Goal: Task Accomplishment & Management: Manage account settings

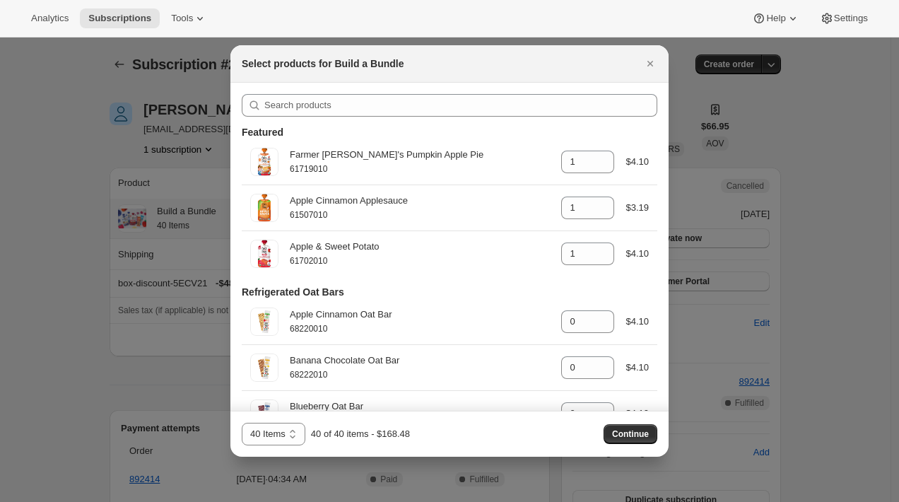
select select "gid://shopify/ProductVariant/42117741445202"
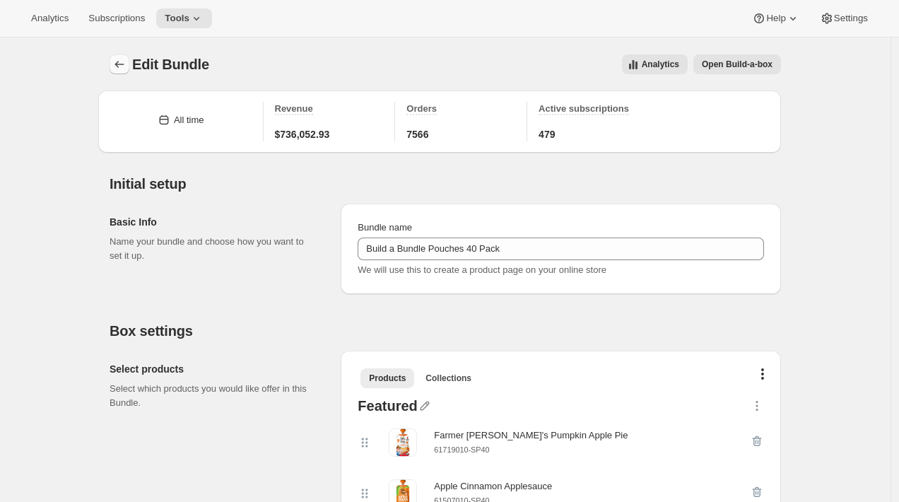
click at [117, 64] on icon "Bundles" at bounding box center [119, 64] width 9 height 7
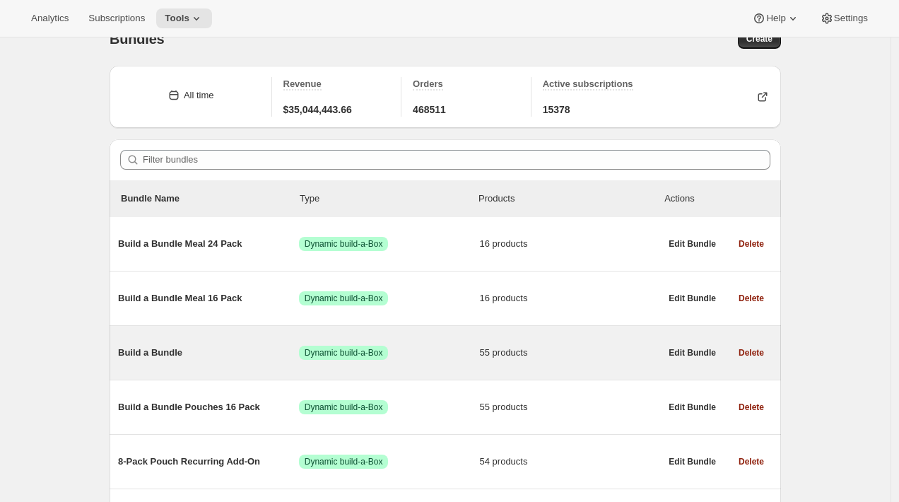
scroll to position [31, 0]
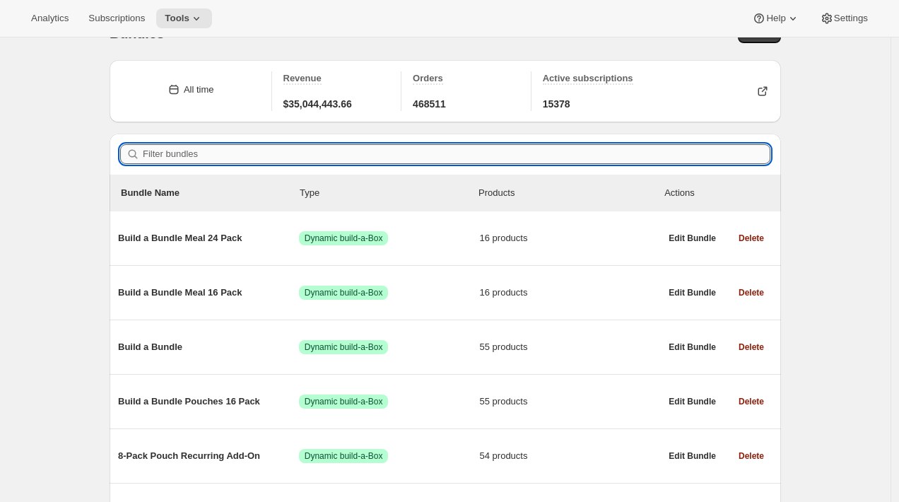
click at [196, 157] on input "Filter bundles" at bounding box center [456, 154] width 627 height 20
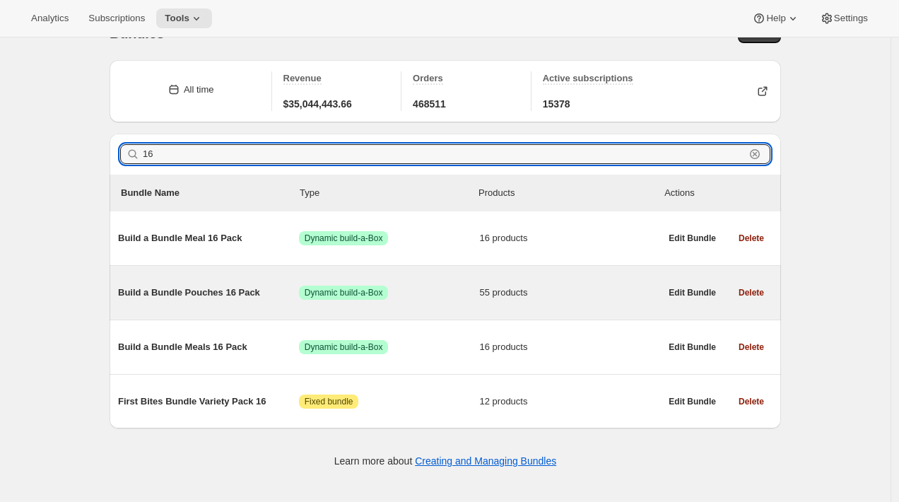
type input "16"
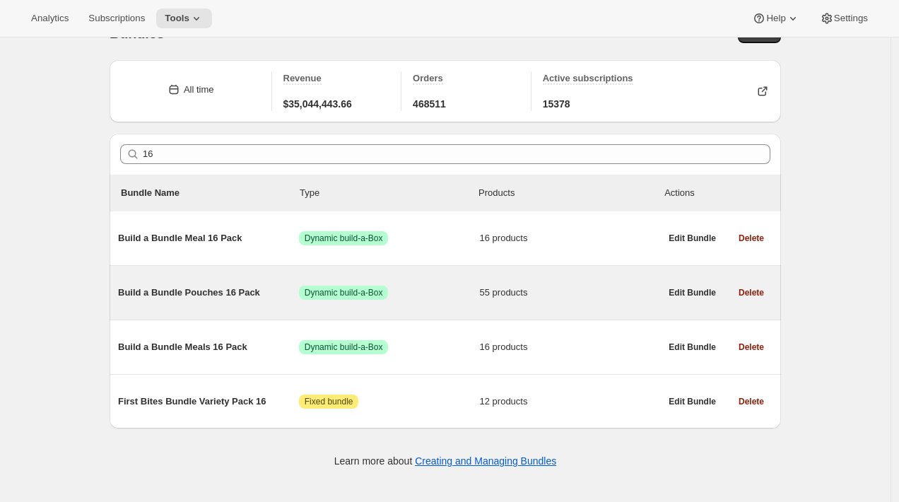
click at [196, 294] on span "Build a Bundle Pouches 16 Pack" at bounding box center [208, 292] width 181 height 14
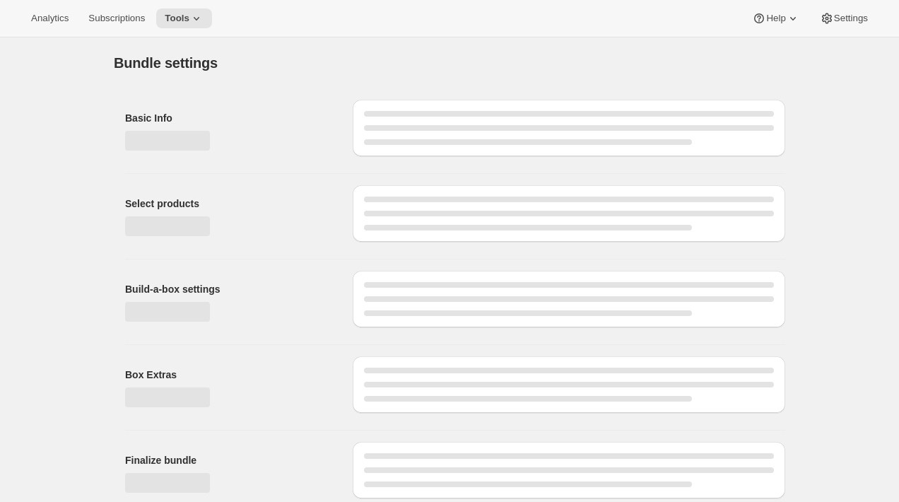
type input "Build a Bundle Pouches 16 Pack"
checkbox input "true"
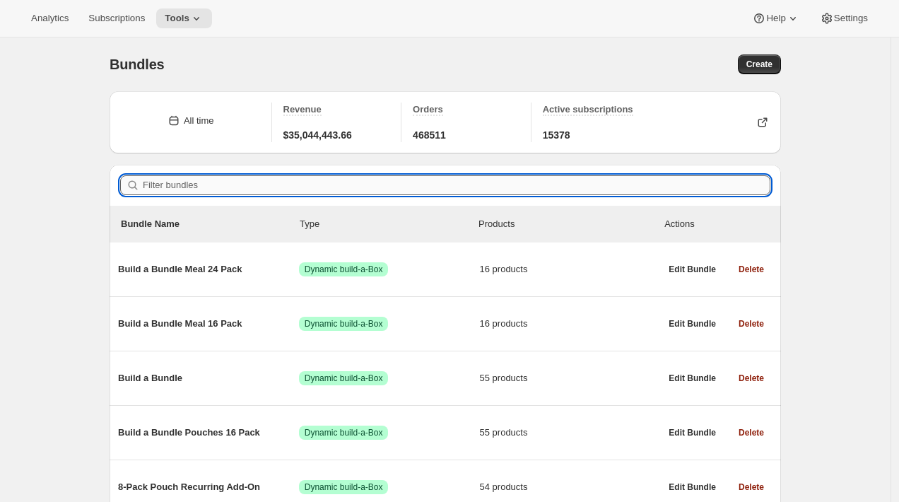
click at [189, 185] on input "Filter bundles" at bounding box center [456, 185] width 627 height 20
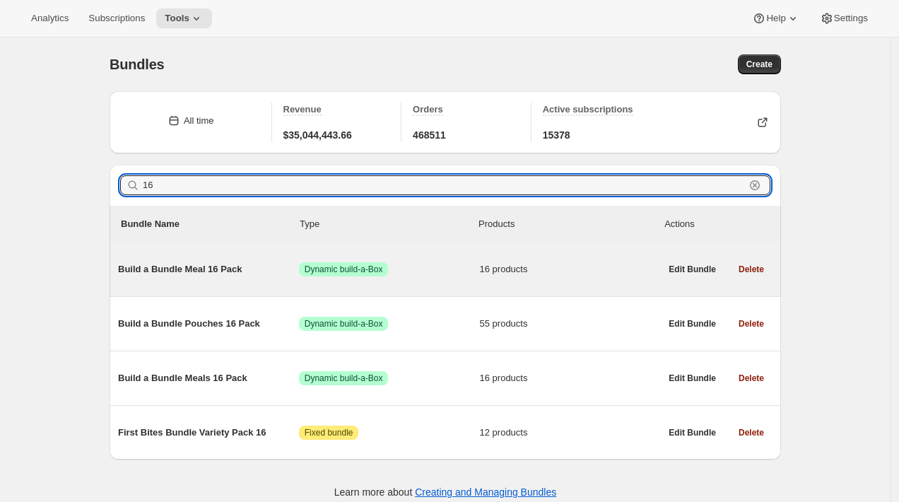
type input "16"
click at [213, 254] on div "Build a Bundle Meal 16 Pack Success Dynamic build-a-Box 16 products" at bounding box center [389, 269] width 542 height 37
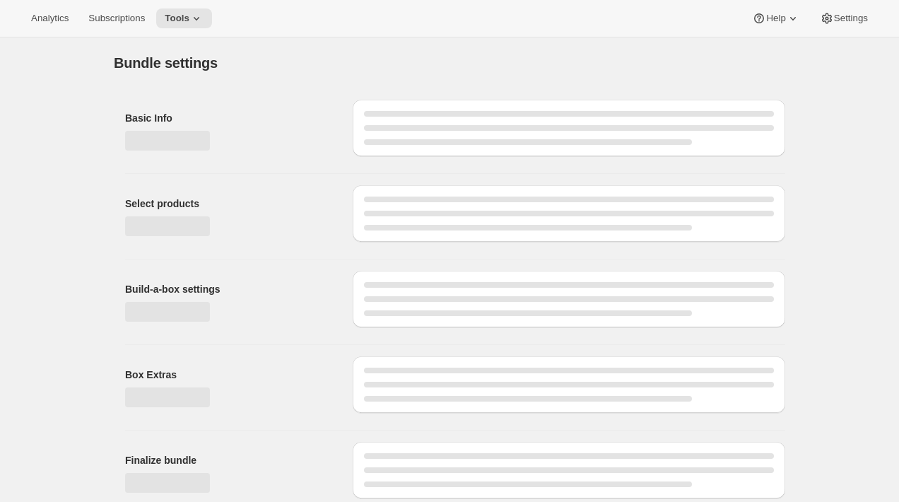
type input "Build a Bundle Meal 16 Pack"
checkbox input "true"
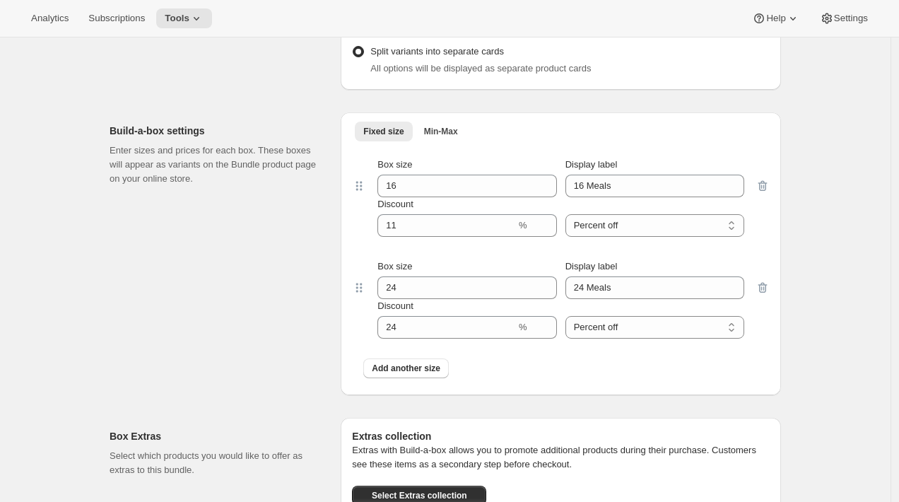
scroll to position [1554, 0]
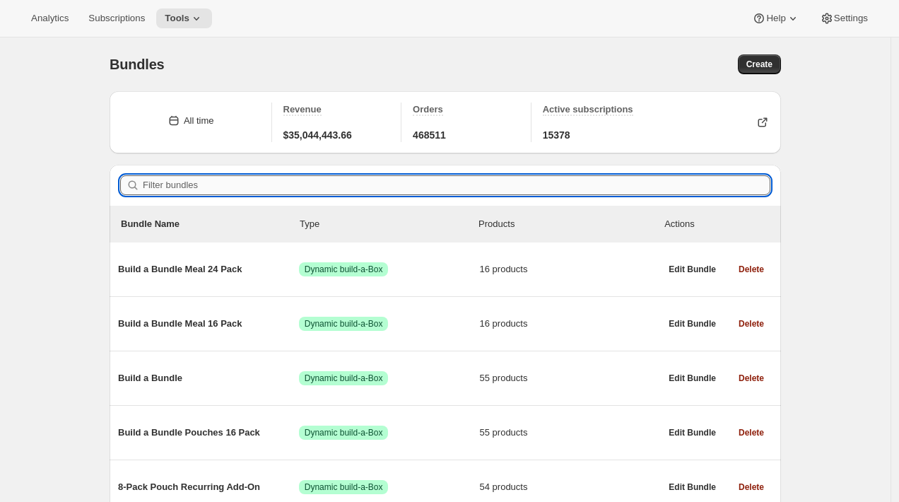
click at [150, 180] on input "Filter bundles" at bounding box center [456, 185] width 627 height 20
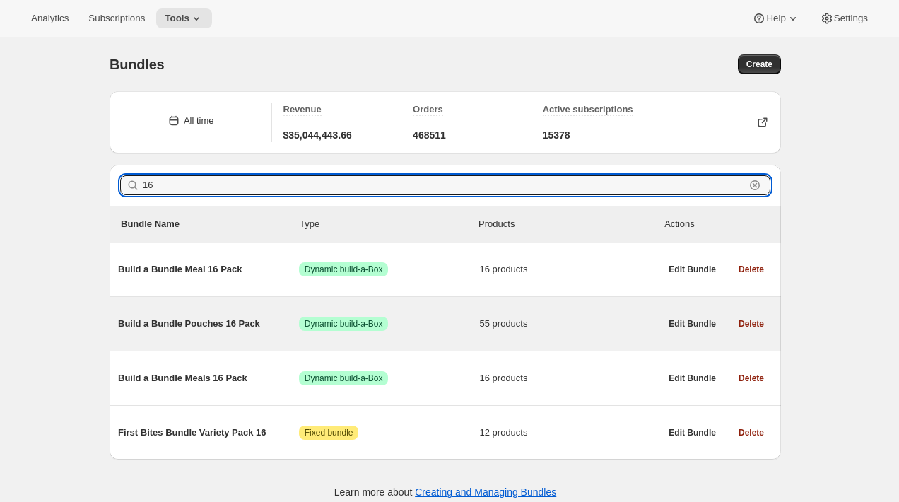
type input "16"
click at [194, 324] on span "Build a Bundle Pouches 16 Pack" at bounding box center [208, 323] width 181 height 14
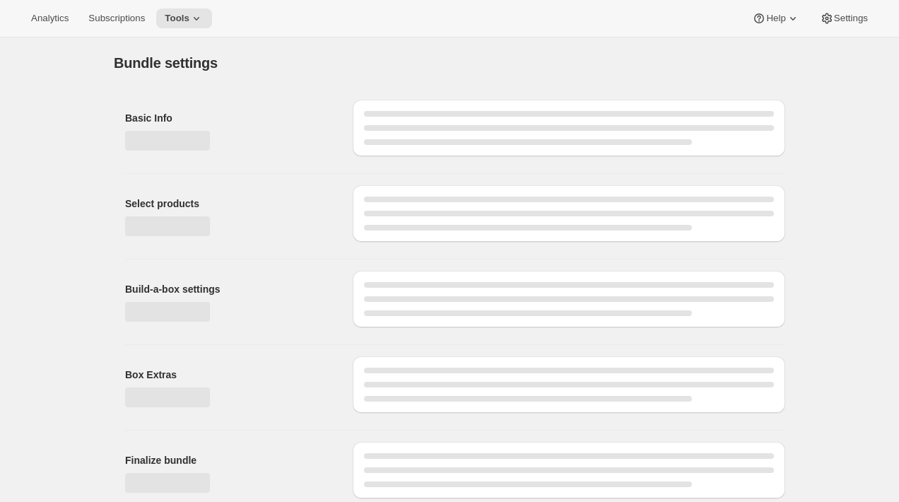
type input "Build a Bundle Pouches 16 Pack"
checkbox input "true"
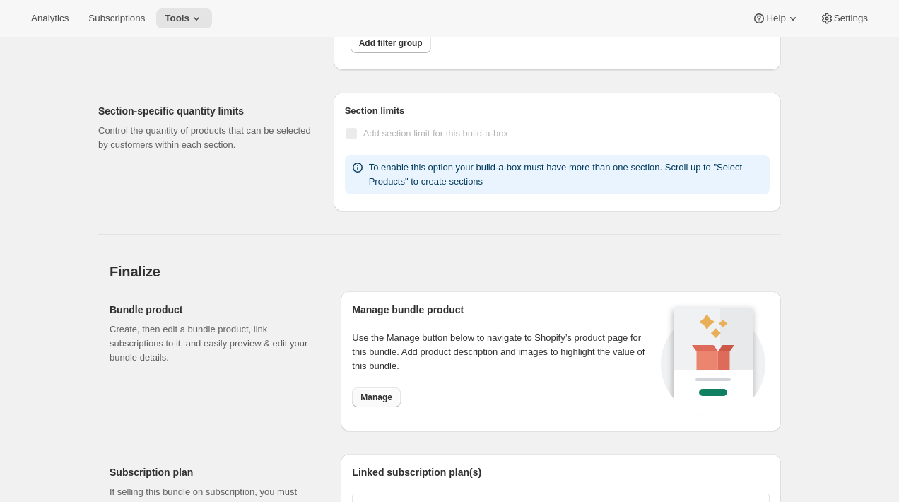
click at [383, 391] on span "Manage" at bounding box center [376, 396] width 32 height 11
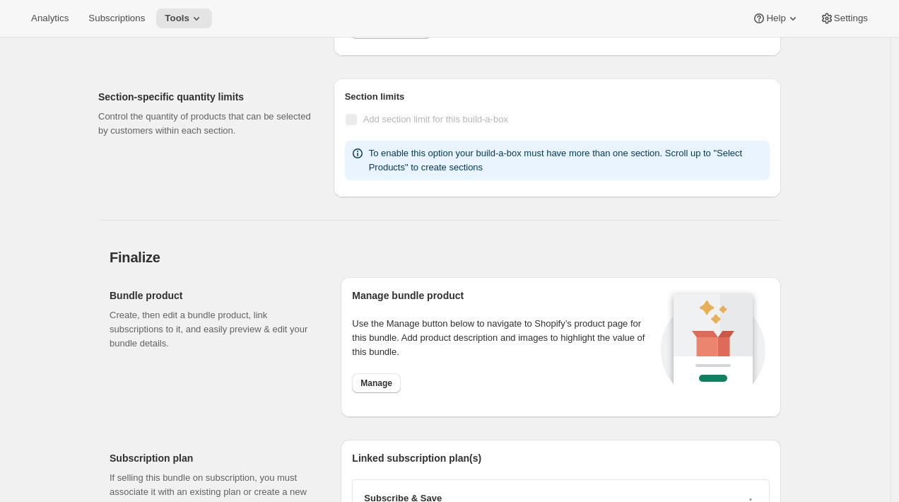
scroll to position [5265, 0]
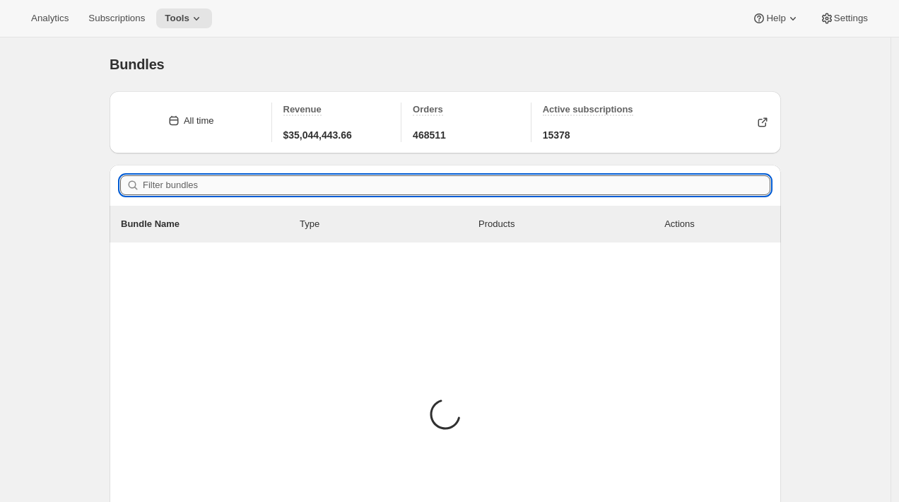
click at [202, 179] on input "Filter bundles" at bounding box center [456, 185] width 627 height 20
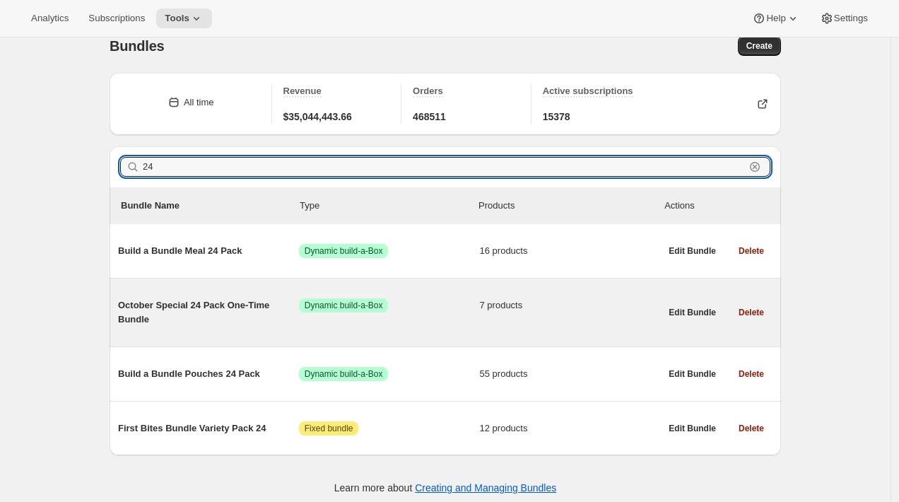
scroll to position [23, 0]
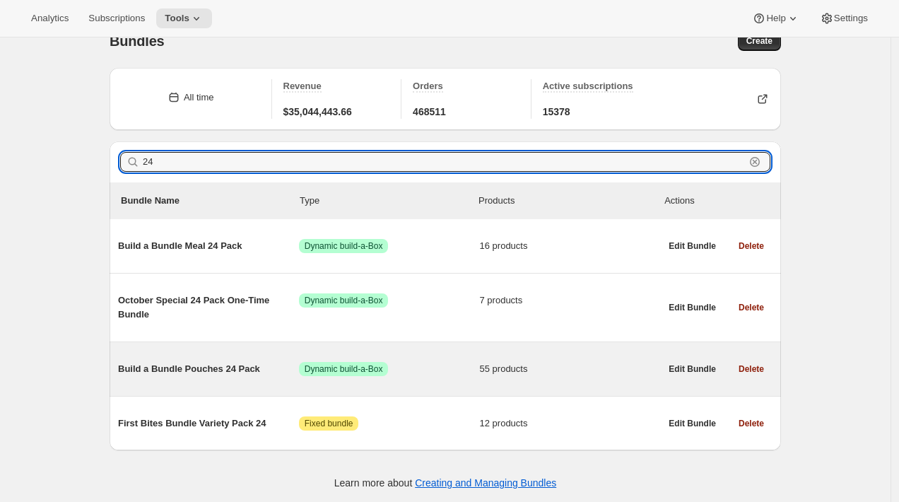
type input "24"
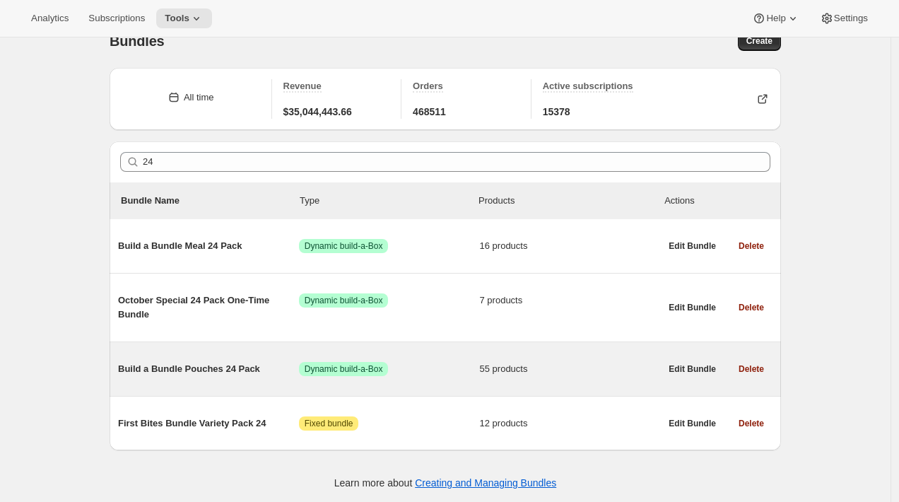
click at [198, 366] on span "Build a Bundle Pouches 24 Pack" at bounding box center [208, 369] width 181 height 14
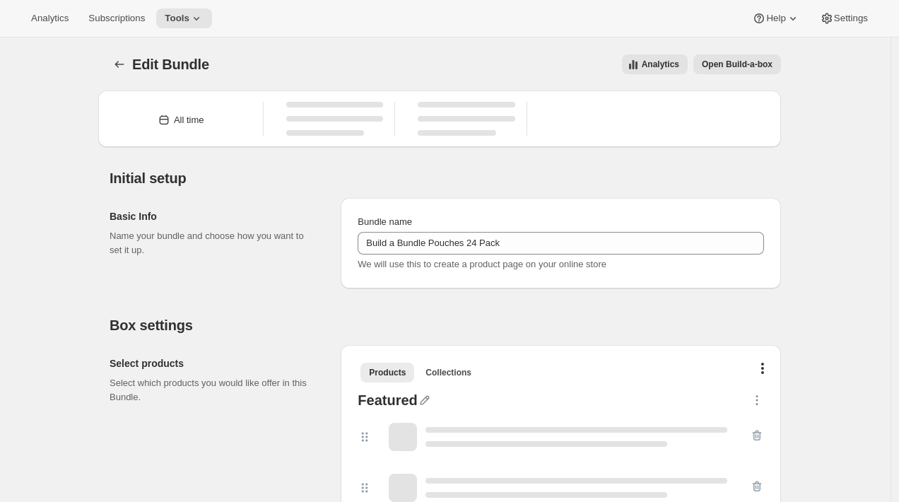
type input "Build a Bundle Pouches 24 Pack"
checkbox input "true"
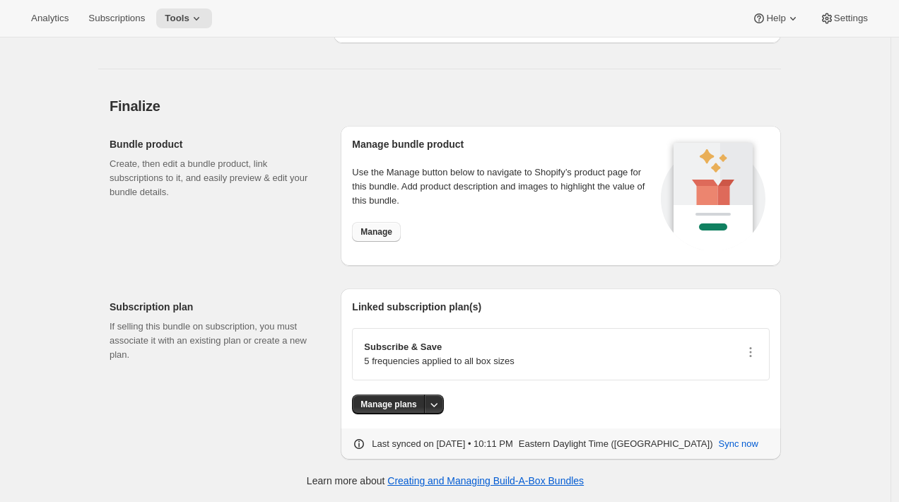
scroll to position [4995, 0]
click at [394, 233] on button "Manage" at bounding box center [376, 232] width 49 height 20
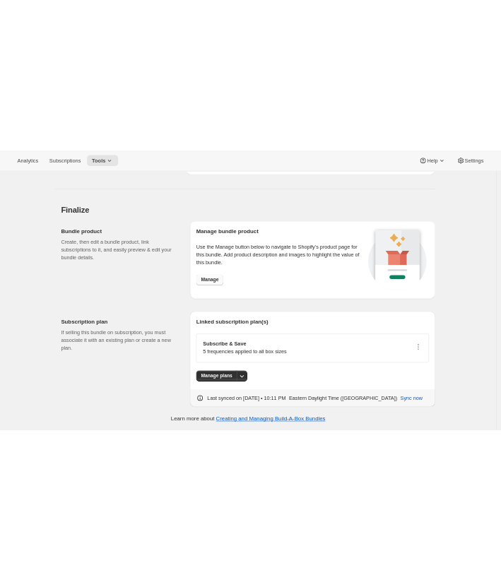
scroll to position [5012, 0]
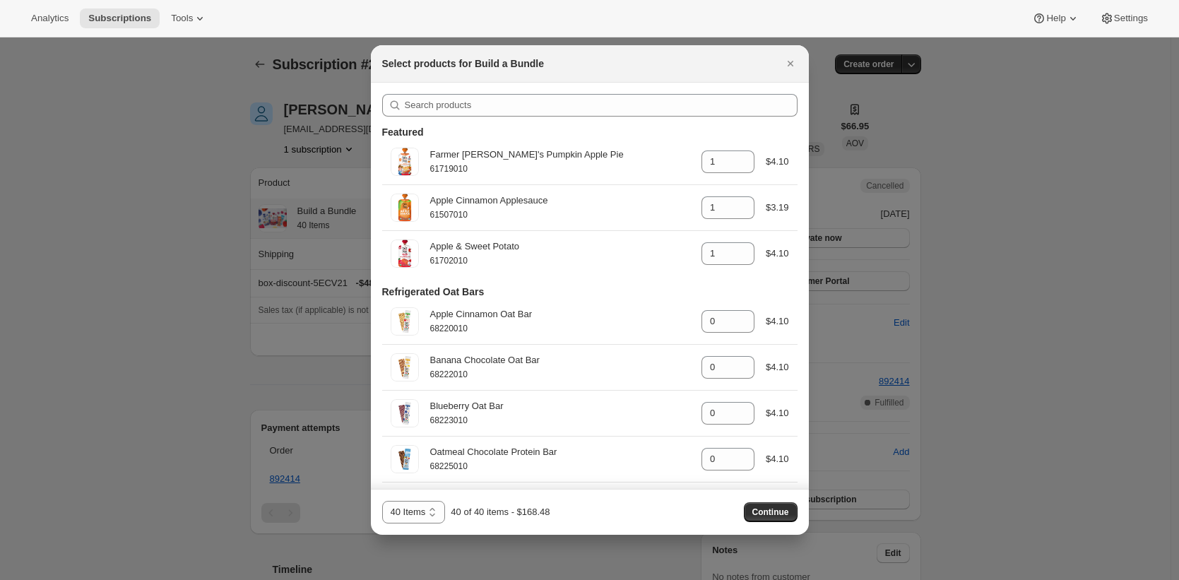
select select "gid://shopify/ProductVariant/42117741445202"
click at [790, 64] on icon "Close" at bounding box center [790, 64] width 6 height 6
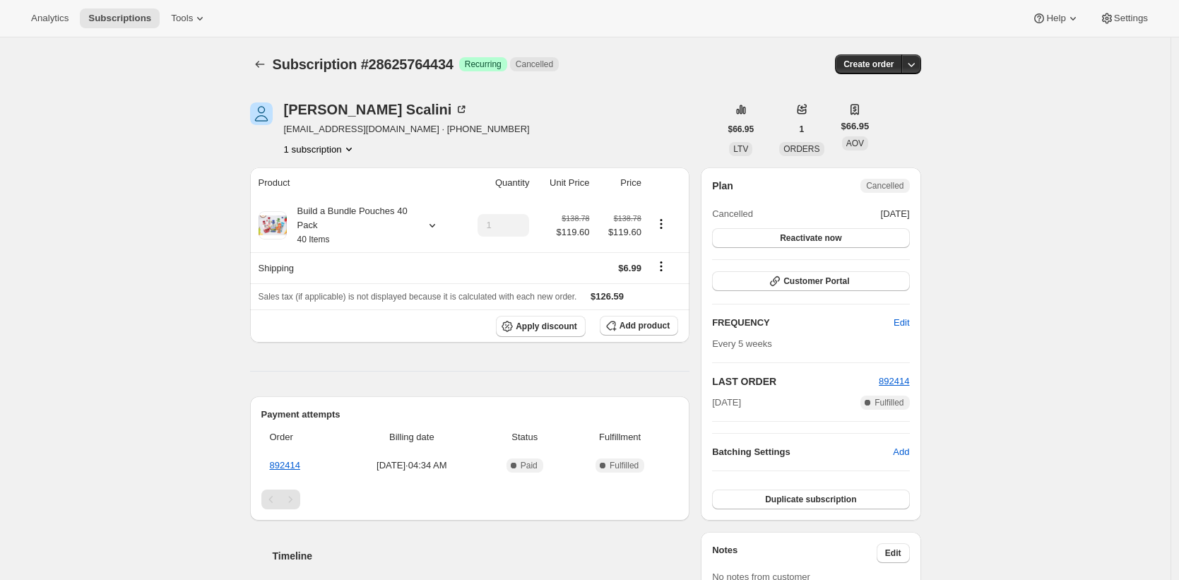
click at [1004, 314] on div "Subscription #28625764434. This page is ready Subscription #28625764434 Success…" at bounding box center [585, 537] width 1170 height 1001
click at [640, 149] on div "Sue Scalini suescalini@gmail.com · +18183191131 1 subscription" at bounding box center [485, 129] width 470 height 54
click at [660, 54] on div "Subscription #28625764434 Success Recurring Cancelled" at bounding box center [481, 64] width 416 height 20
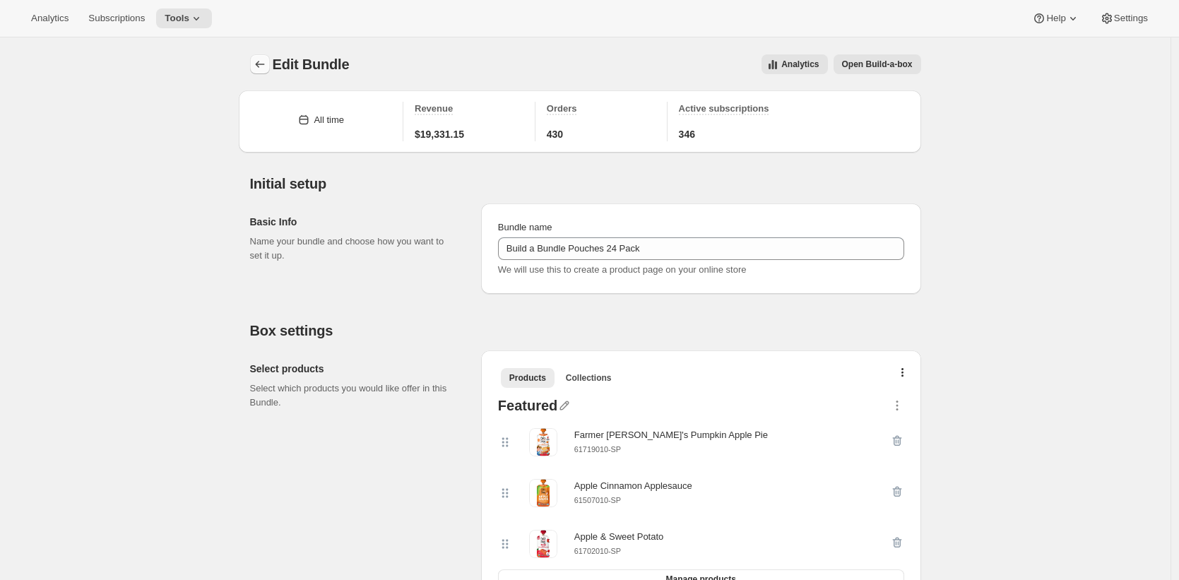
click at [263, 64] on icon "Bundles" at bounding box center [260, 64] width 14 height 14
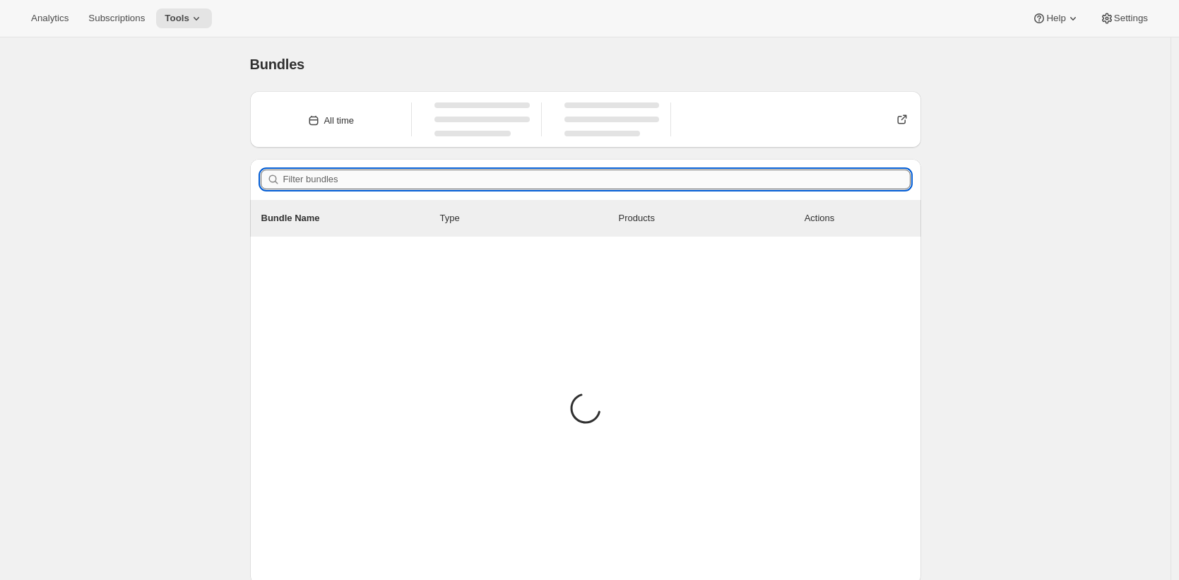
click at [370, 180] on input "Filter bundles" at bounding box center [596, 180] width 627 height 20
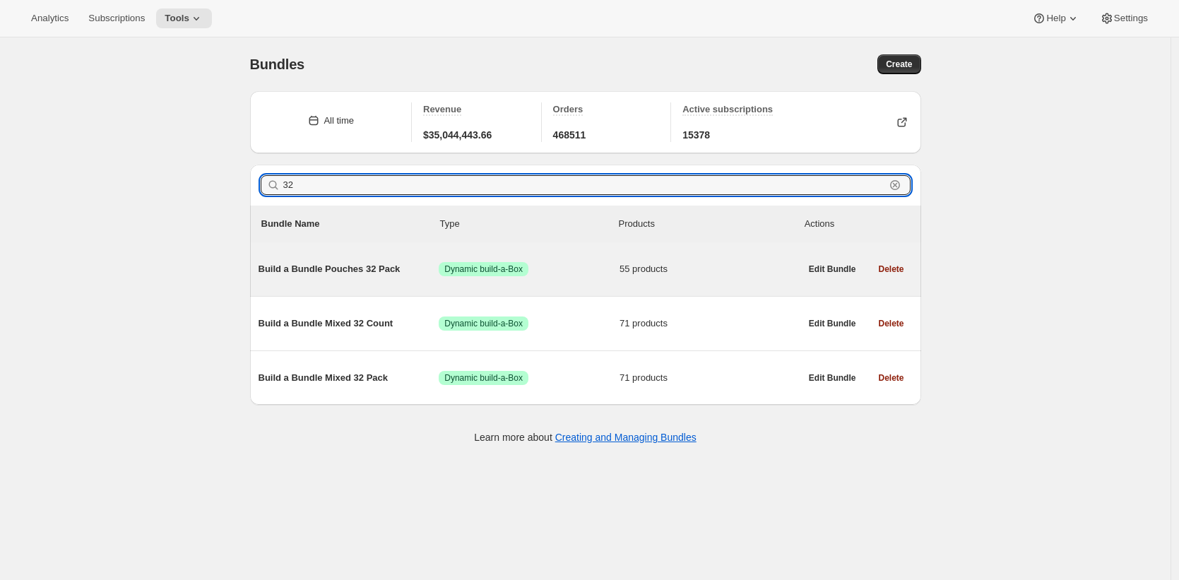
type input "32"
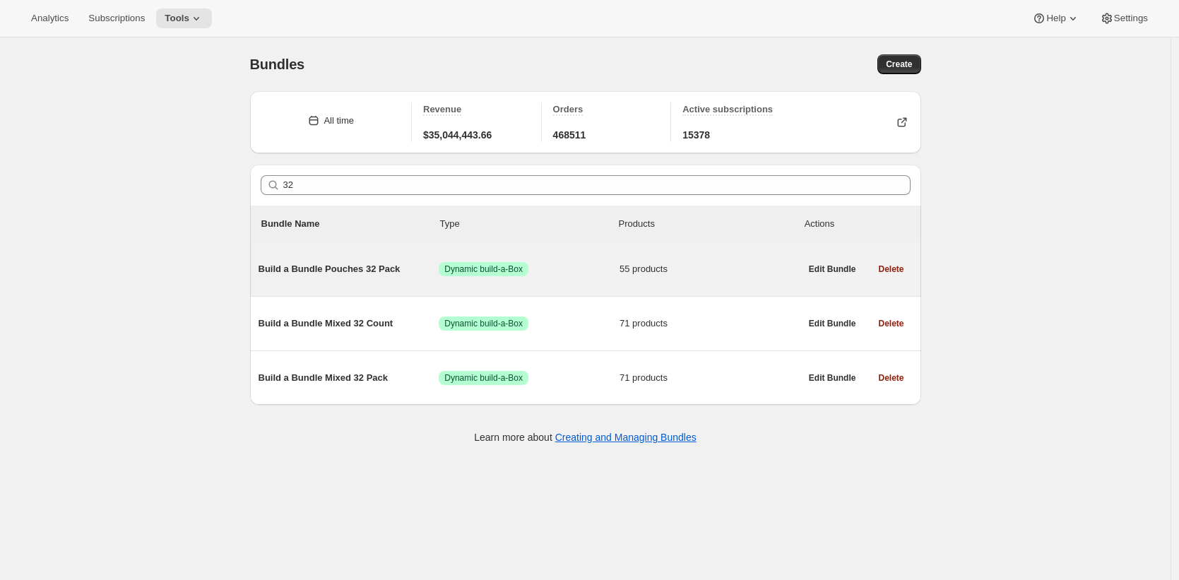
click at [348, 269] on span "Build a Bundle Pouches 32 Pack" at bounding box center [349, 269] width 181 height 14
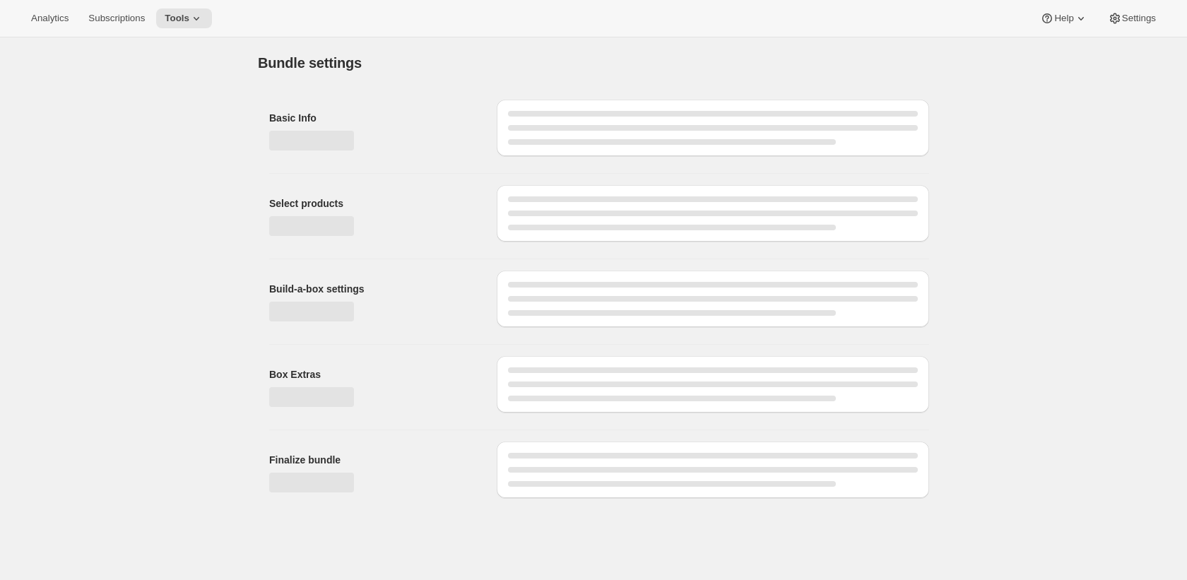
type input "Build a Bundle Pouches 32 Pack"
checkbox input "true"
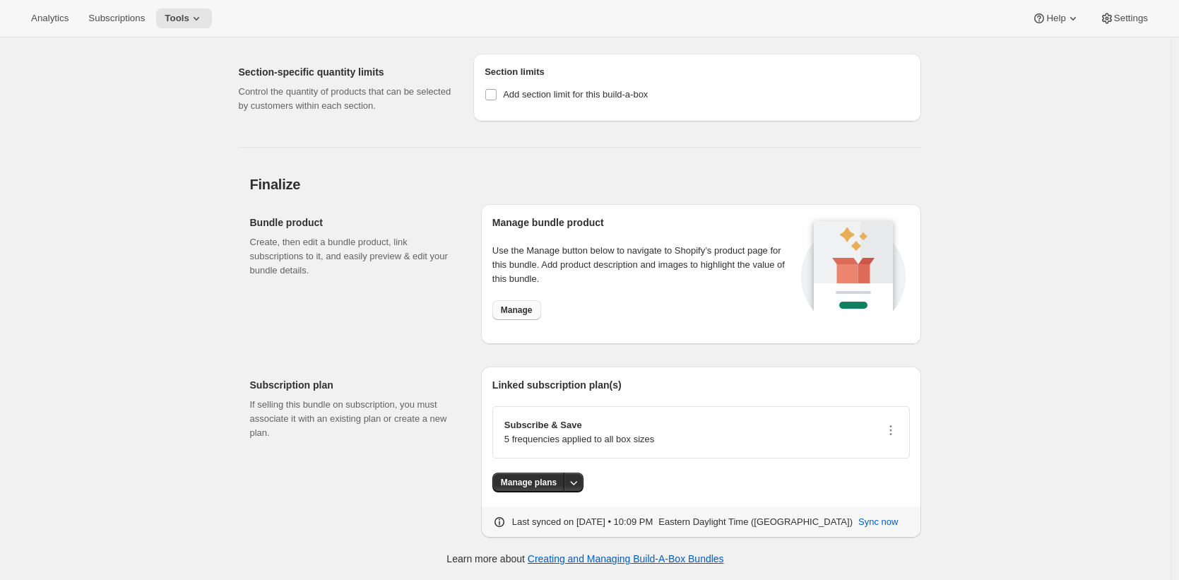
scroll to position [4908, 0]
click at [531, 315] on span "Manage" at bounding box center [517, 309] width 32 height 11
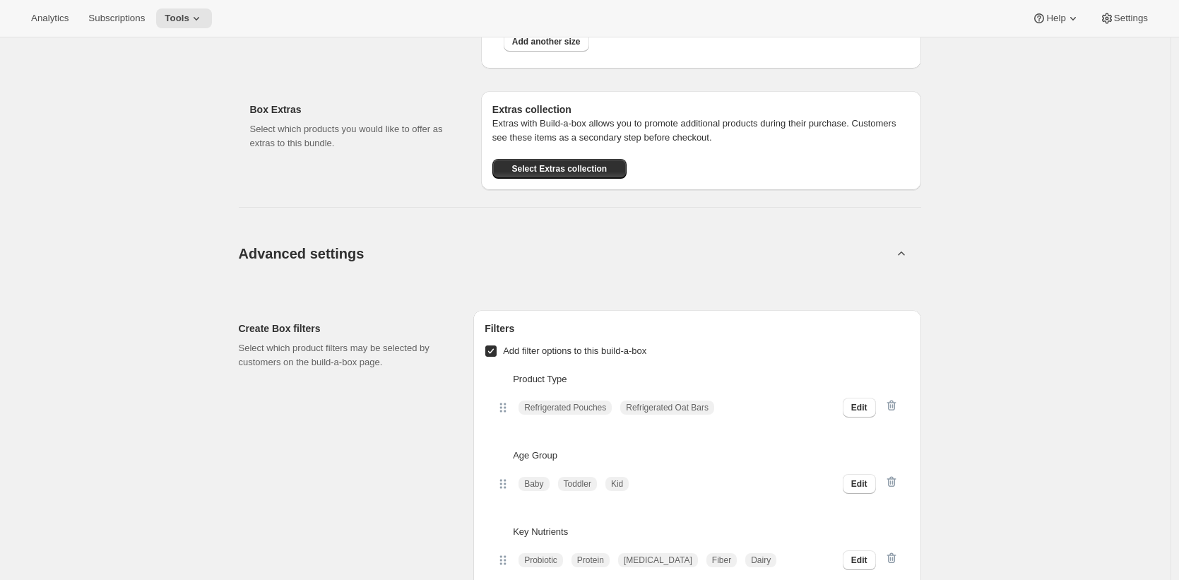
scroll to position [0, 0]
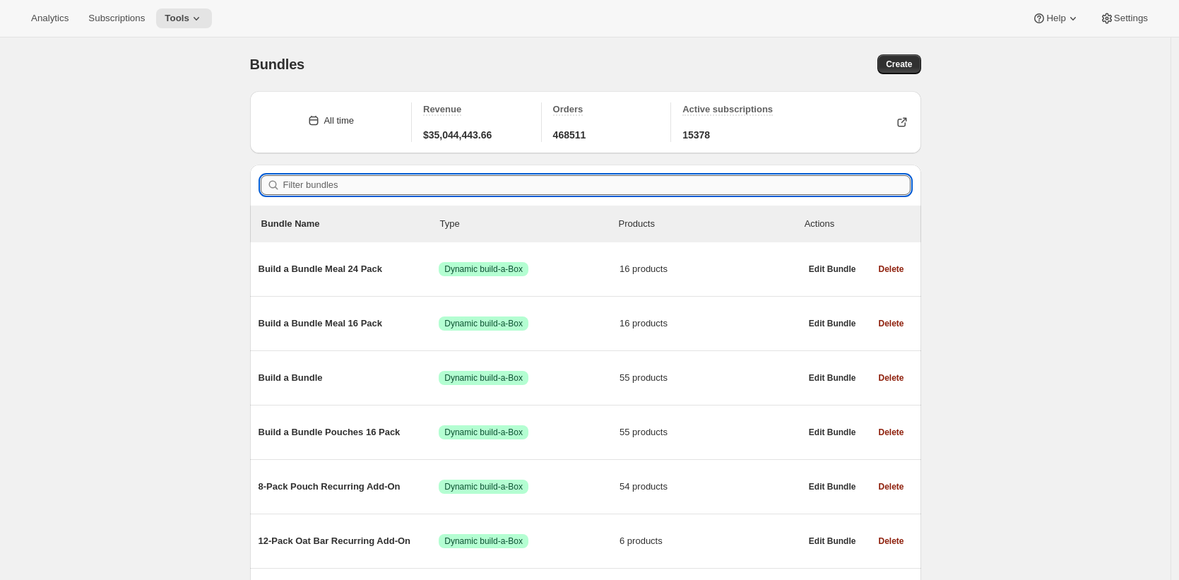
click at [611, 183] on input "Filter bundles" at bounding box center [596, 185] width 627 height 20
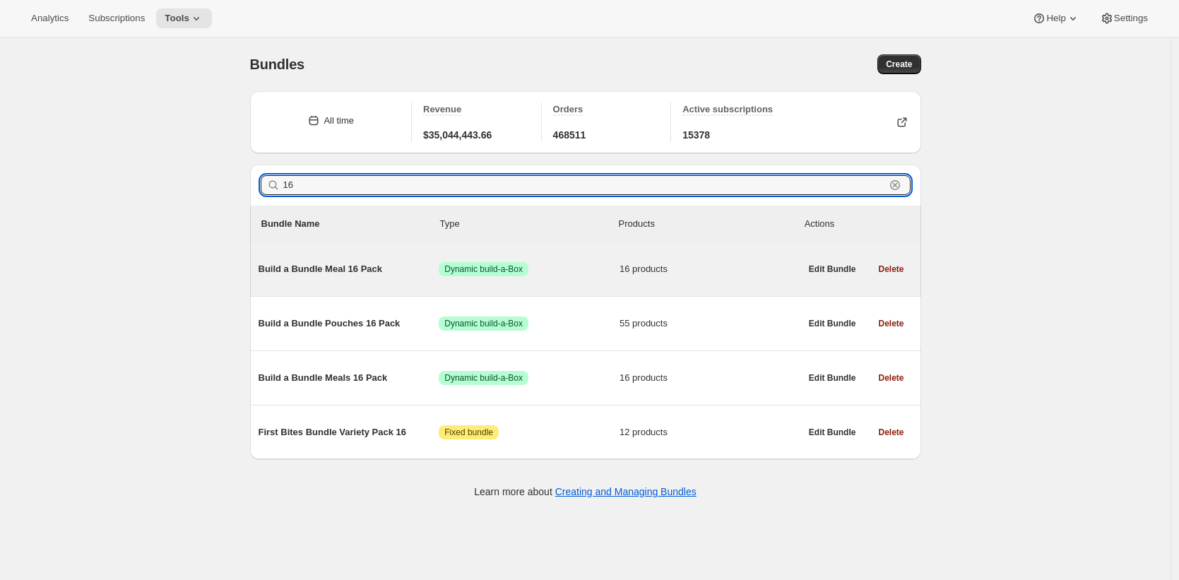
type input "16"
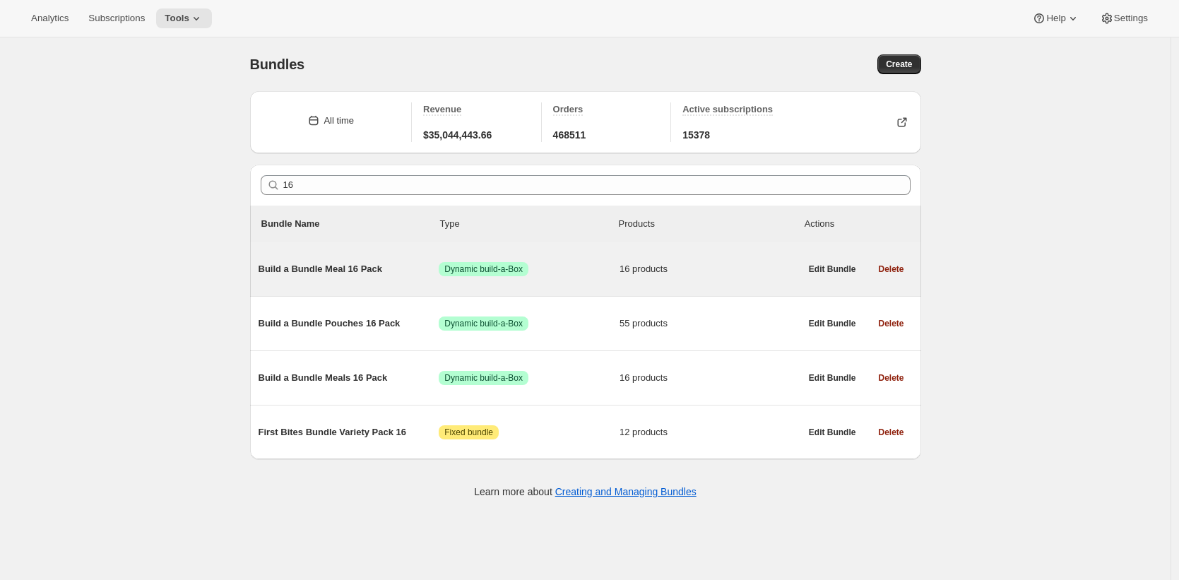
click at [321, 266] on span "Build a Bundle Meal 16 Pack" at bounding box center [349, 269] width 181 height 14
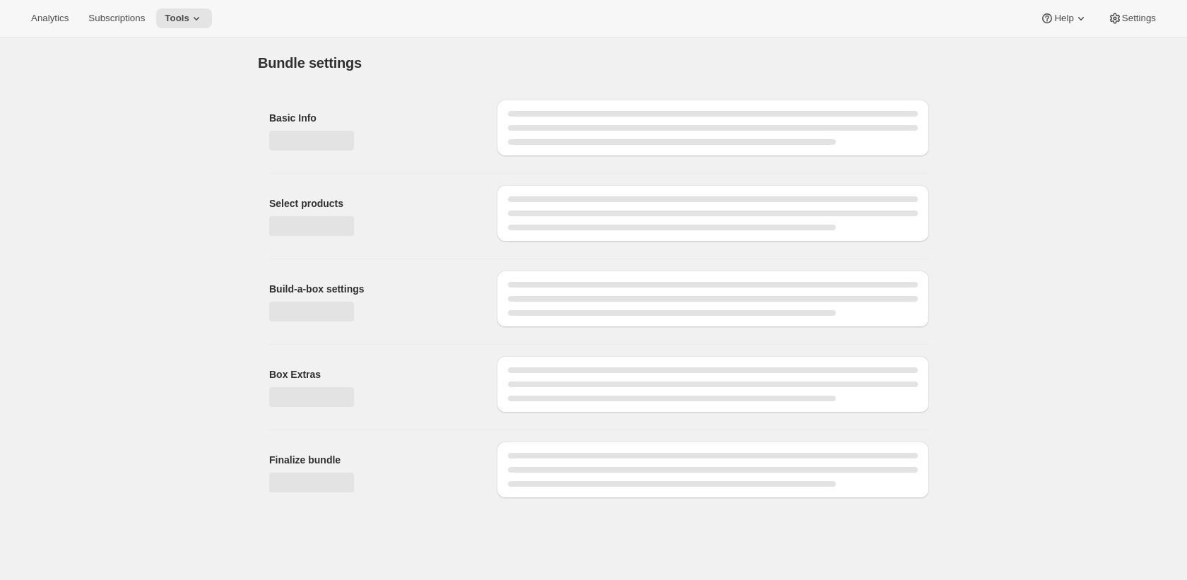
type input "Build a Bundle Meal 16 Pack"
checkbox input "true"
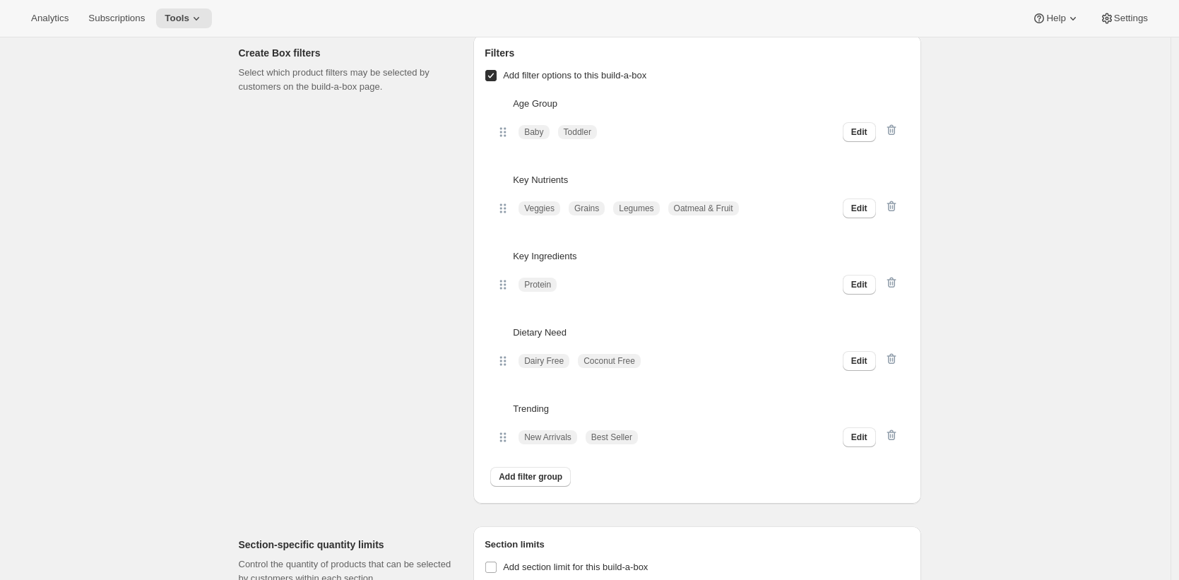
scroll to position [1590, 0]
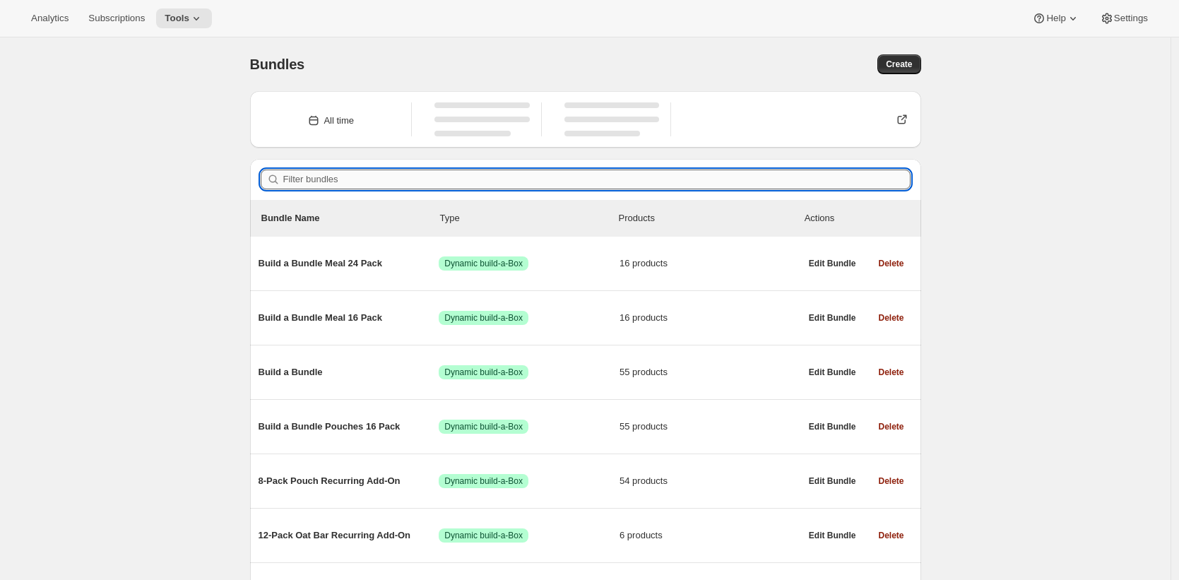
click at [408, 180] on input "Filter bundles" at bounding box center [596, 180] width 627 height 20
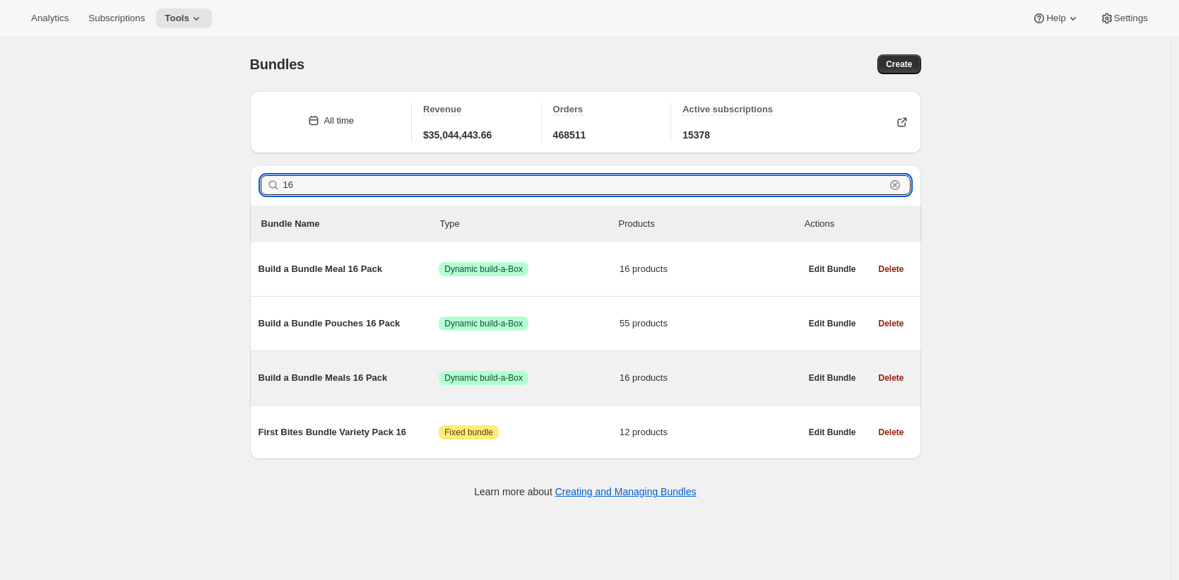
type input "16"
click at [397, 389] on div "Build a Bundle Meals 16 Pack Success Dynamic build-a-Box 16 products" at bounding box center [530, 378] width 542 height 37
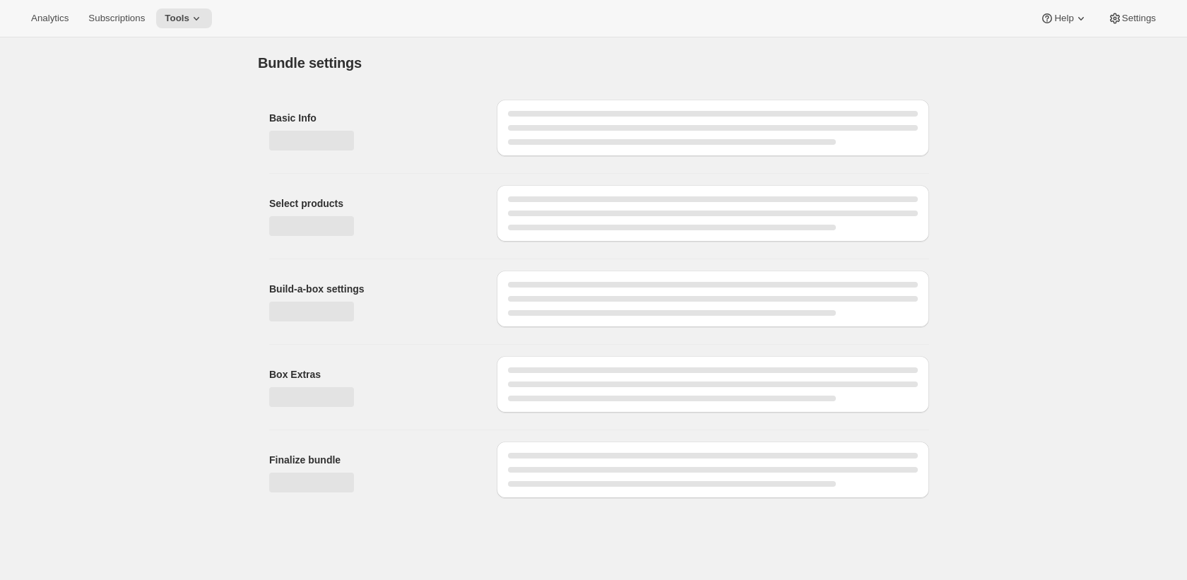
type input "Build a Bundle Meals 16 Pack"
checkbox input "true"
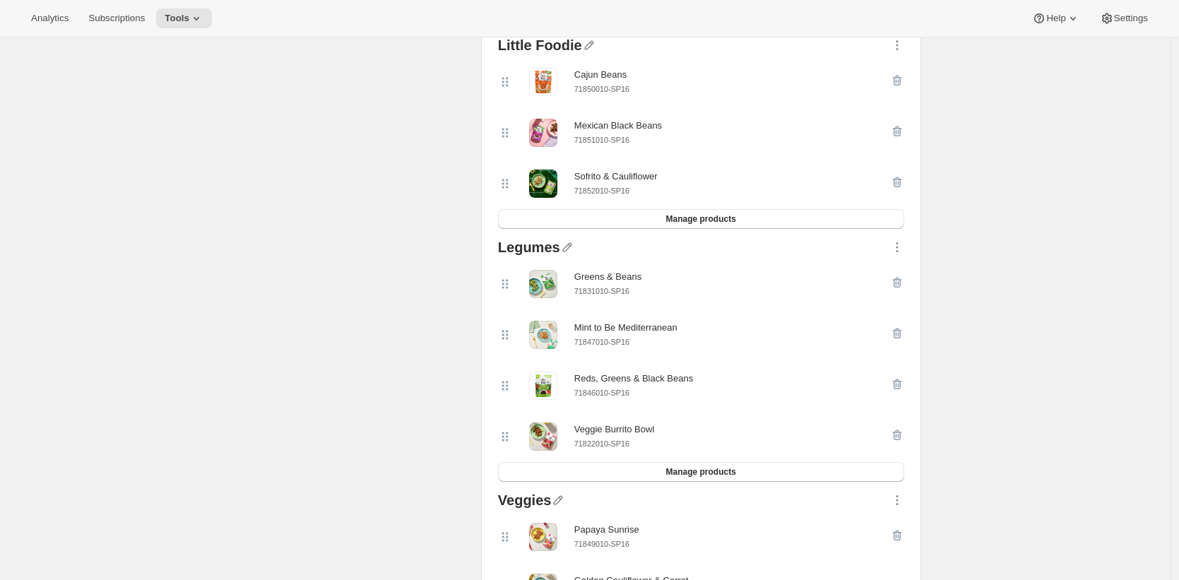
scroll to position [2533, 0]
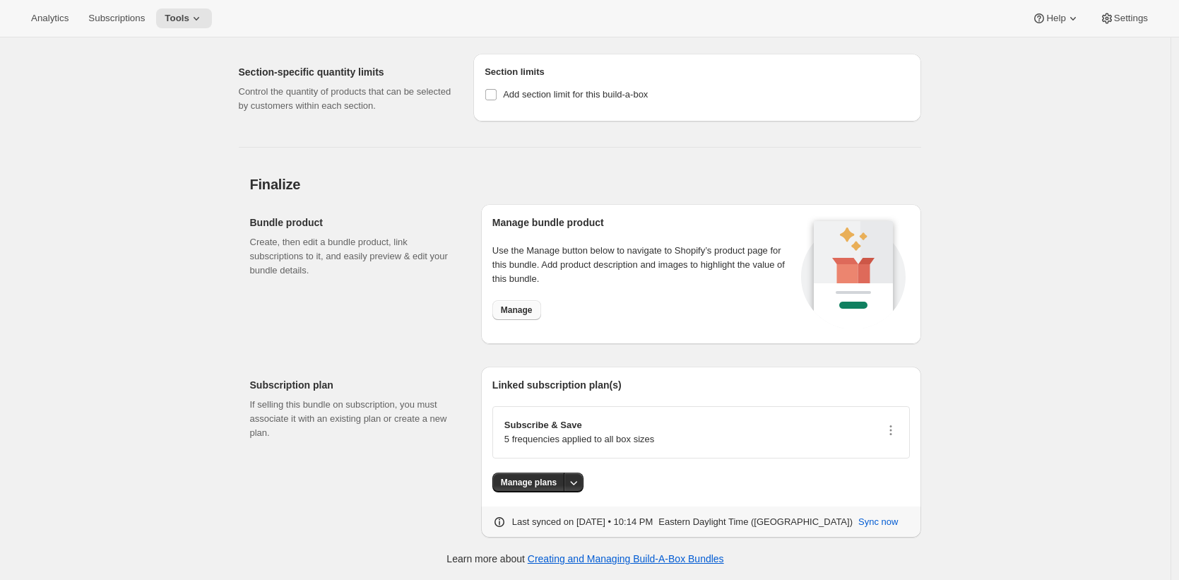
click at [528, 309] on span "Manage" at bounding box center [517, 309] width 32 height 11
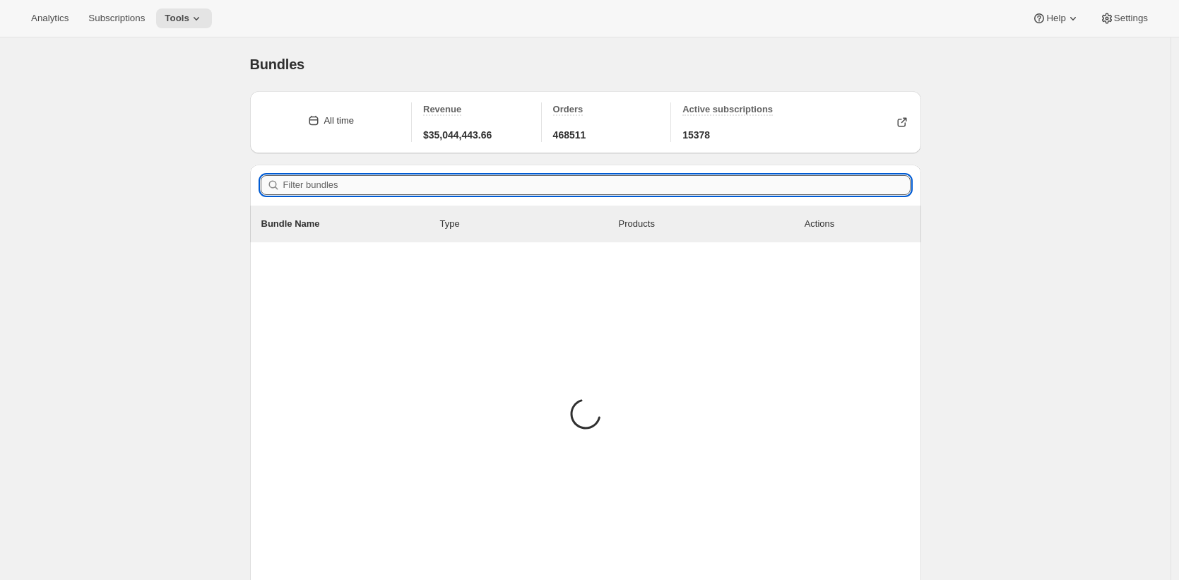
click at [418, 185] on input "Filter bundles" at bounding box center [596, 185] width 627 height 20
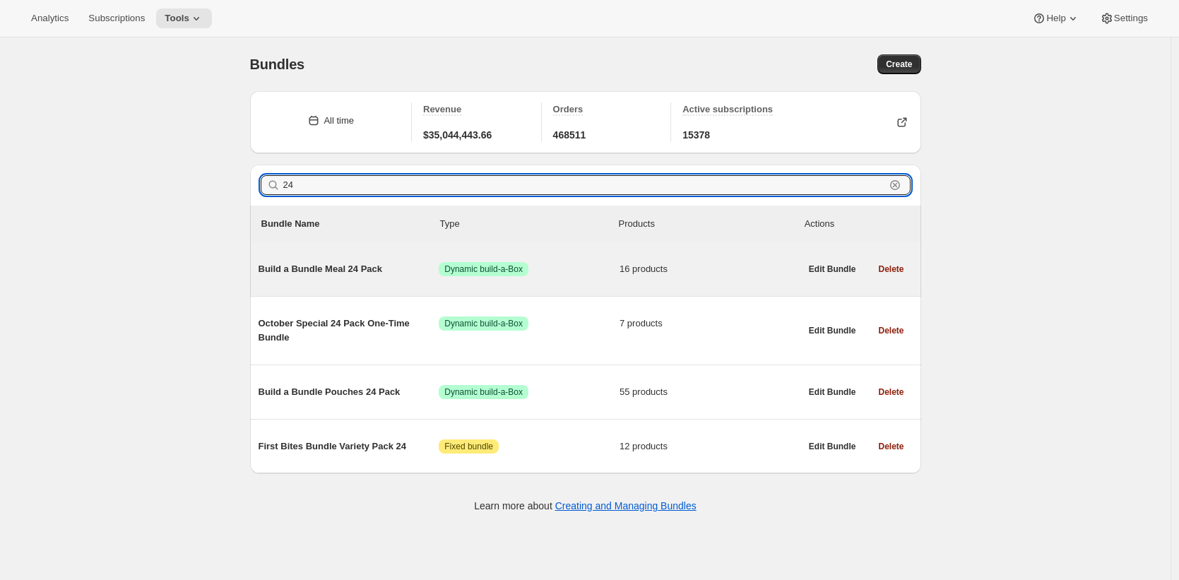
type input "24"
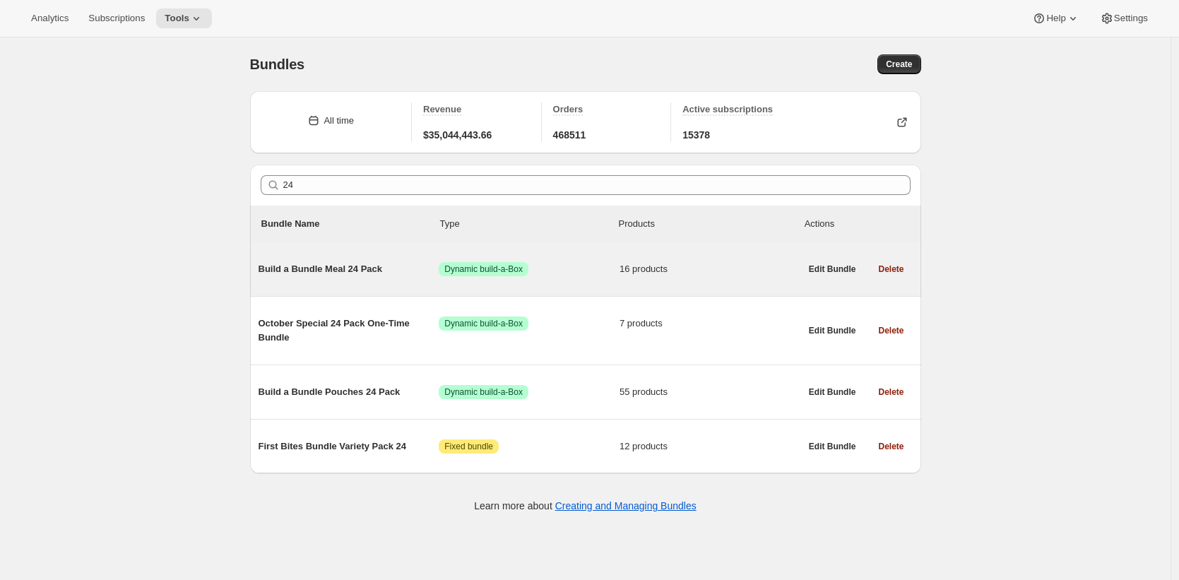
click at [337, 268] on span "Build a Bundle Meal 24 Pack" at bounding box center [349, 269] width 181 height 14
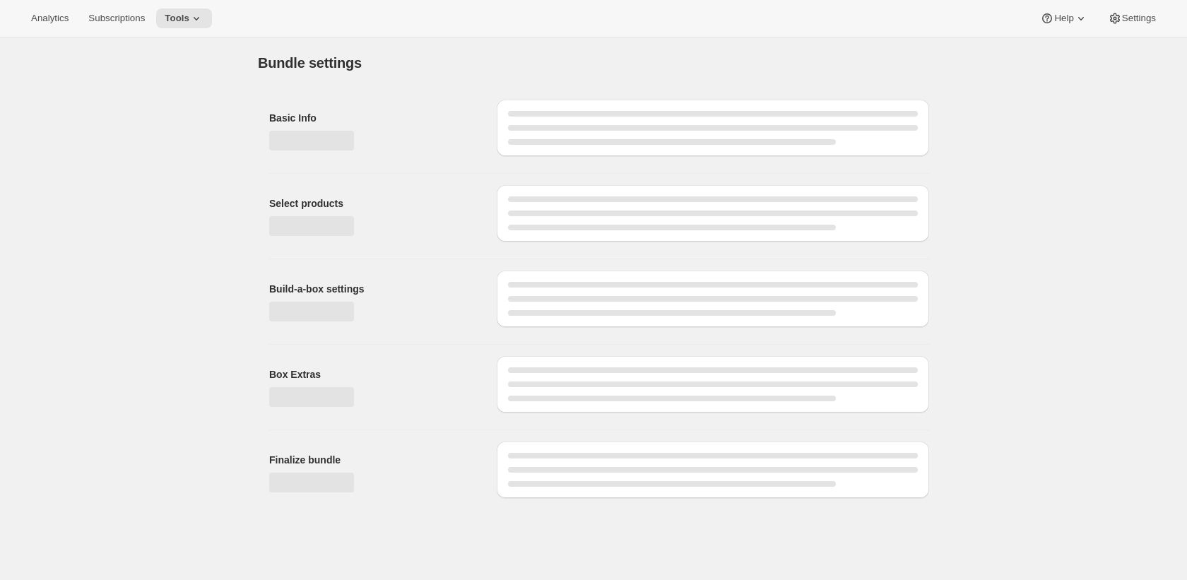
type input "Build a Bundle Meal 24 Pack"
checkbox input "true"
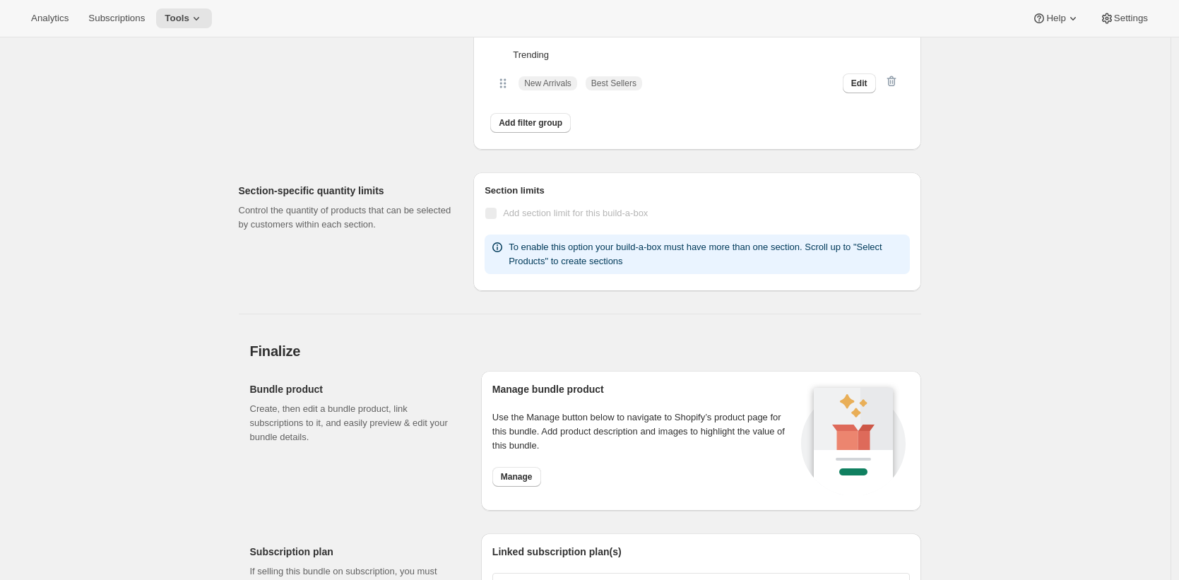
scroll to position [2745, 0]
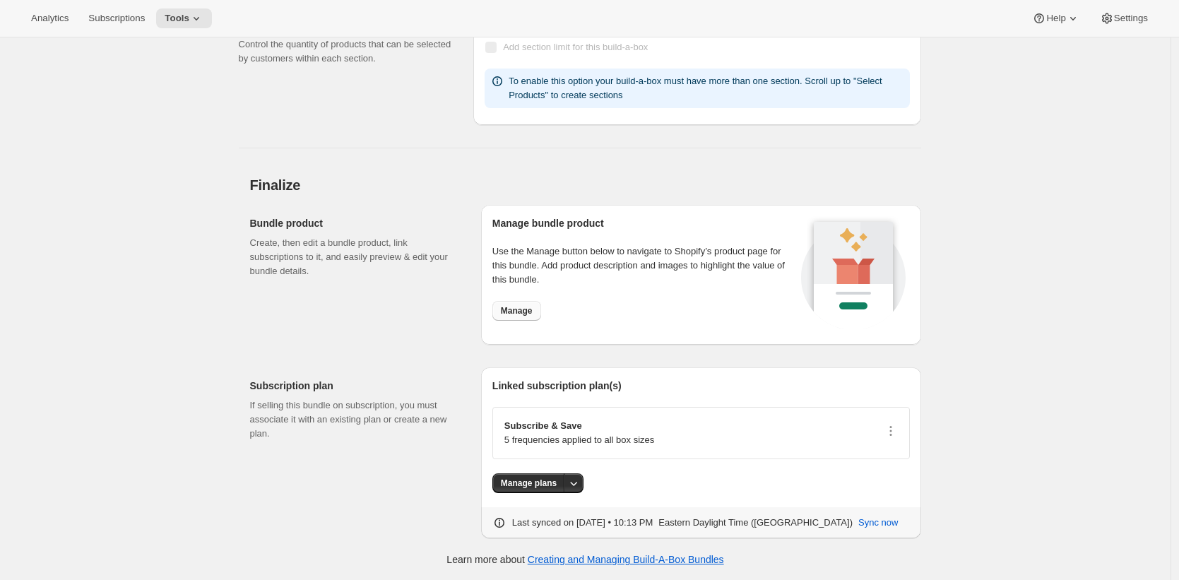
click at [533, 312] on span "Manage" at bounding box center [517, 310] width 32 height 11
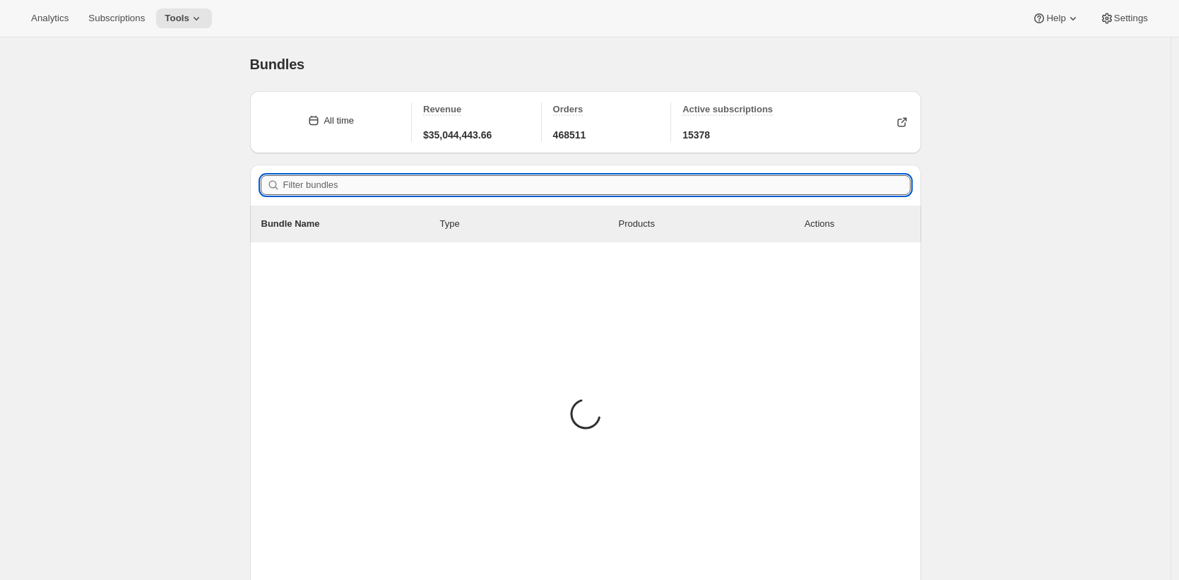
click at [439, 186] on input "Filter bundles" at bounding box center [596, 185] width 627 height 20
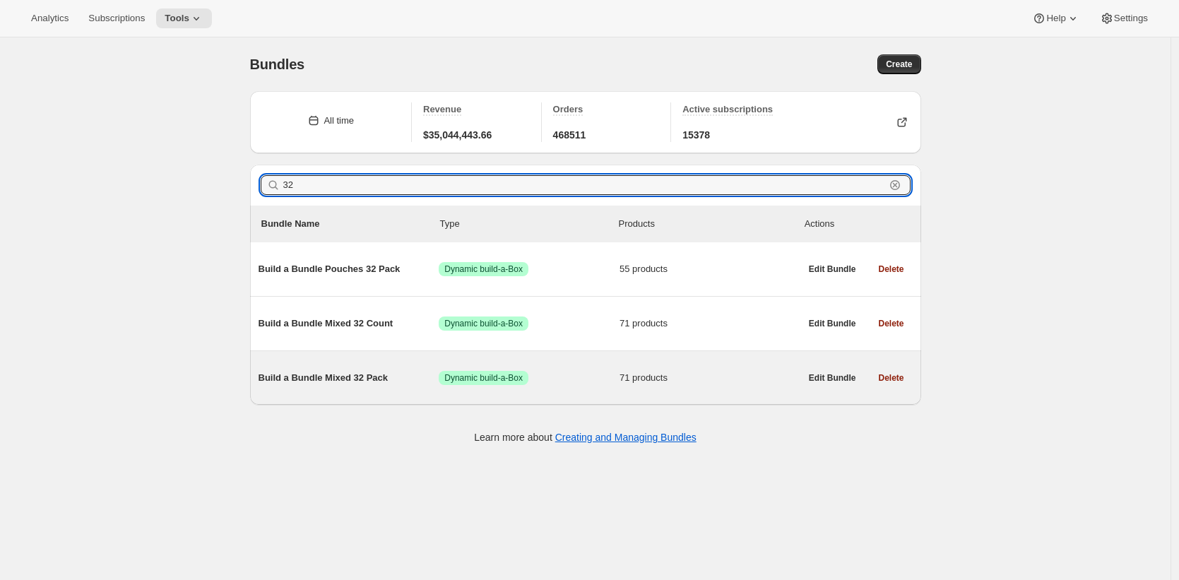
type input "32"
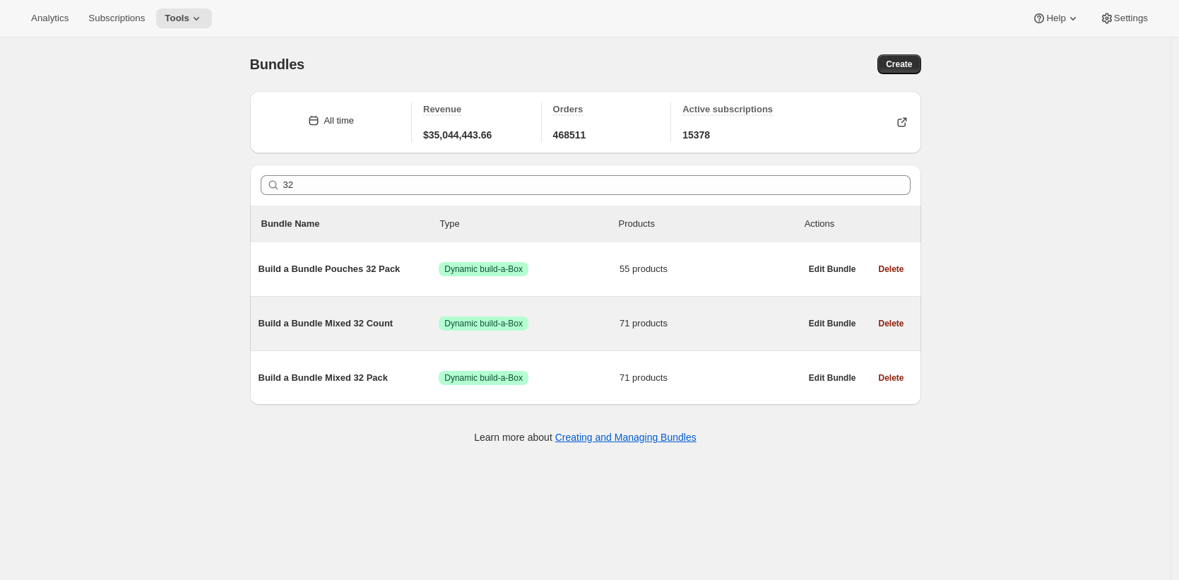
click at [325, 319] on span "Build a Bundle Mixed 32 Count" at bounding box center [349, 323] width 181 height 14
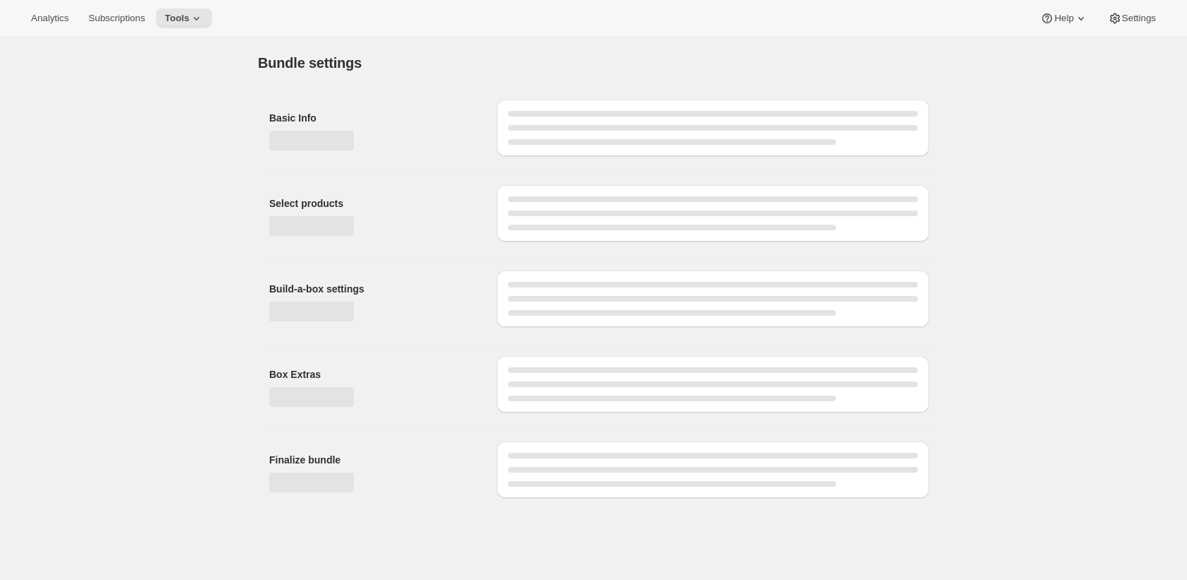
type input "Build a Bundle Mixed 32 Count"
checkbox input "true"
select select "MINIMUM"
type input "Select at least 8 meals"
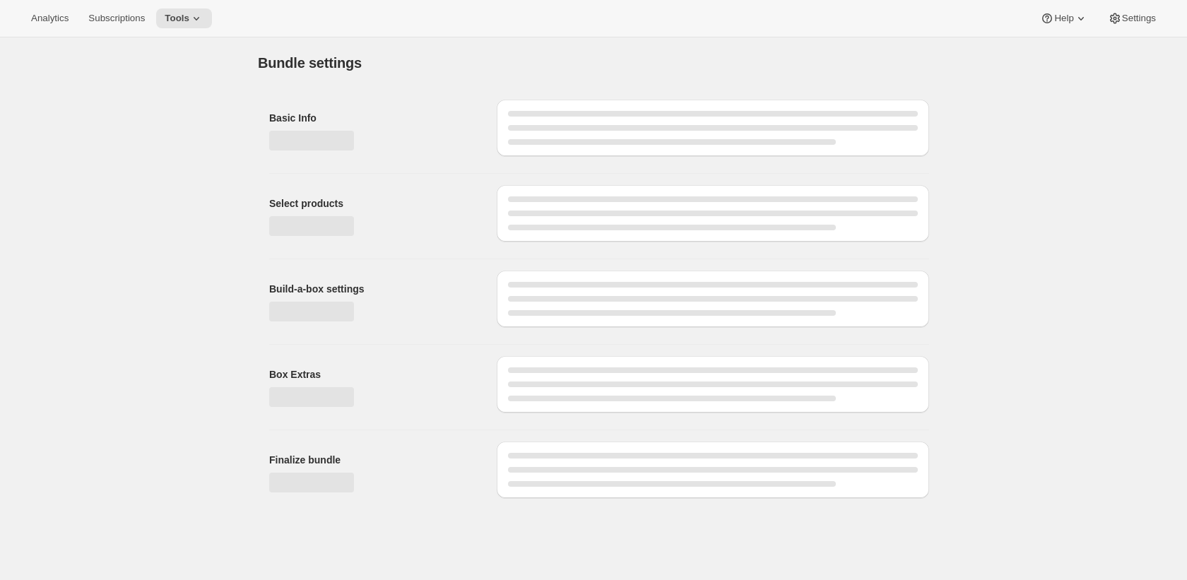
select select "gid://shopify/ProductVariant/41182055432274_6321b5ac-0d1c-4f8d-8ffe-6193e28b69b8"
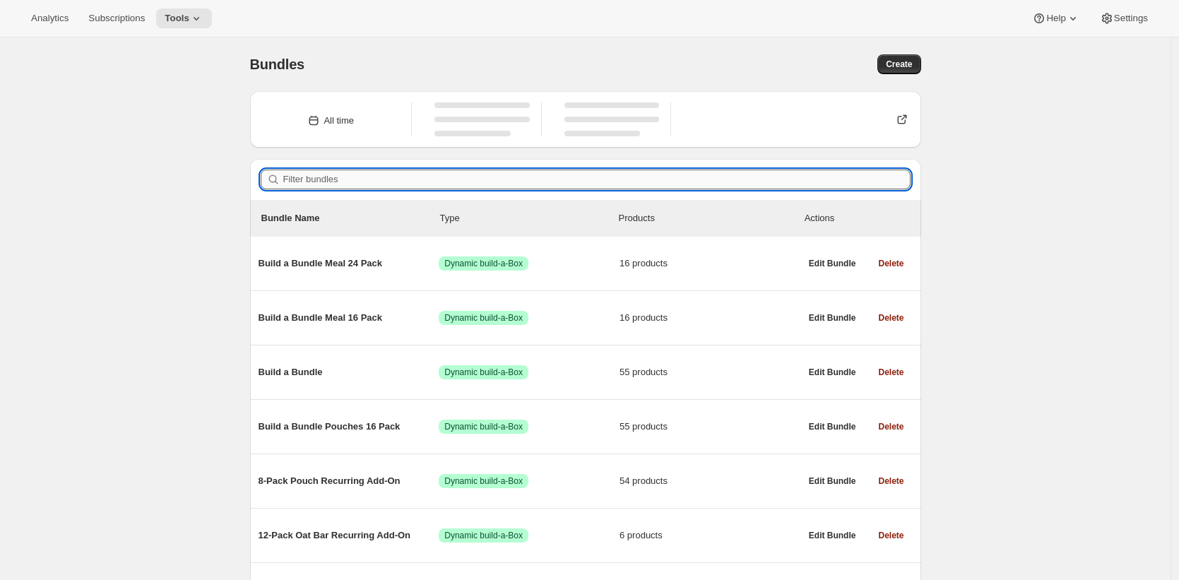
click at [439, 186] on input "Filter bundles" at bounding box center [596, 180] width 627 height 20
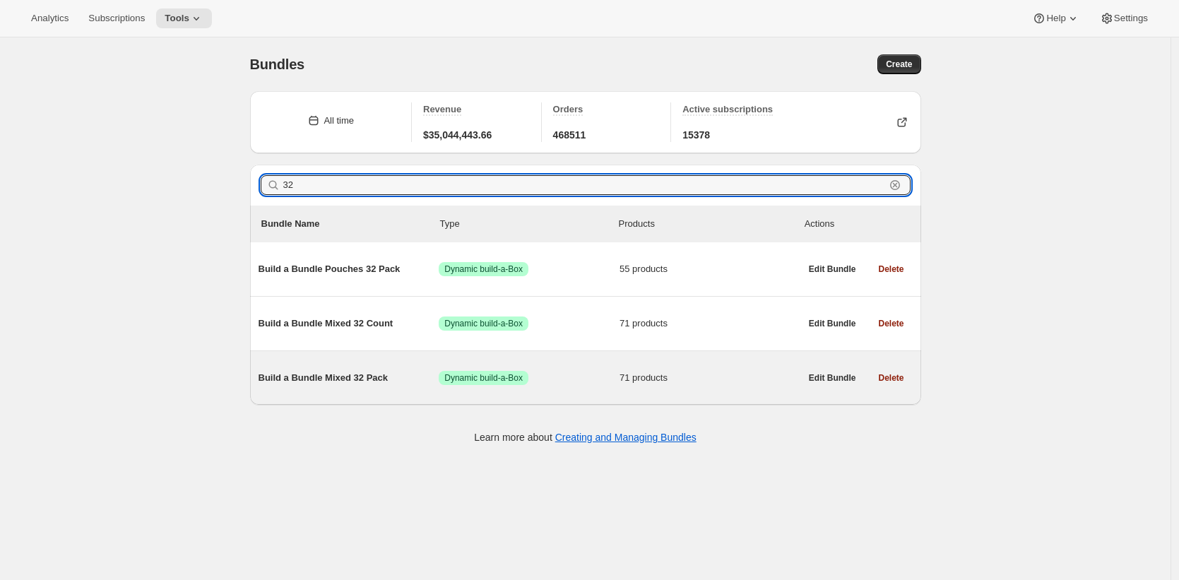
type input "32"
click at [376, 381] on span "Build a Bundle Mixed 32 Pack" at bounding box center [349, 378] width 181 height 14
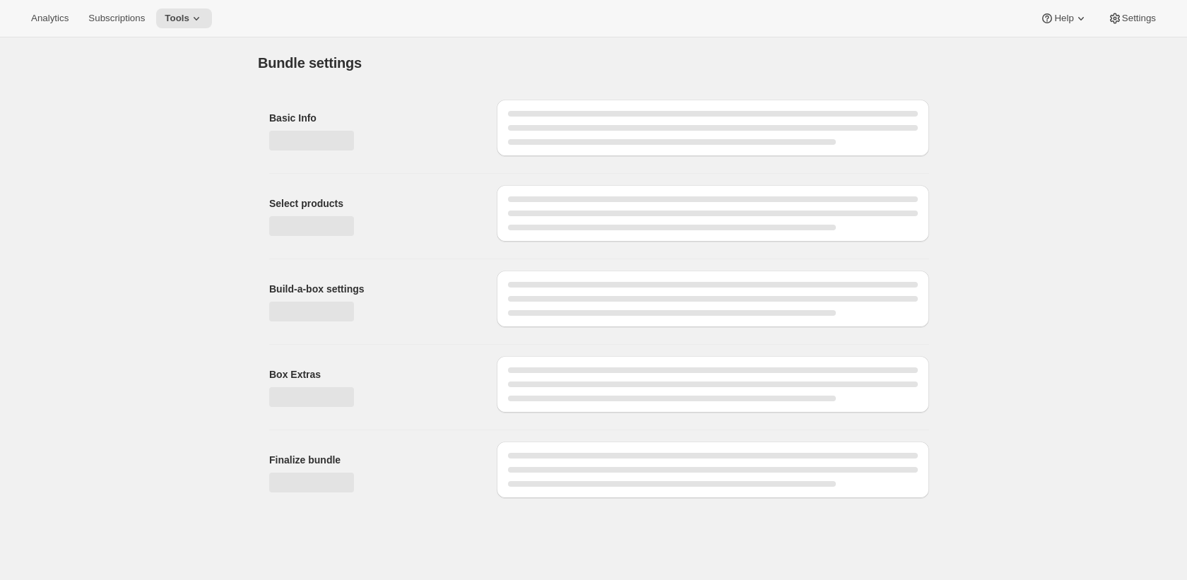
type input "Build a Bundle Mixed 32 Pack"
checkbox input "true"
select select "MINIMUM"
type input "Select at least 8 meals"
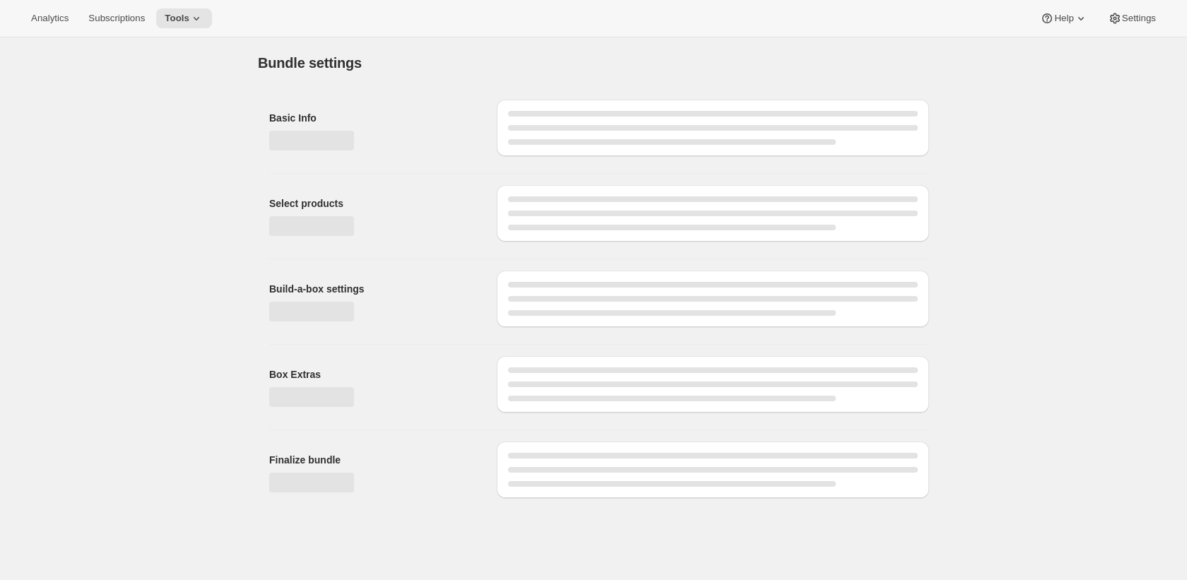
select select "gid://shopify/ProductVariant/42122698981458_33fb72c6-6dbd-426c-8527-91f8707433e9"
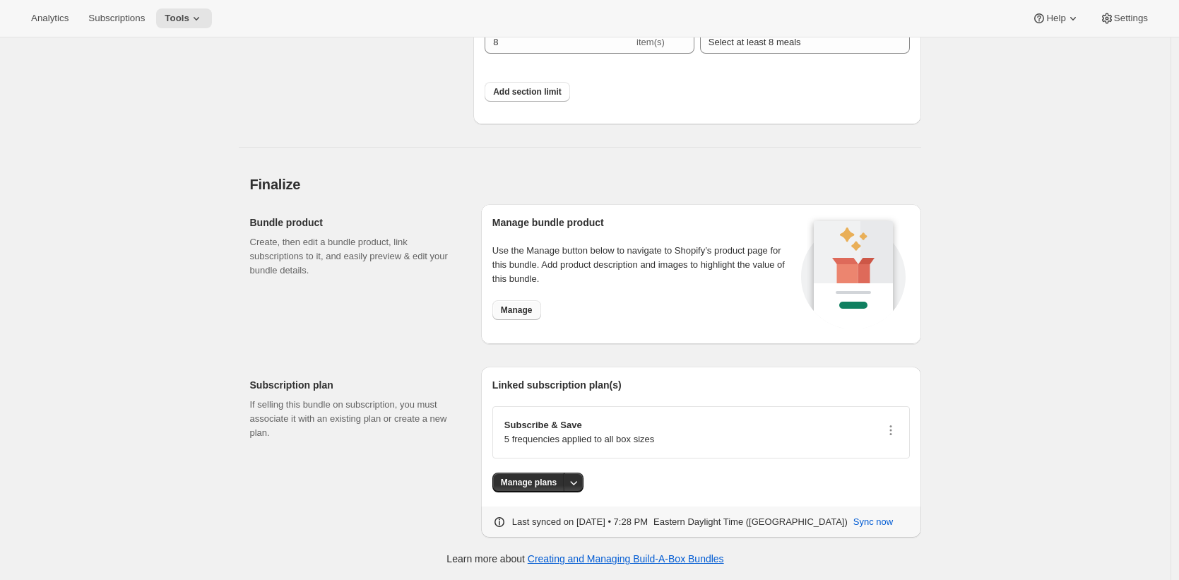
scroll to position [5973, 0]
click at [533, 308] on span "Manage" at bounding box center [517, 309] width 32 height 11
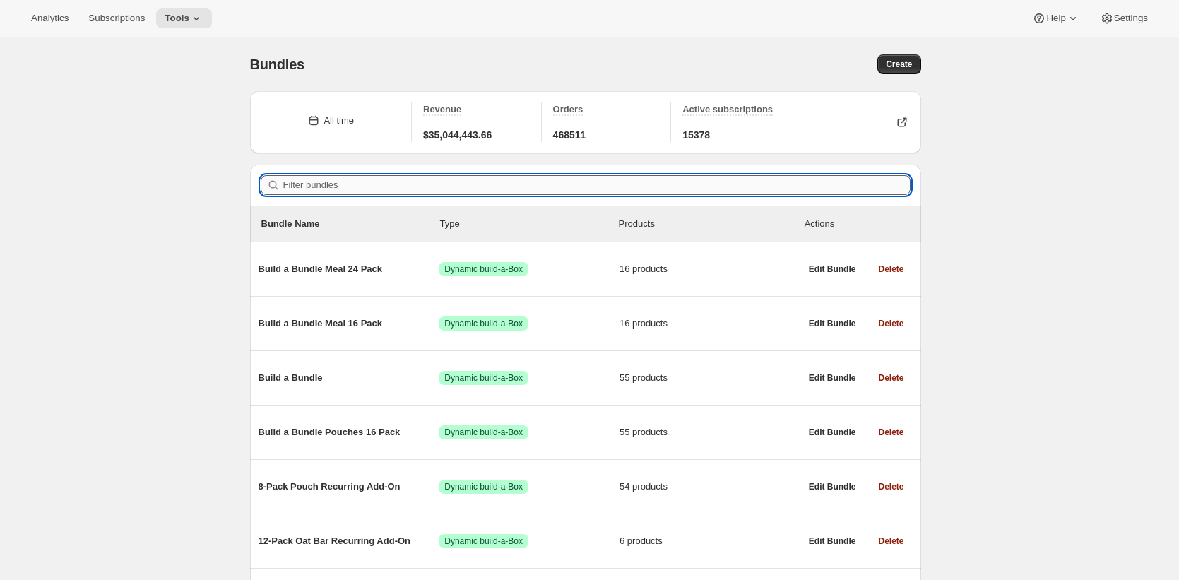
click at [453, 180] on input "Filter bundles" at bounding box center [596, 185] width 627 height 20
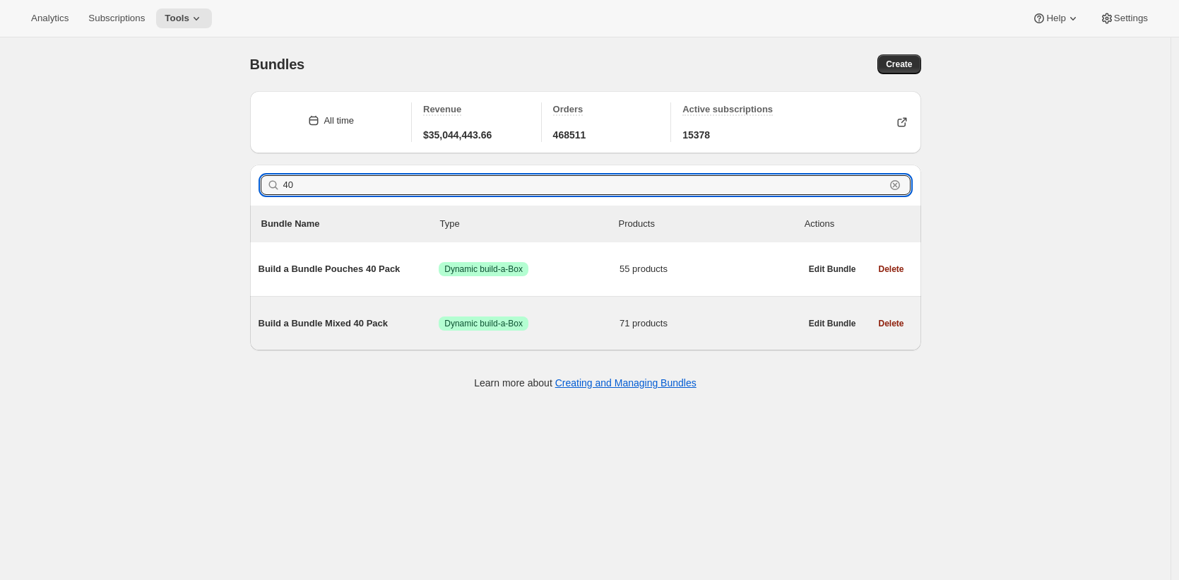
type input "40"
click at [348, 324] on span "Build a Bundle Mixed 40 Pack" at bounding box center [349, 323] width 181 height 14
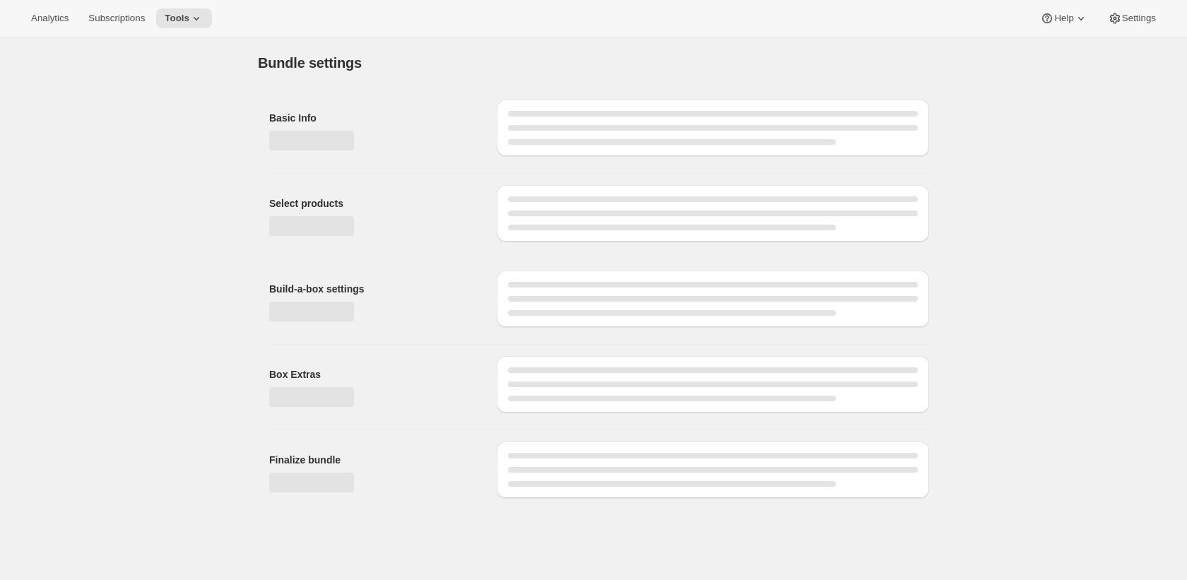
type input "Build a Bundle Mixed 40 Pack"
checkbox input "true"
select select "MINIMUM"
type input "Select at least 8 meals"
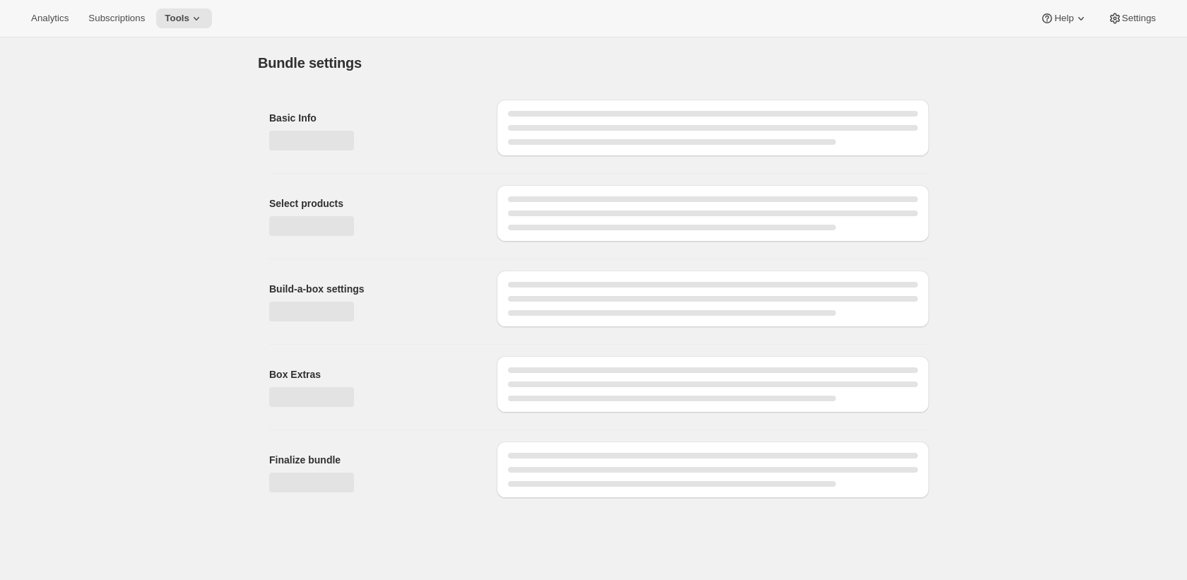
select select "gid://shopify/ProductVariant/41182201774162_e143ae9f-052c-4d0a-9eb4-a0f33d9d72e0"
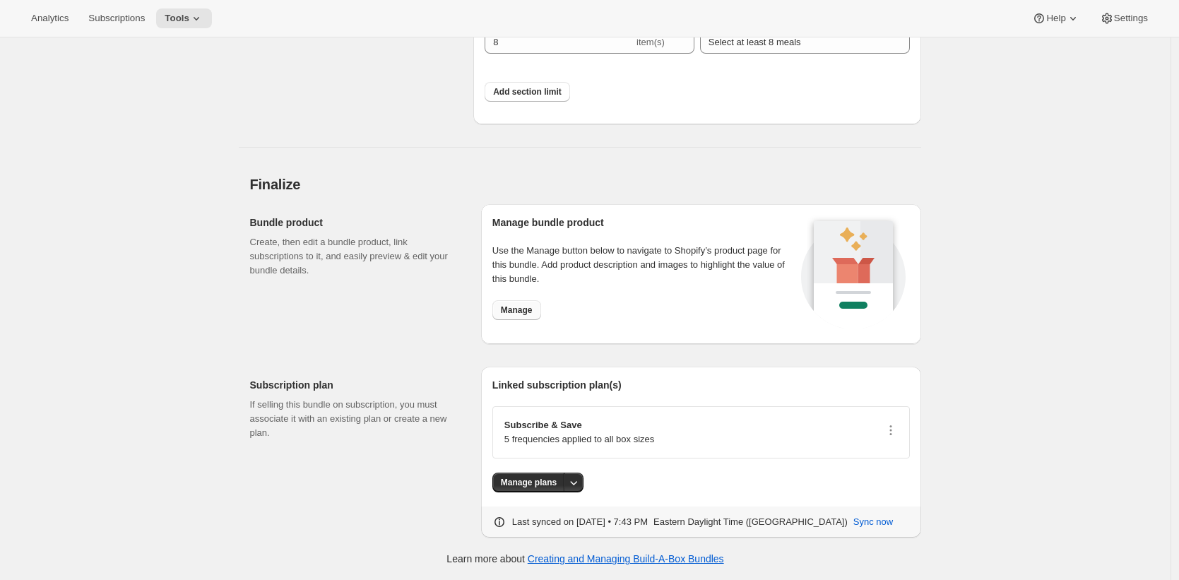
scroll to position [5969, 0]
click at [526, 316] on button "Manage" at bounding box center [516, 310] width 49 height 20
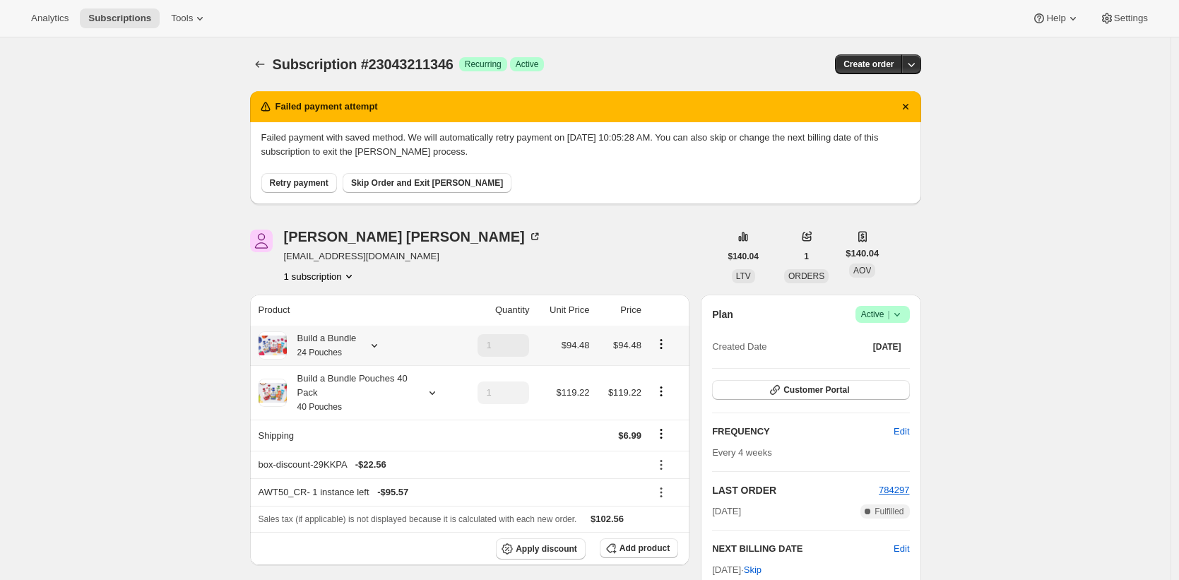
click at [331, 339] on div "Build a Bundle 24 Pouches" at bounding box center [322, 345] width 70 height 28
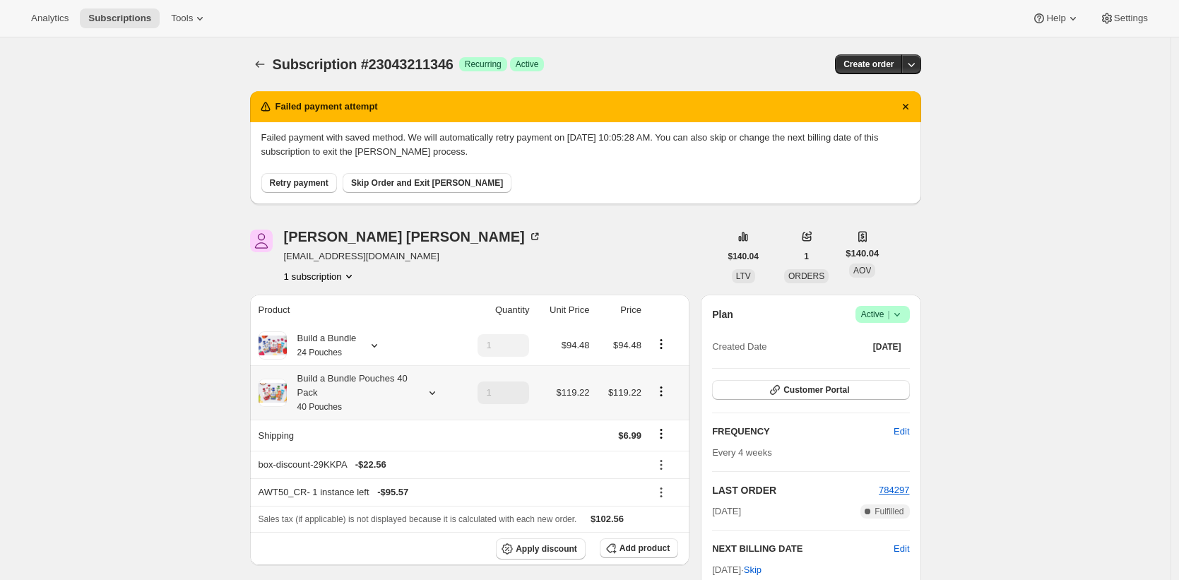
click at [367, 387] on div "Build a Bundle Pouches 40 Pack 40 Pouches" at bounding box center [350, 393] width 127 height 42
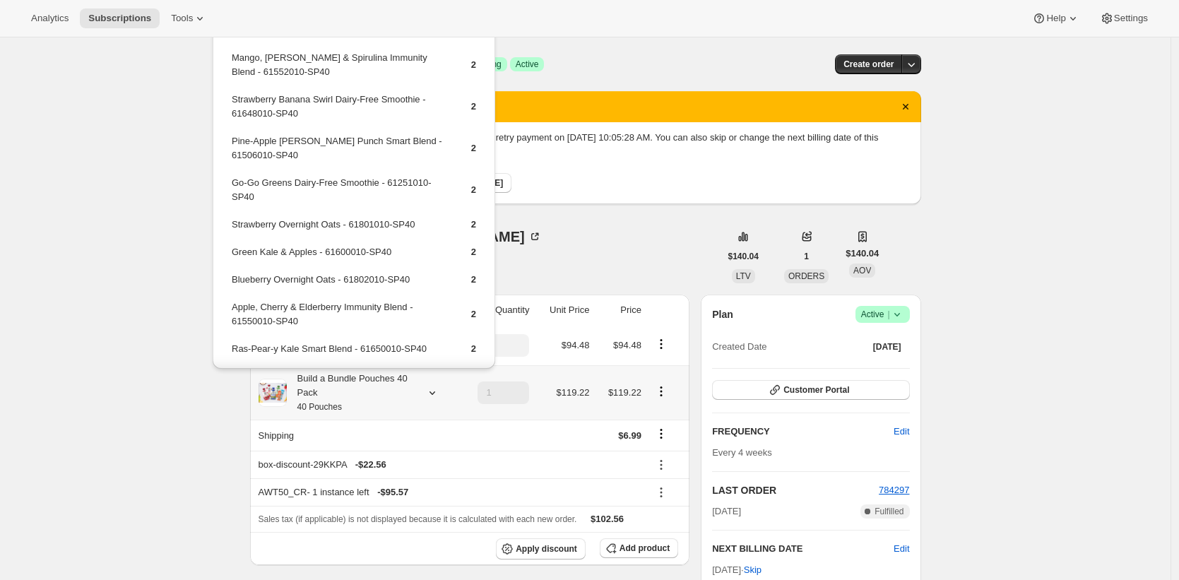
scroll to position [458, 0]
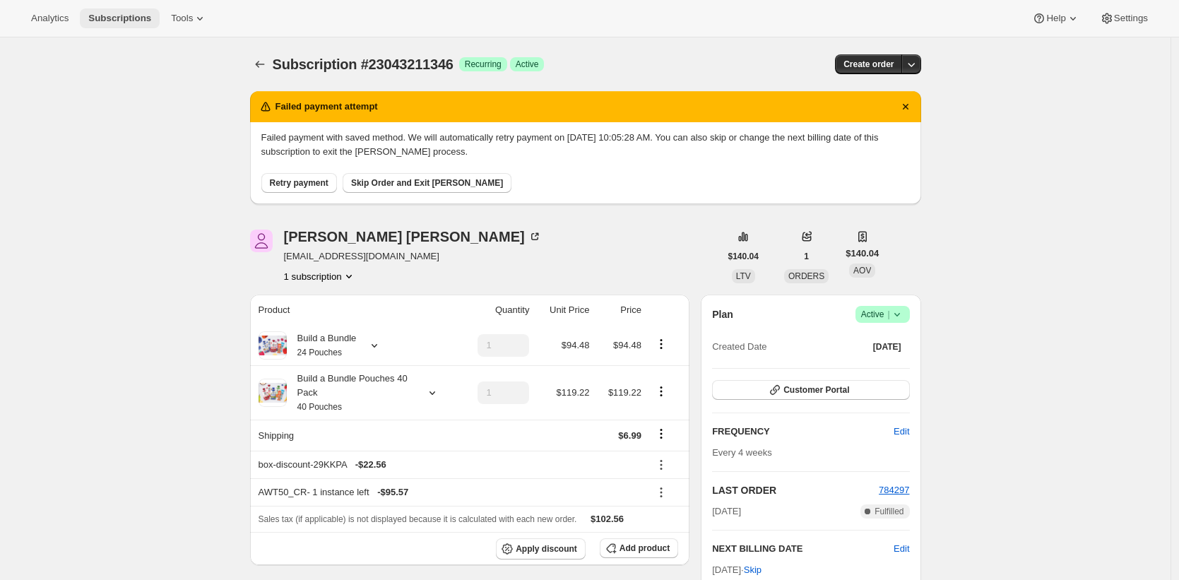
click at [126, 18] on span "Subscriptions" at bounding box center [119, 18] width 63 height 11
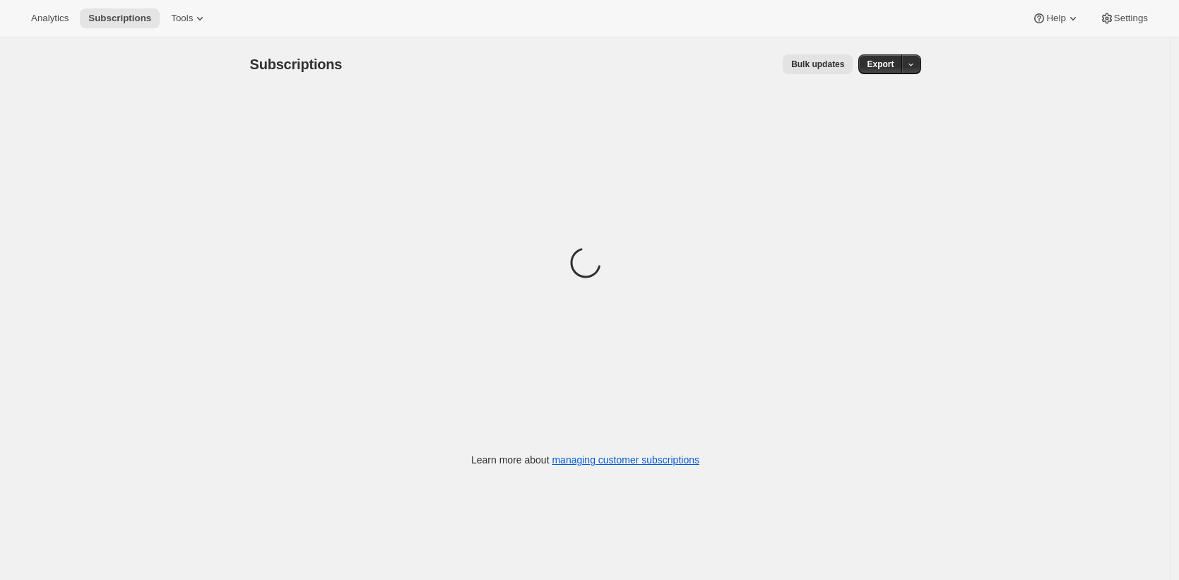
click at [830, 59] on span "Bulk updates" at bounding box center [817, 64] width 53 height 11
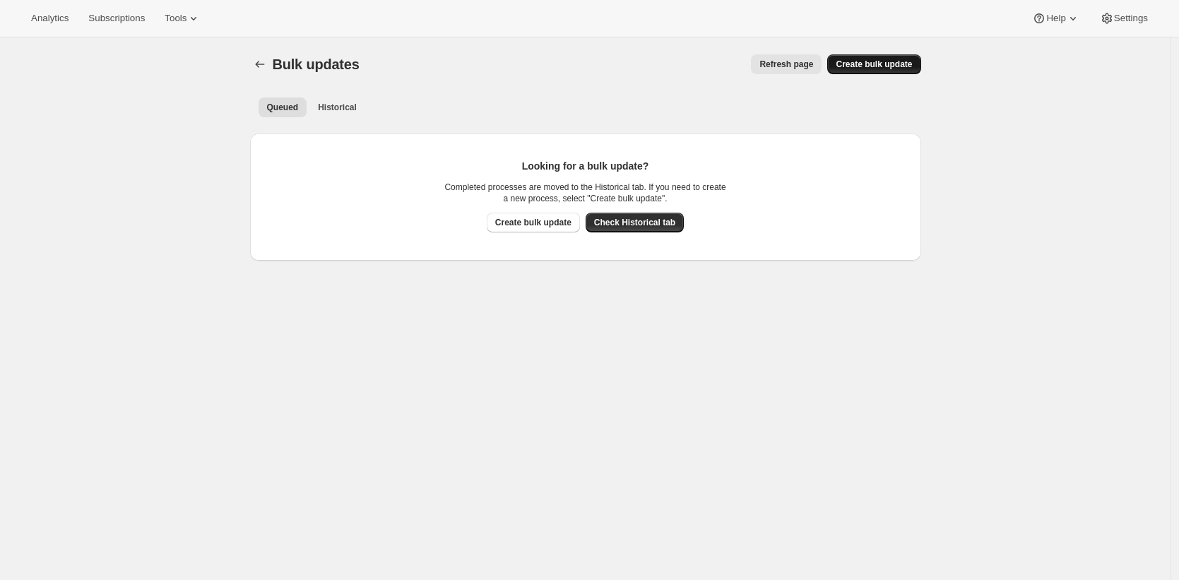
click at [861, 59] on span "Create bulk update" at bounding box center [874, 64] width 76 height 11
select select "13"
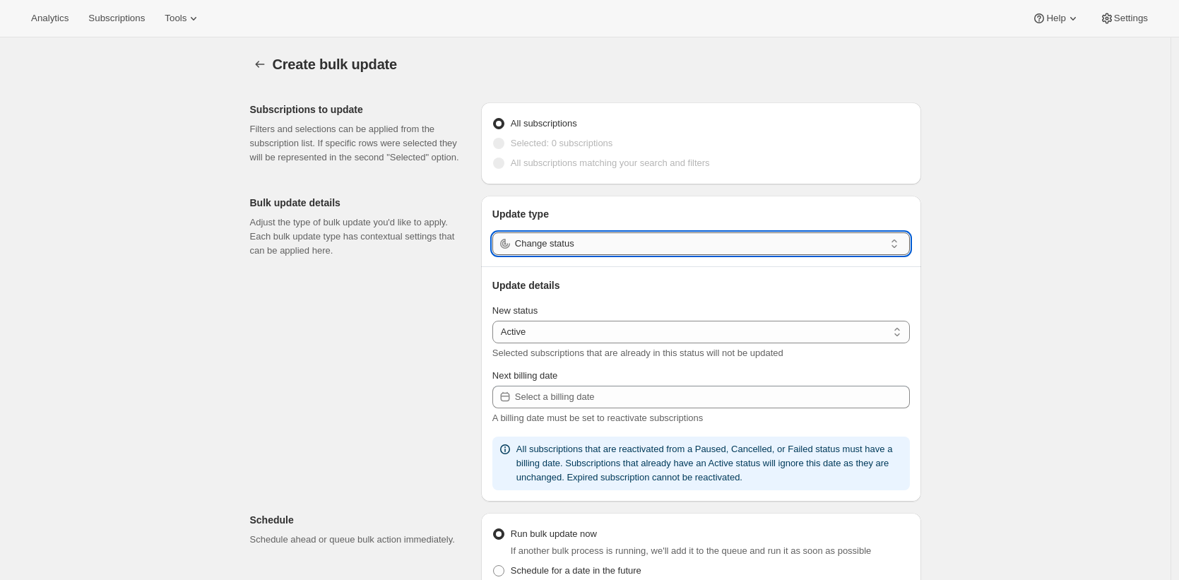
click at [806, 247] on input "Change status" at bounding box center [699, 243] width 369 height 23
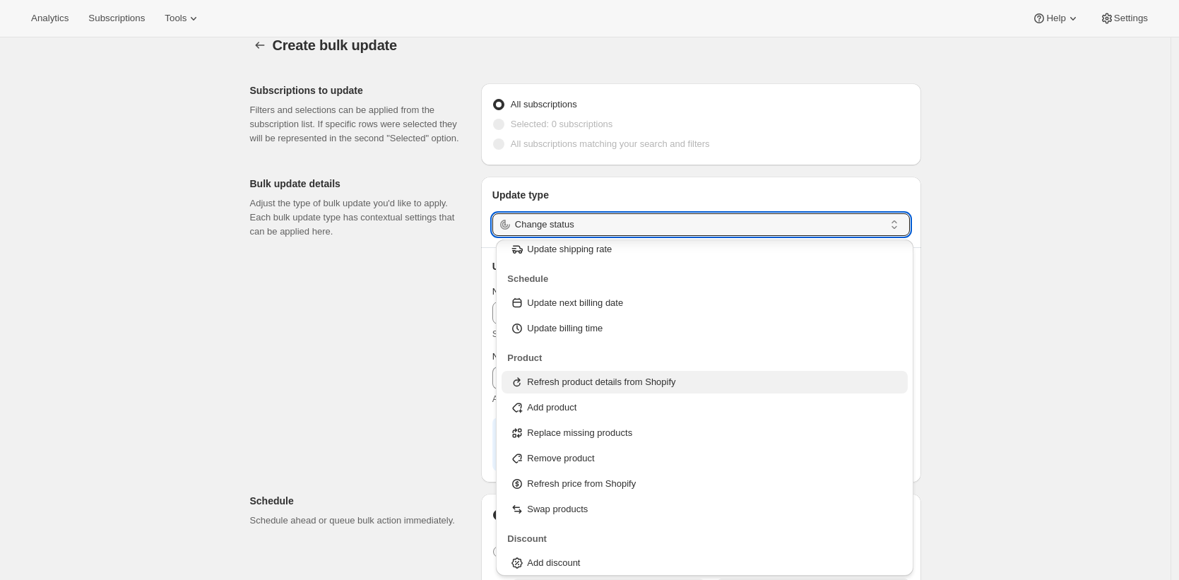
scroll to position [20, 0]
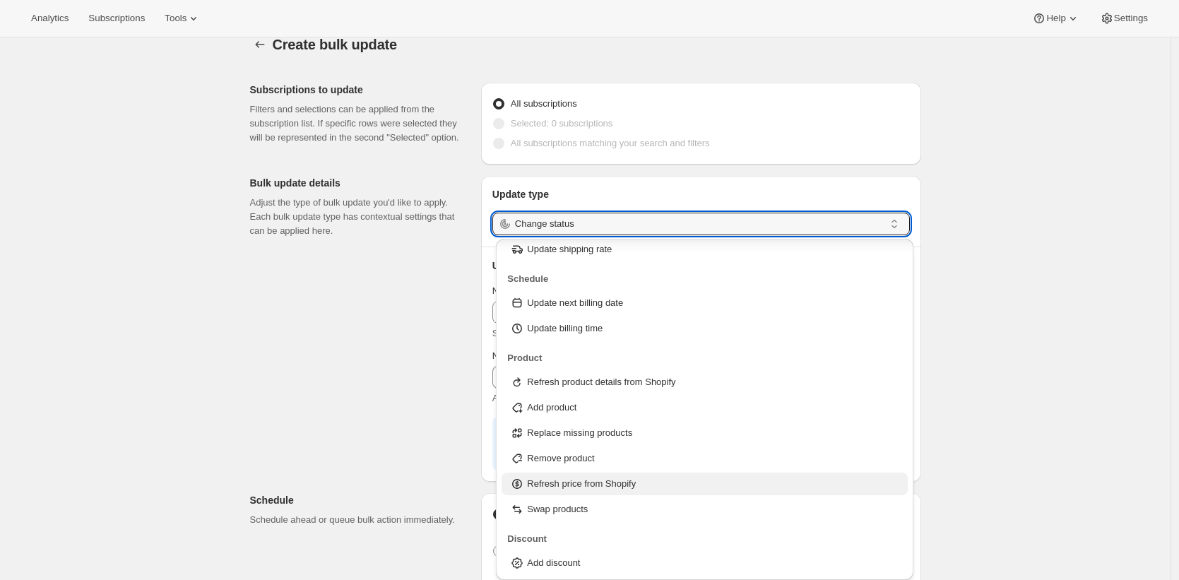
click at [782, 479] on div "Refresh price from Shopify" at bounding box center [704, 484] width 389 height 14
type input "Refresh price from Shopify"
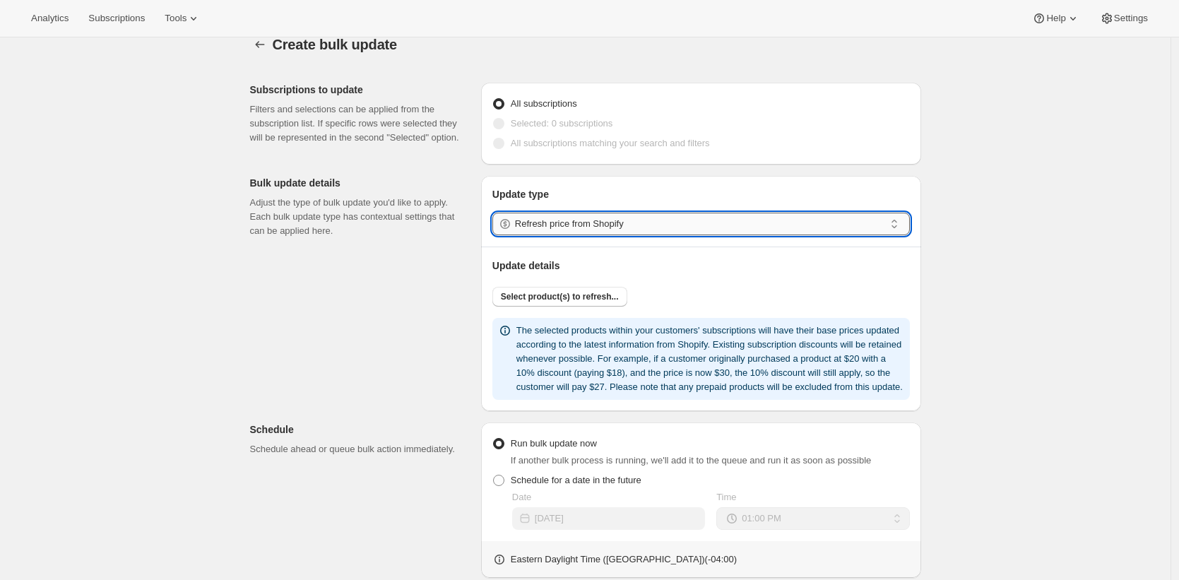
click at [641, 225] on input "Refresh price from Shopify" at bounding box center [699, 224] width 369 height 23
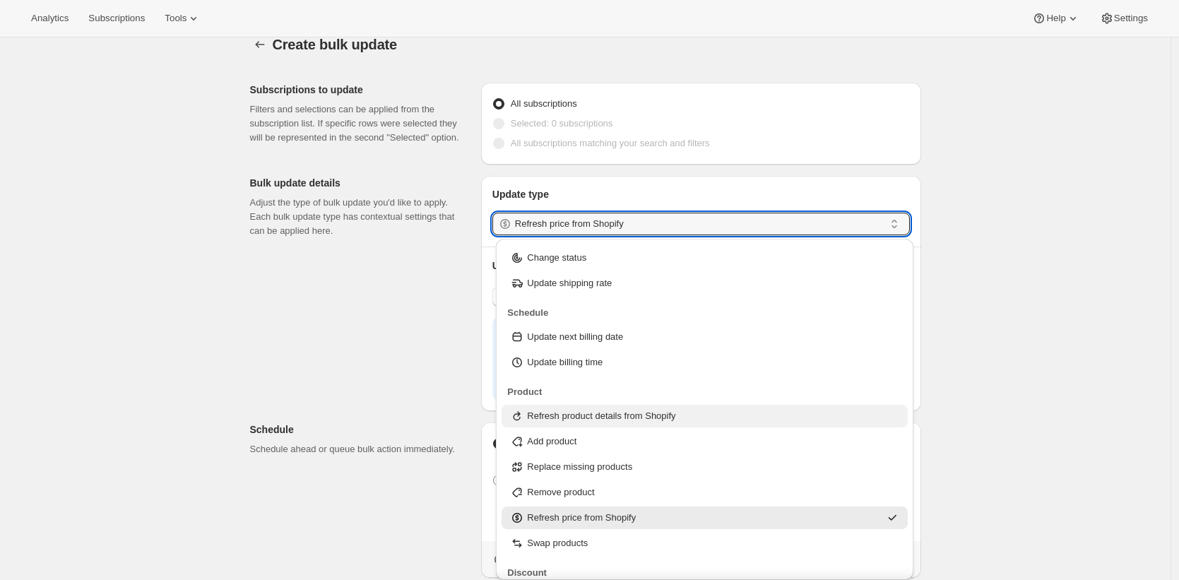
scroll to position [57, 0]
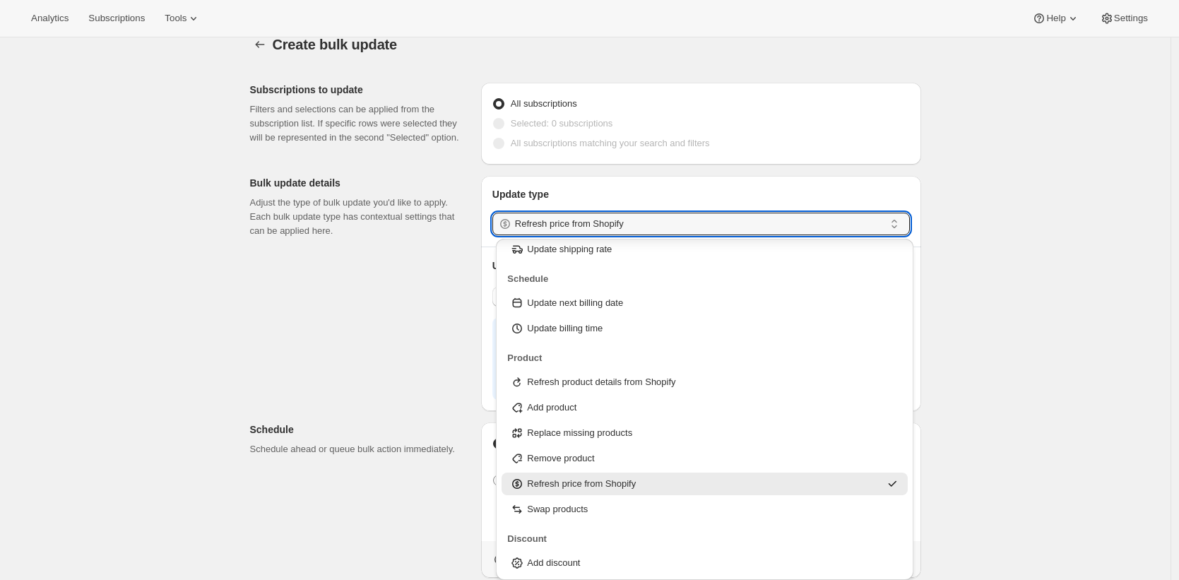
click at [699, 481] on div "Refresh price from Shopify" at bounding box center [694, 484] width 369 height 14
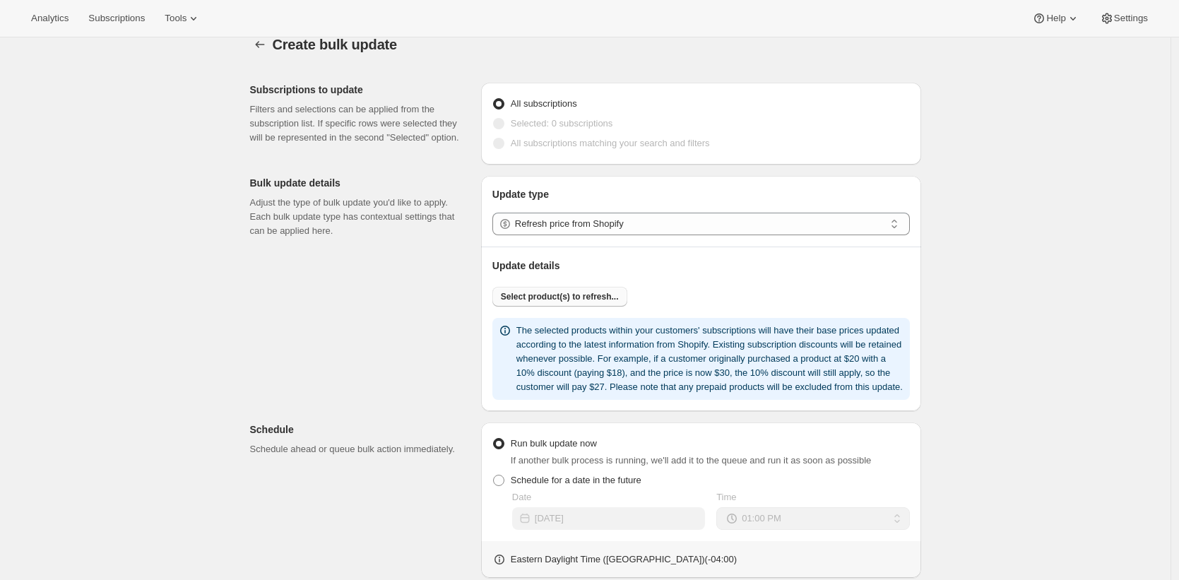
click at [610, 296] on span "Select product(s) to refresh..." at bounding box center [560, 296] width 118 height 11
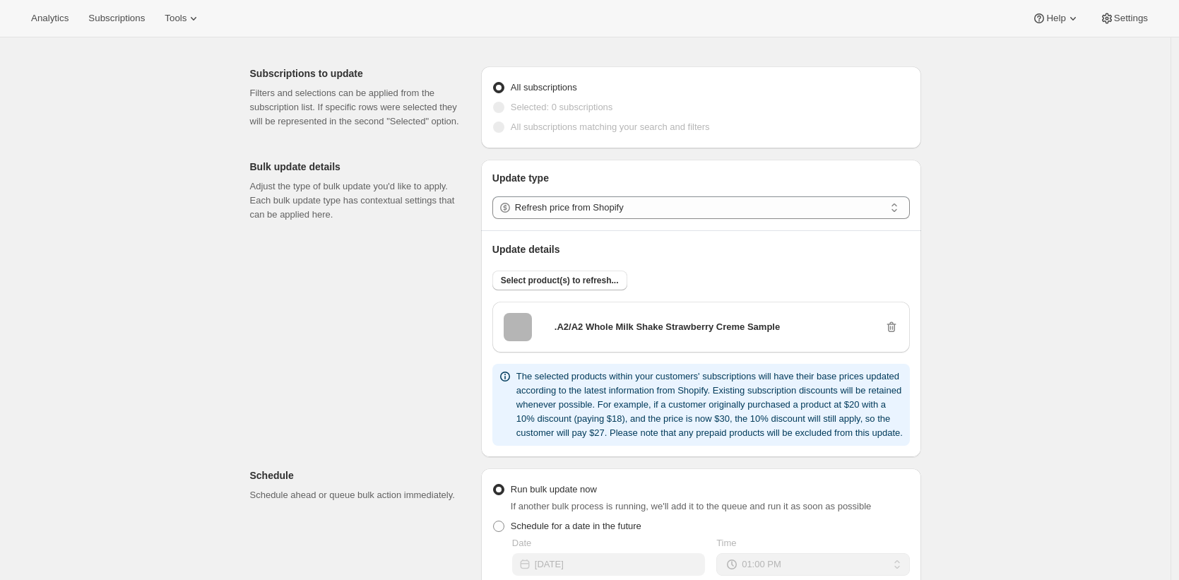
scroll to position [37, 0]
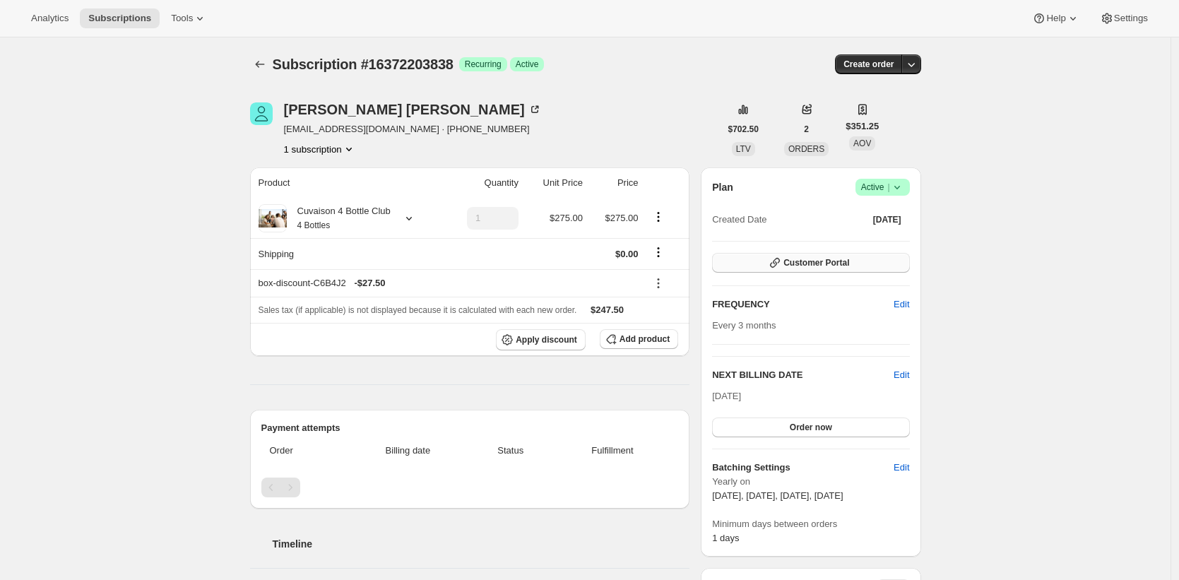
click at [870, 253] on button "Customer Portal" at bounding box center [810, 263] width 197 height 20
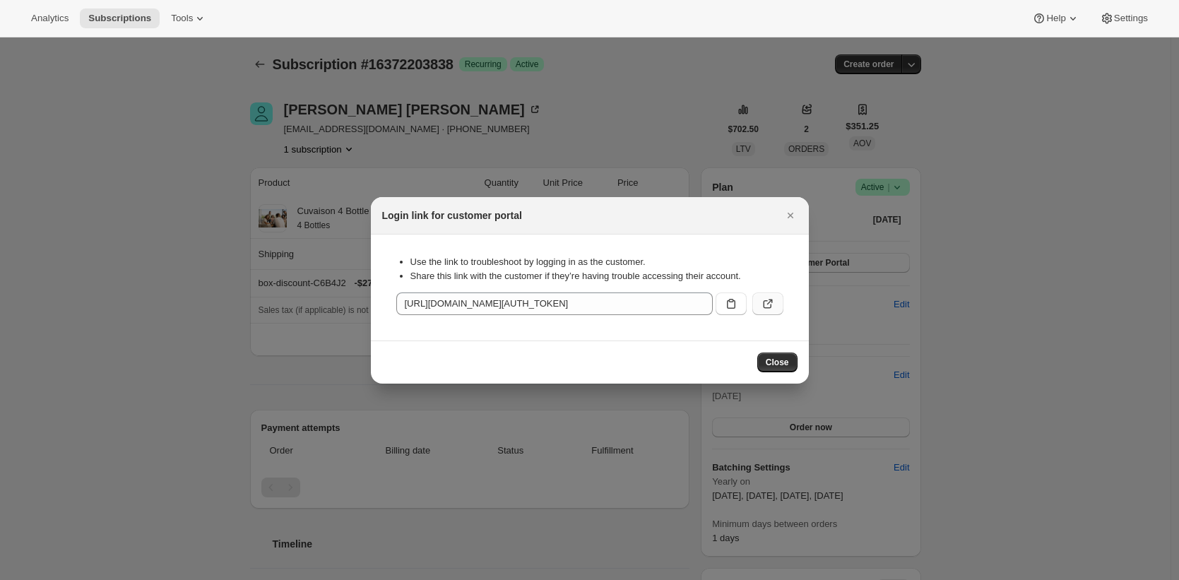
click at [777, 297] on button ":r1j:" at bounding box center [767, 303] width 31 height 23
click at [800, 214] on div "Login link for customer portal" at bounding box center [590, 215] width 438 height 37
click at [786, 218] on icon "Close" at bounding box center [790, 215] width 14 height 14
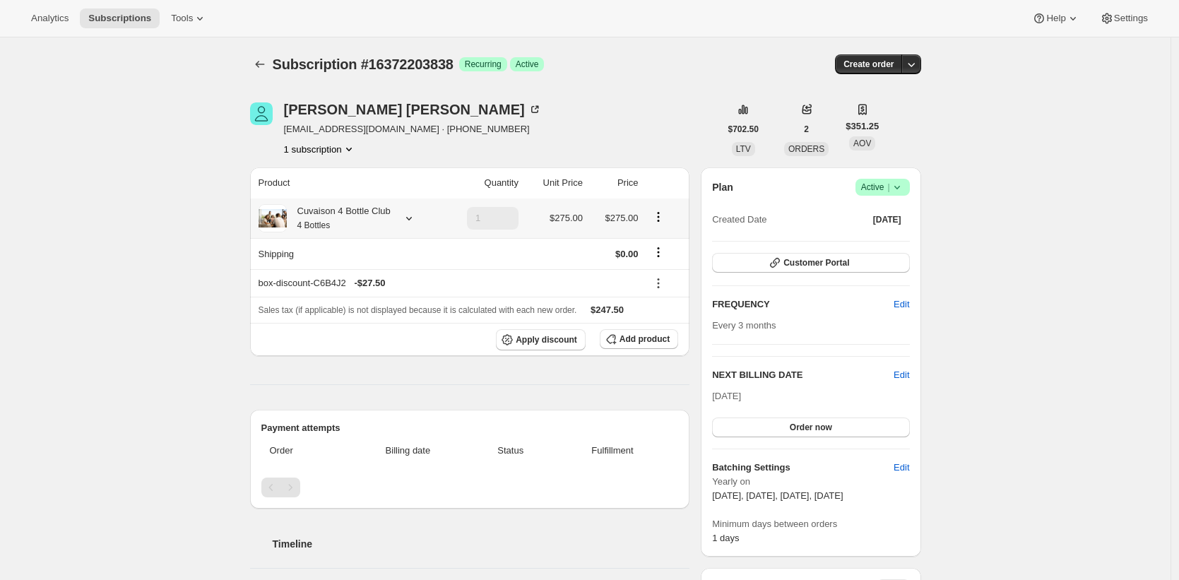
click at [382, 210] on div "Cuvaison 4 Bottle Club 4 Bottles" at bounding box center [339, 218] width 104 height 28
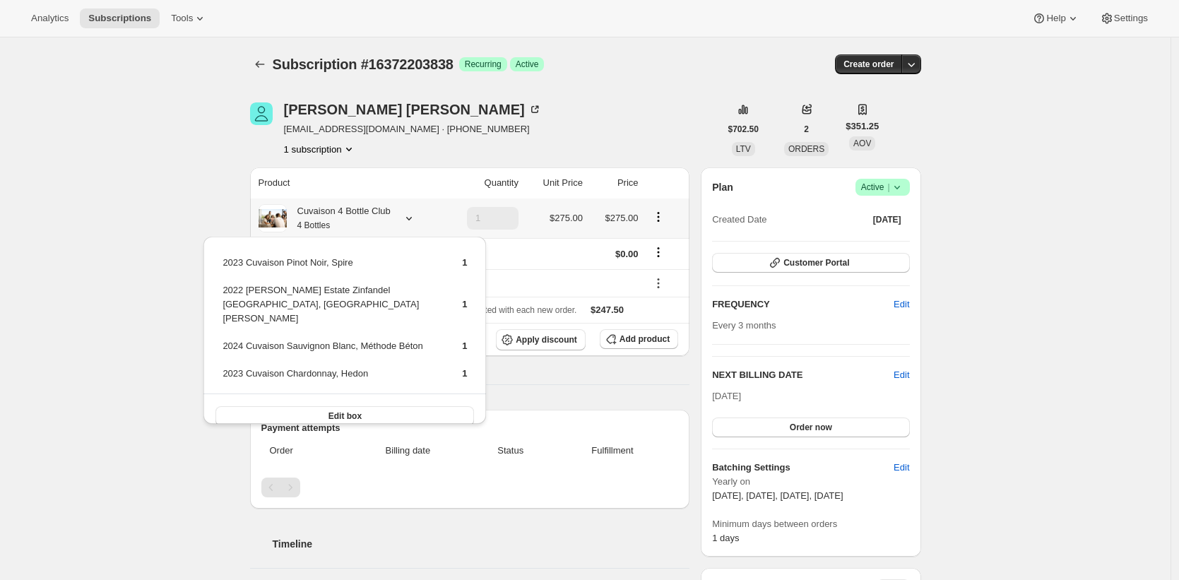
click at [350, 266] on td "2023 Cuvaison Pinot Noir, Spire" at bounding box center [330, 268] width 216 height 26
drag, startPoint x: 350, startPoint y: 266, endPoint x: 232, endPoint y: 263, distance: 118.7
click at [232, 263] on td "2023 Cuvaison Pinot Noir, Spire" at bounding box center [330, 268] width 216 height 26
copy td "2023 Cuvaison Pinot Noir, Spire"
click at [243, 302] on td "2022 [PERSON_NAME] Estate Zinfandel [GEOGRAPHIC_DATA], [GEOGRAPHIC_DATA][PERSON…" at bounding box center [330, 310] width 216 height 54
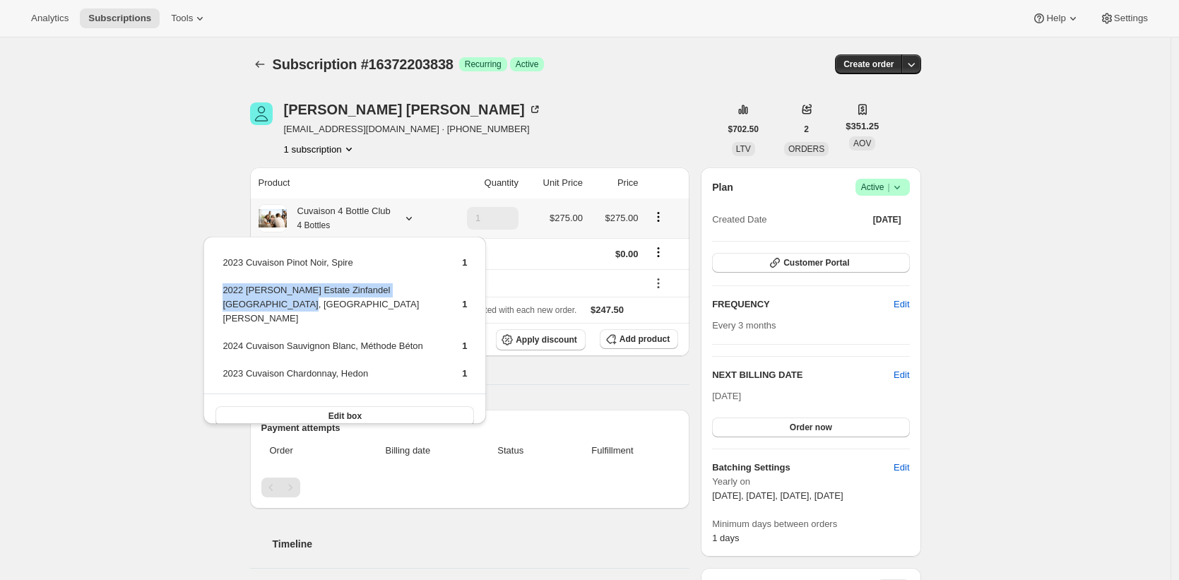
drag, startPoint x: 243, startPoint y: 302, endPoint x: 234, endPoint y: 290, distance: 15.7
click at [234, 290] on td "2022 [PERSON_NAME] Estate Zinfandel [GEOGRAPHIC_DATA], [GEOGRAPHIC_DATA][PERSON…" at bounding box center [330, 310] width 216 height 54
copy td "2022 [PERSON_NAME] Estate Zinfandel [GEOGRAPHIC_DATA], [GEOGRAPHIC_DATA][PERSON…"
click at [419, 338] on td "2024 Cuvaison Sauvignon Blanc, Méthode Béton" at bounding box center [330, 351] width 216 height 26
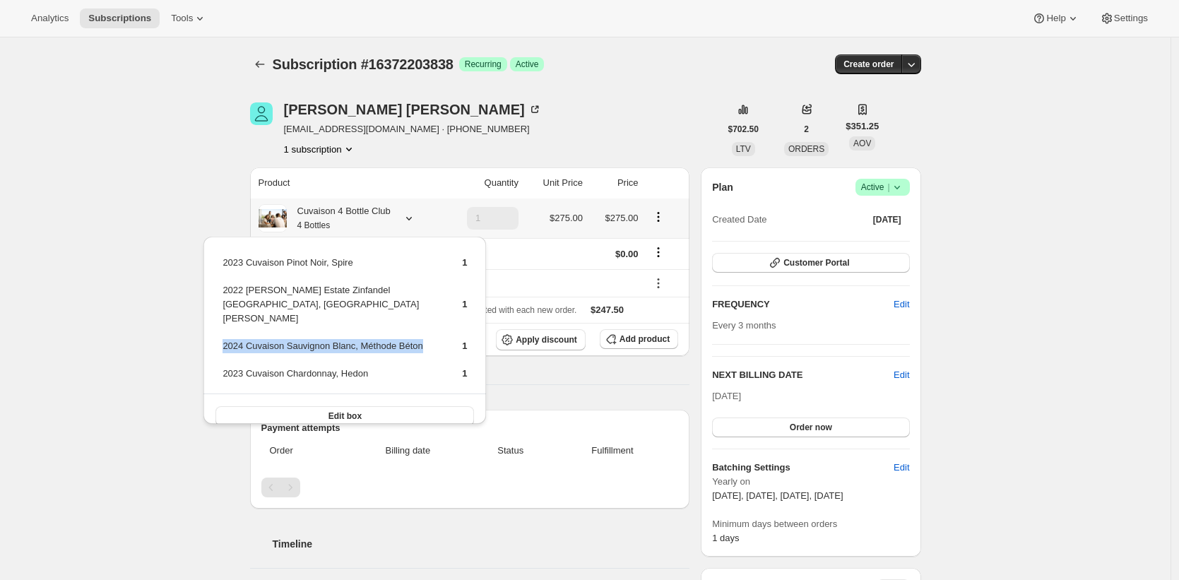
drag, startPoint x: 419, startPoint y: 333, endPoint x: 236, endPoint y: 335, distance: 183.0
click at [236, 338] on td "2024 Cuvaison Sauvignon Blanc, Méthode Béton" at bounding box center [330, 351] width 216 height 26
copy td "2024 Cuvaison Sauvignon Blanc, Méthode Béton"
click at [362, 366] on td "2023 Cuvaison Chardonnay, Hedon" at bounding box center [330, 379] width 216 height 26
drag, startPoint x: 362, startPoint y: 363, endPoint x: 237, endPoint y: 365, distance: 125.0
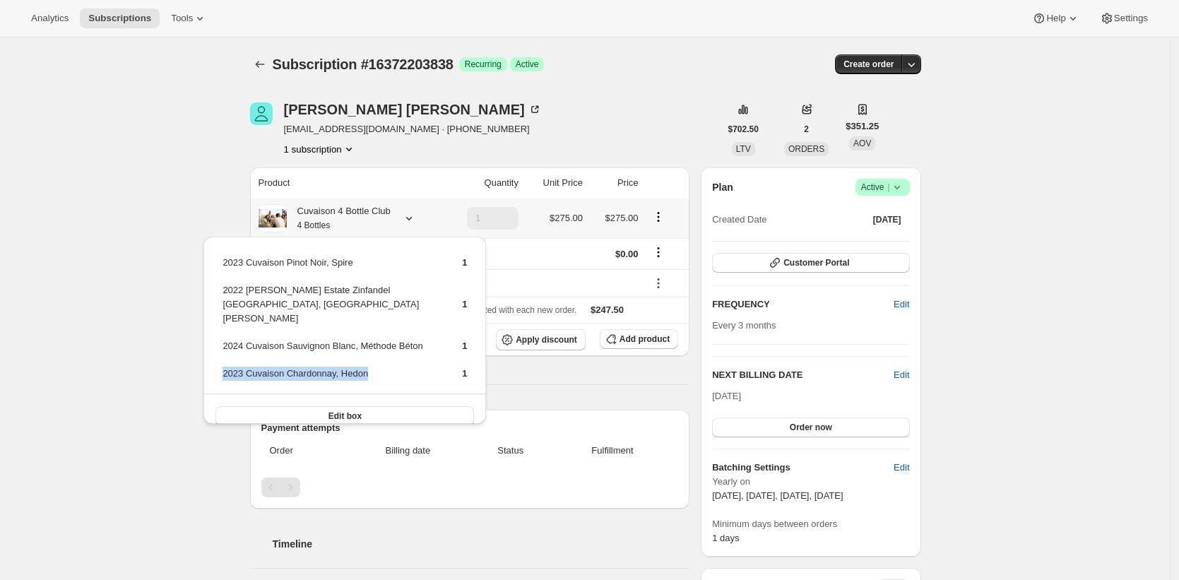
click at [237, 366] on td "2023 Cuvaison Chardonnay, Hedon" at bounding box center [330, 379] width 216 height 26
copy td "2023 Cuvaison Chardonnay, Hedon"
click at [511, 127] on div "peter alfaro ptralfaro@yahoo.com · +18182693989 1 subscription" at bounding box center [485, 129] width 470 height 54
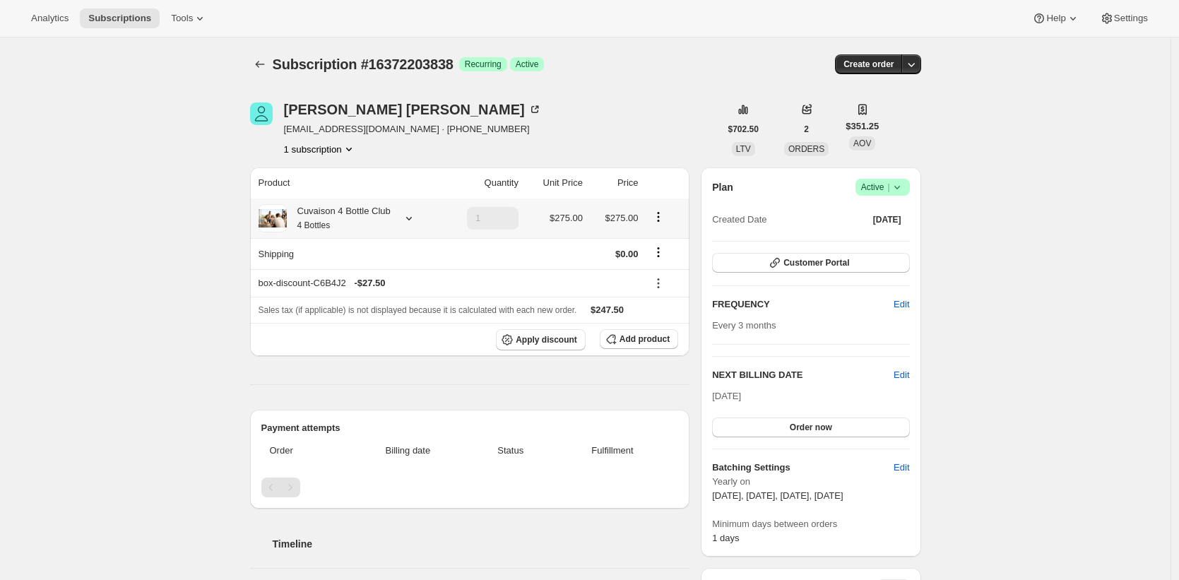
click at [391, 212] on div "Cuvaison 4 Bottle Club 4 Bottles" at bounding box center [339, 218] width 104 height 28
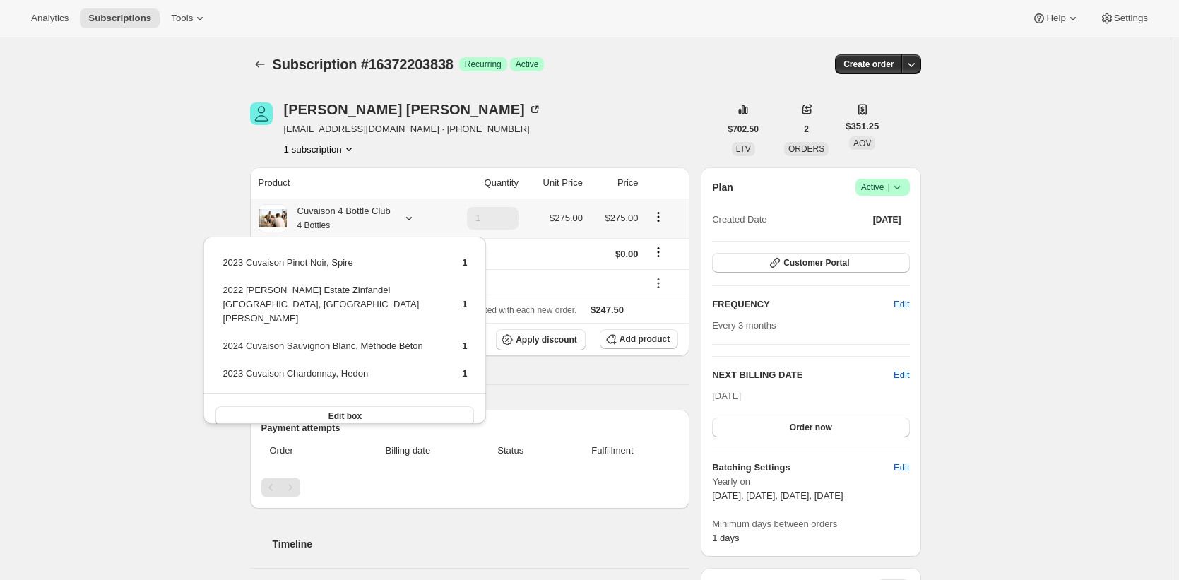
click at [237, 264] on td "2023 Cuvaison Pinot Noir, Spire" at bounding box center [330, 268] width 216 height 26
drag, startPoint x: 237, startPoint y: 264, endPoint x: 340, endPoint y: 266, distance: 103.1
click at [340, 266] on td "2023 Cuvaison Pinot Noir, Spire" at bounding box center [330, 268] width 216 height 26
copy td "2023 Cuvaison Pinot Noir, Spire"
click at [247, 307] on td "2022 Brandlin Estate Zinfandel Old Vine, Mount Veeder" at bounding box center [330, 310] width 216 height 54
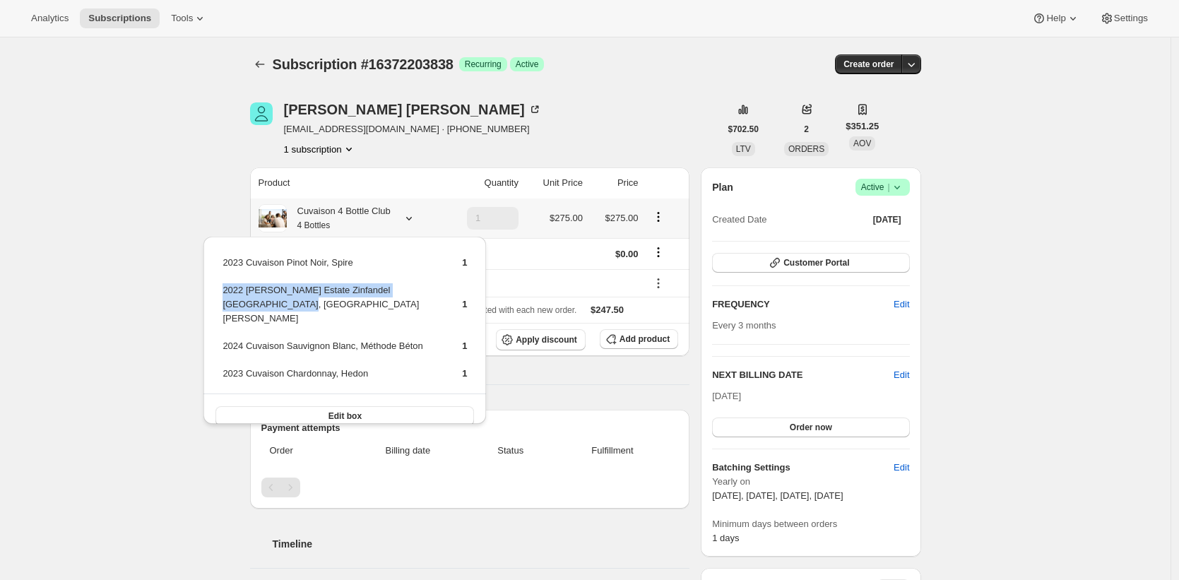
drag, startPoint x: 247, startPoint y: 307, endPoint x: 230, endPoint y: 287, distance: 25.6
click at [230, 287] on td "2022 Brandlin Estate Zinfandel Old Vine, Mount Veeder" at bounding box center [330, 310] width 216 height 54
copy td "2022 Brandlin Estate Zinfandel Old Vine, Mount Veeder"
click at [429, 338] on td "2024 Cuvaison Sauvignon Blanc, Méthode Béton" at bounding box center [330, 351] width 216 height 26
click at [417, 338] on td "2024 Cuvaison Sauvignon Blanc, Méthode Béton" at bounding box center [330, 351] width 216 height 26
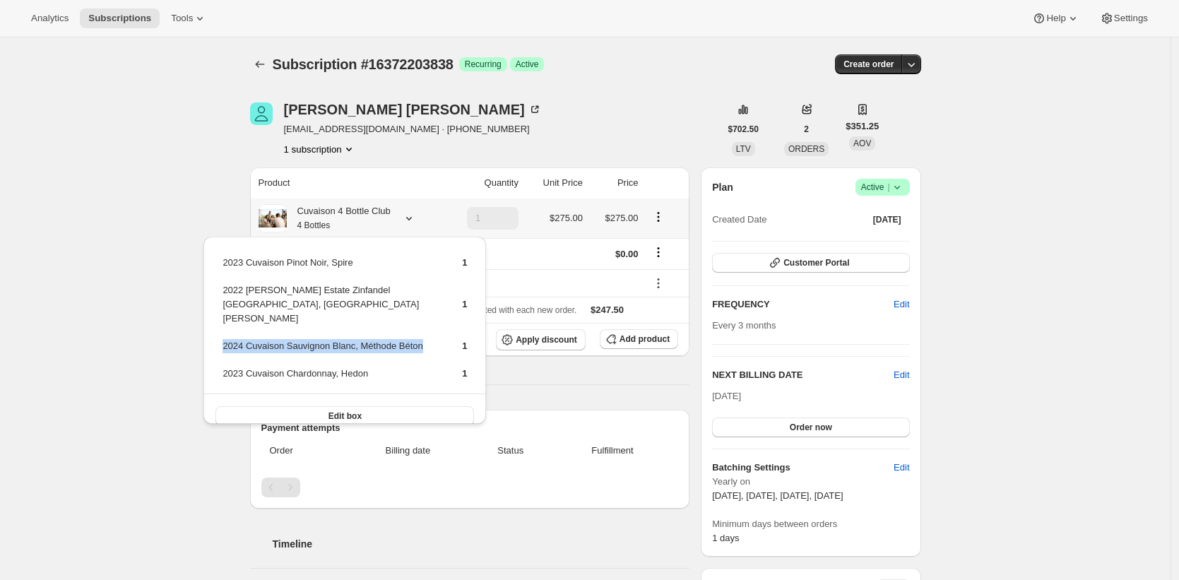
drag, startPoint x: 417, startPoint y: 331, endPoint x: 238, endPoint y: 334, distance: 179.4
click at [238, 338] on td "2024 Cuvaison Sauvignon Blanc, Méthode Béton" at bounding box center [330, 351] width 216 height 26
copy td "2024 Cuvaison Sauvignon Blanc, Méthode Béton"
click at [359, 366] on td "2023 Cuvaison Chardonnay, Hedon" at bounding box center [330, 379] width 216 height 26
drag, startPoint x: 359, startPoint y: 358, endPoint x: 233, endPoint y: 356, distance: 125.8
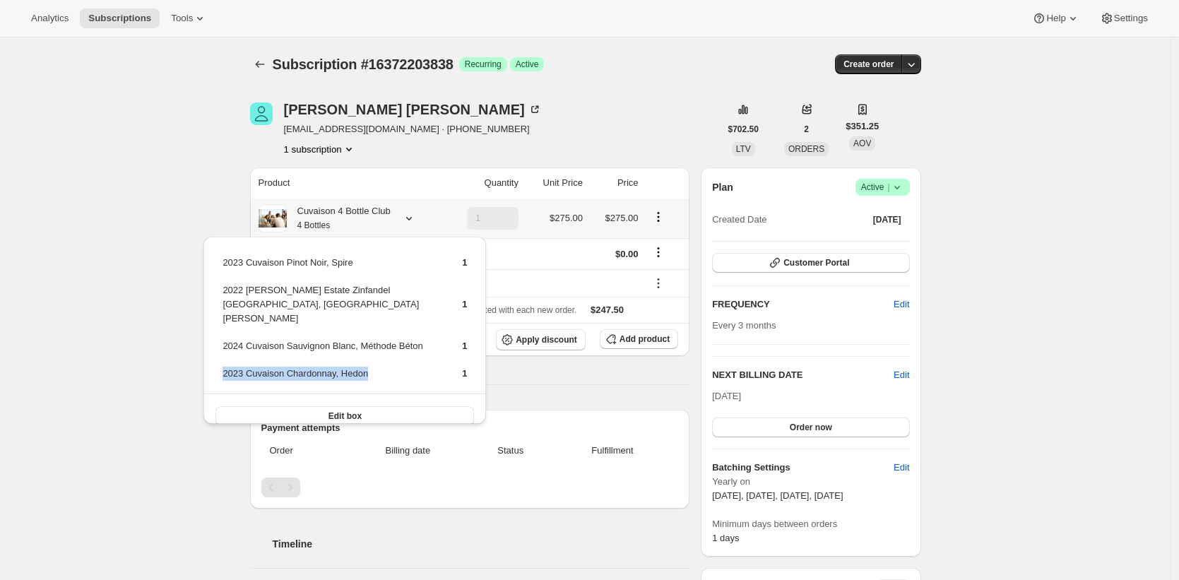
click at [233, 366] on td "2023 Cuvaison Chardonnay, Hedon" at bounding box center [330, 379] width 216 height 26
copy td "2023 Cuvaison Chardonnay, Hedon"
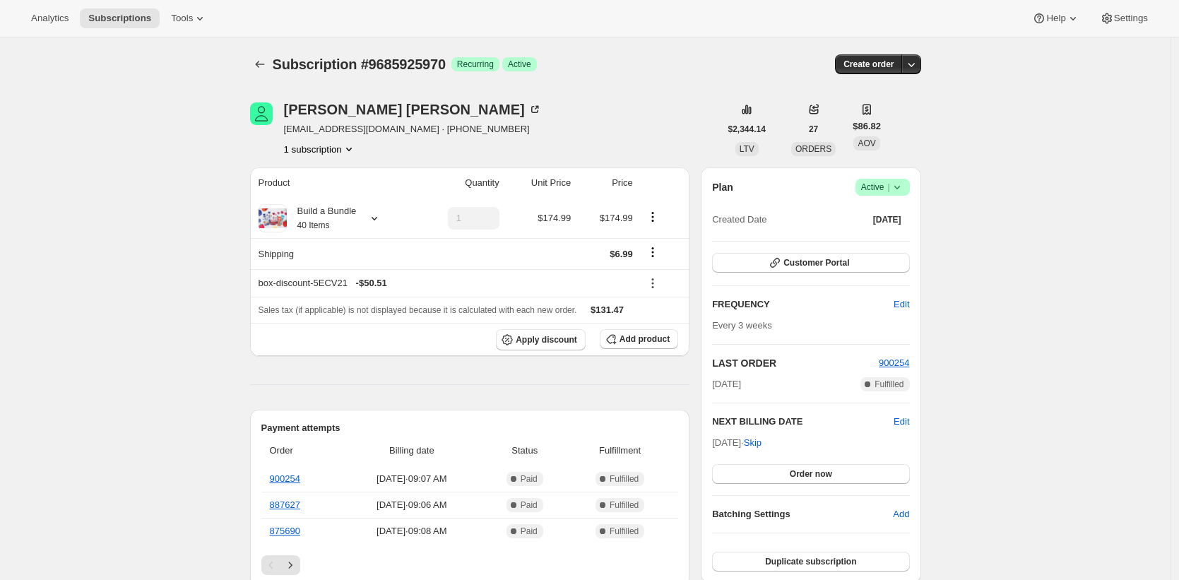
click at [551, 44] on div "Subscription #9685925970. This page is ready Subscription #9685925970 Success R…" at bounding box center [585, 64] width 671 height 54
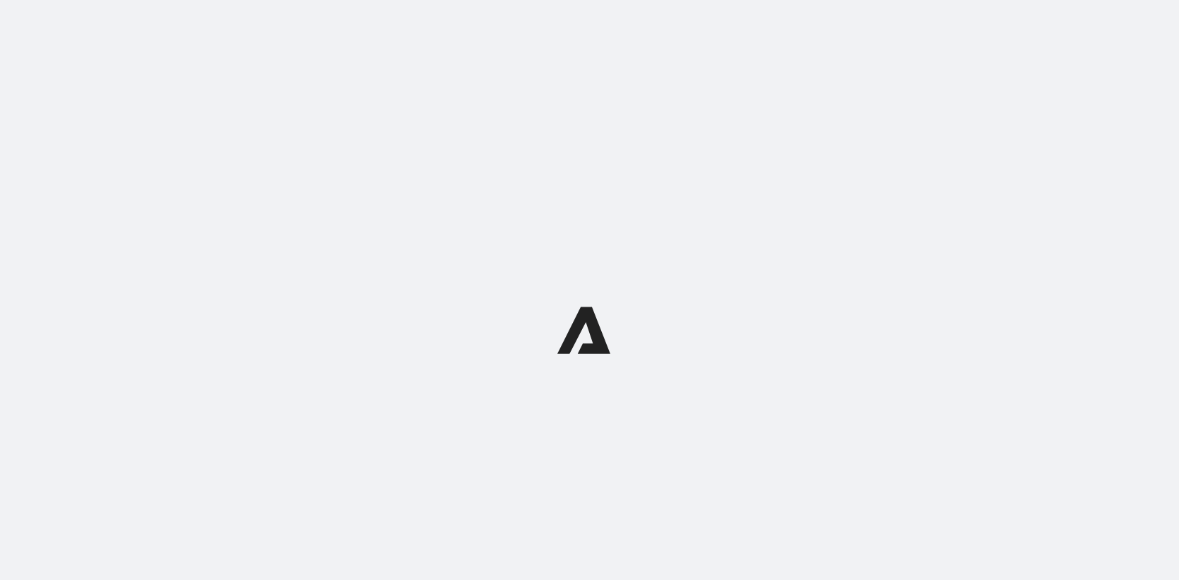
select select "gid://shopify/ProductVariant/41182201774162_e143ae9f-052c-4d0a-9eb4-a0f33d9d72e0"
select select "MINIMUM"
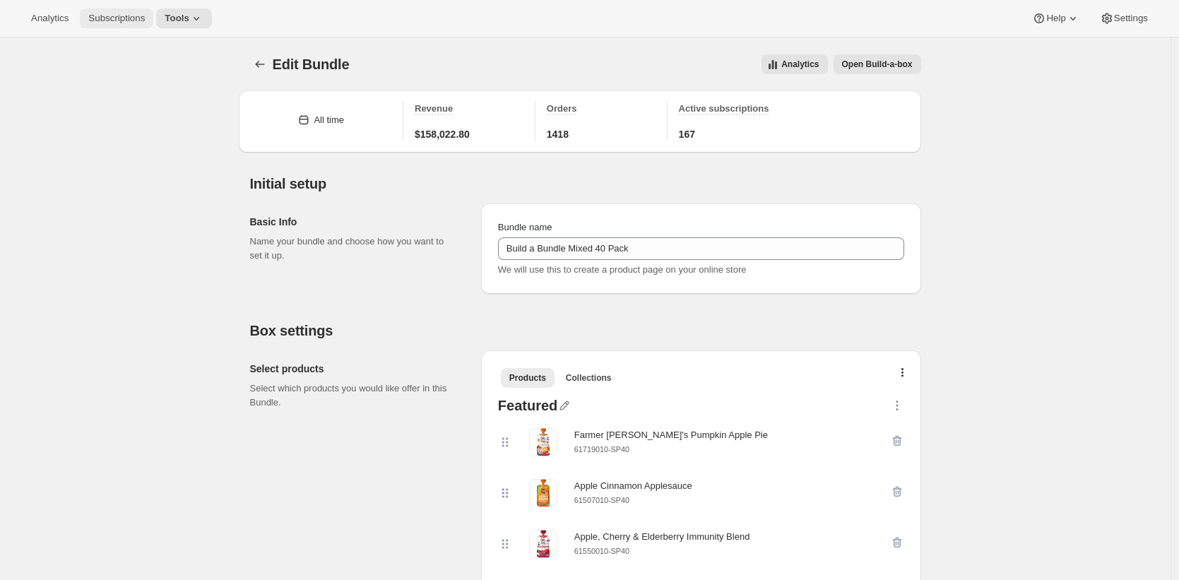
click at [139, 20] on span "Subscriptions" at bounding box center [116, 18] width 57 height 11
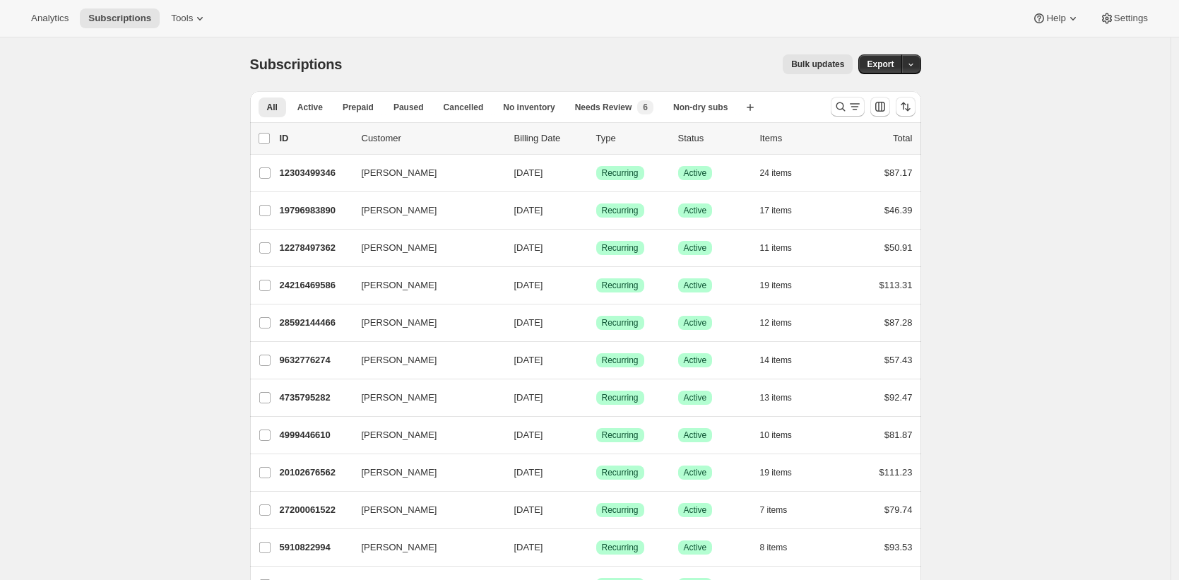
click at [444, 60] on div "Bulk updates" at bounding box center [606, 64] width 494 height 20
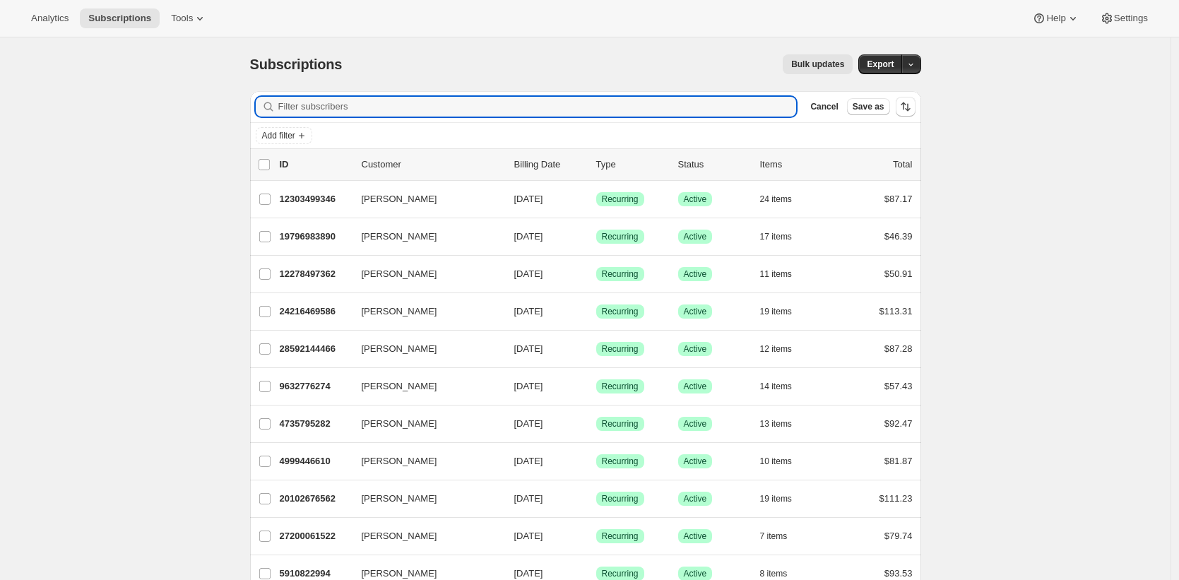
type input "7386415398994"
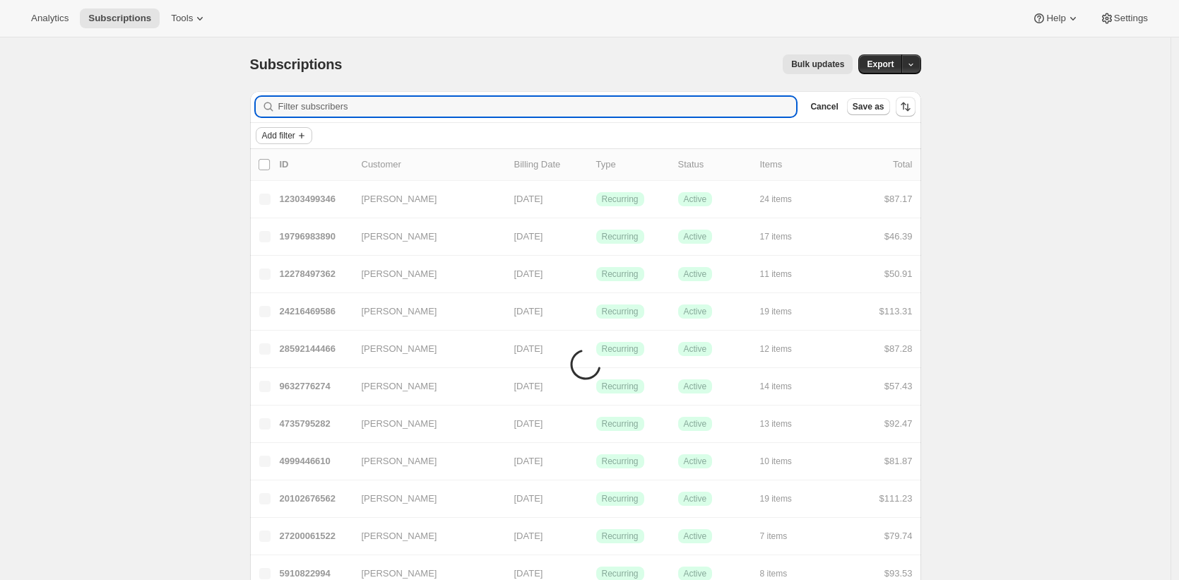
click at [304, 136] on icon "Add filter" at bounding box center [301, 135] width 11 height 11
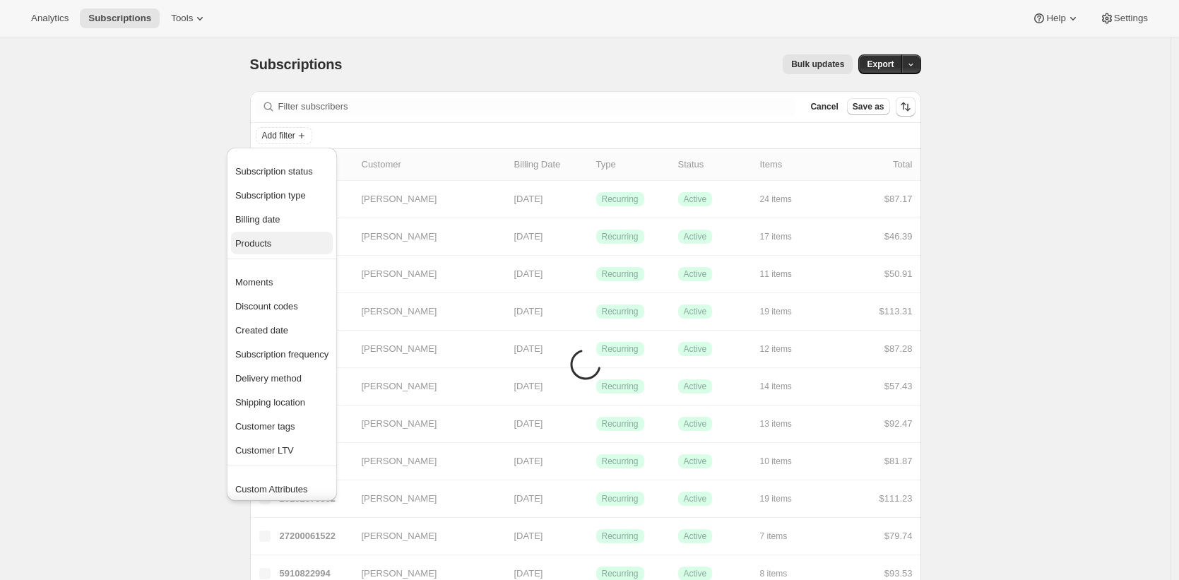
click at [296, 246] on span "Products" at bounding box center [281, 244] width 93 height 14
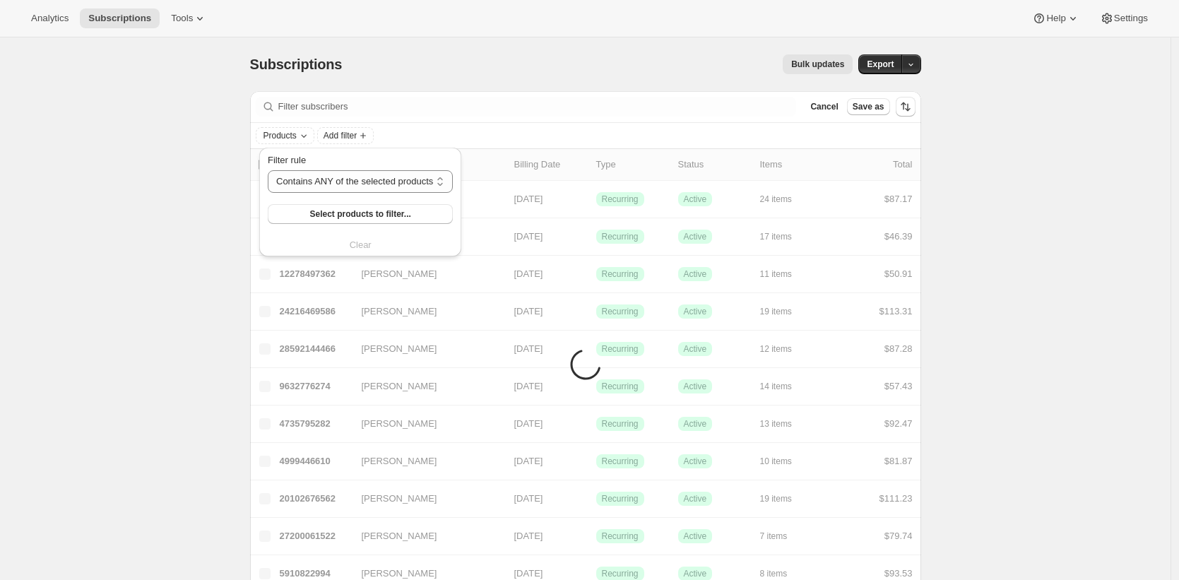
click at [343, 196] on div "Filter rule Contains ANY of the selected products Contains ALL of the selected …" at bounding box center [360, 188] width 185 height 71
click at [344, 209] on span "Select products to filter..." at bounding box center [359, 213] width 101 height 11
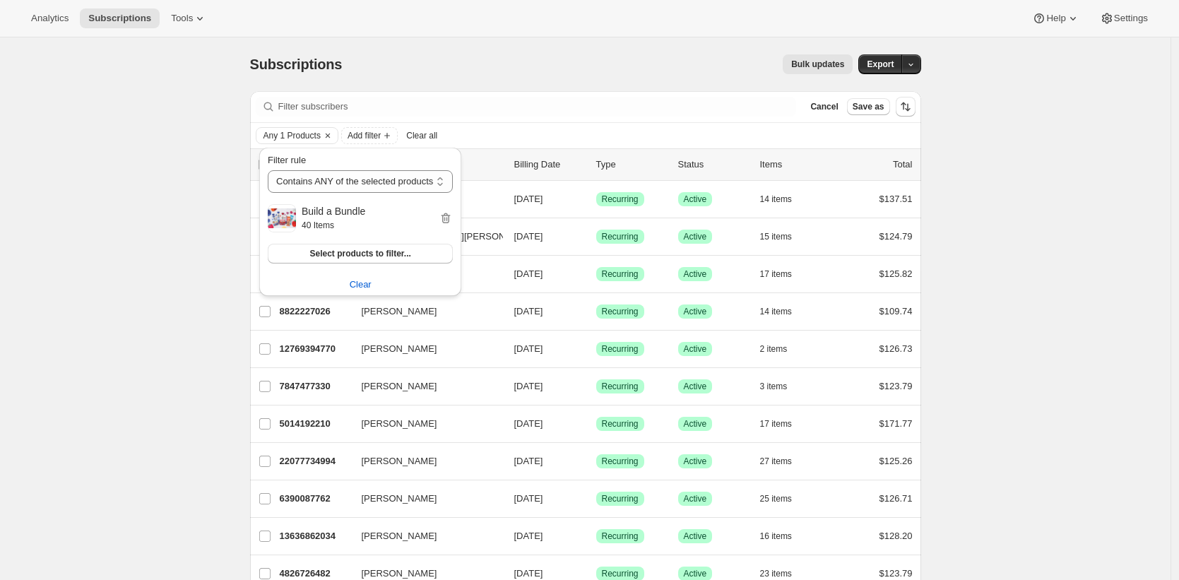
click at [656, 66] on div "Bulk updates" at bounding box center [606, 64] width 494 height 20
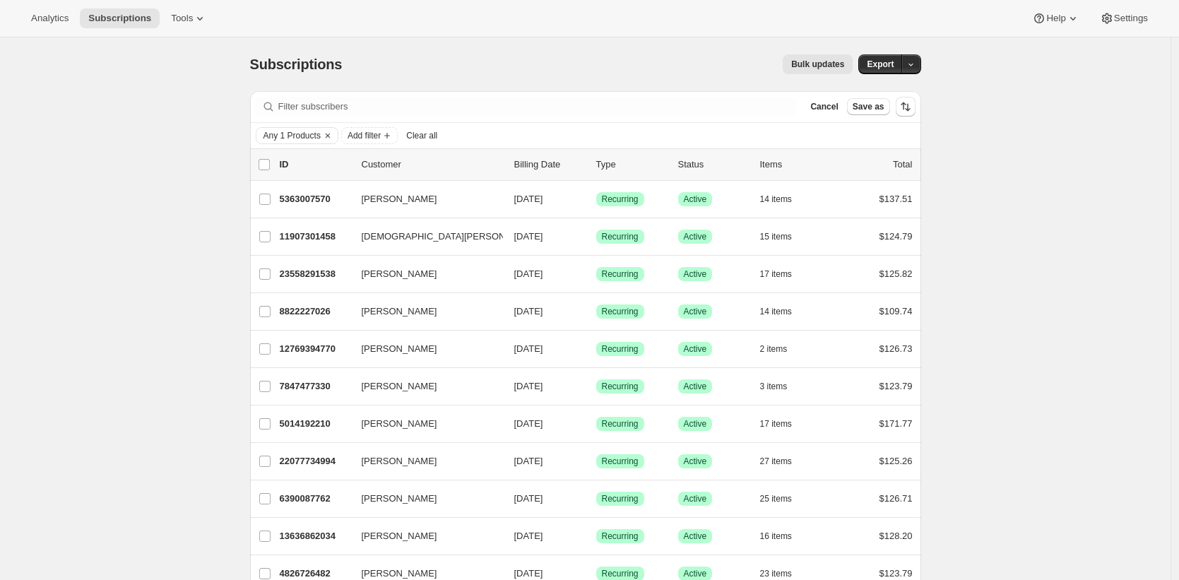
click at [899, 66] on button "Export" at bounding box center [880, 64] width 44 height 20
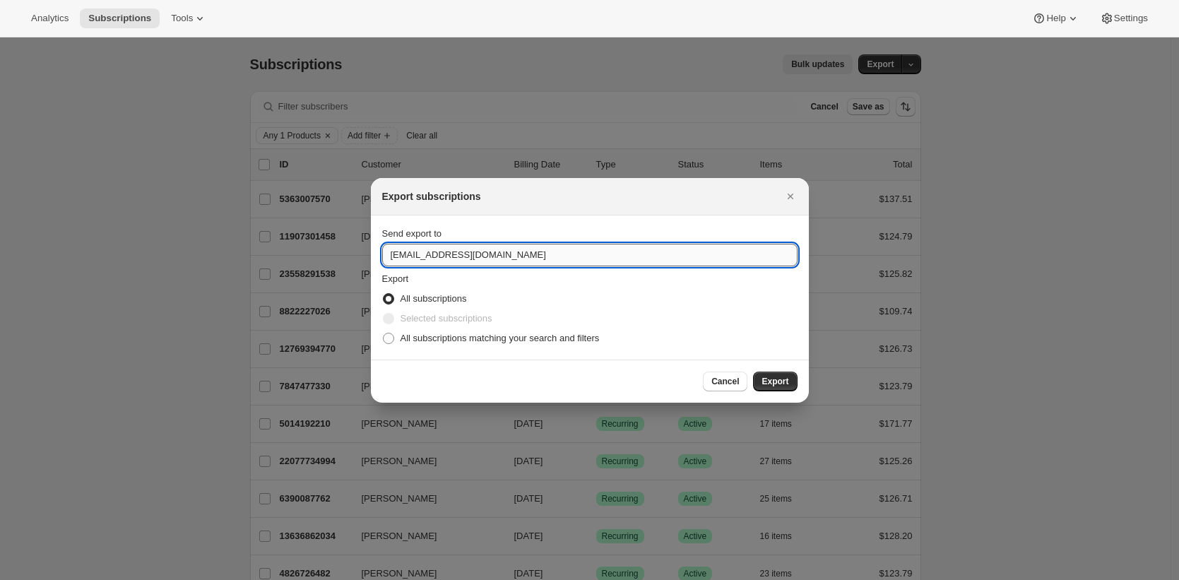
click at [598, 254] on input "care@uponafarm.com" at bounding box center [589, 255] width 415 height 23
click at [574, 340] on span "All subscriptions matching your search and filters" at bounding box center [500, 338] width 199 height 11
click at [384, 333] on input "All subscriptions matching your search and filters" at bounding box center [383, 333] width 1 height 1
radio input "true"
click at [566, 258] on input "care@uponafarm.com" at bounding box center [589, 255] width 415 height 23
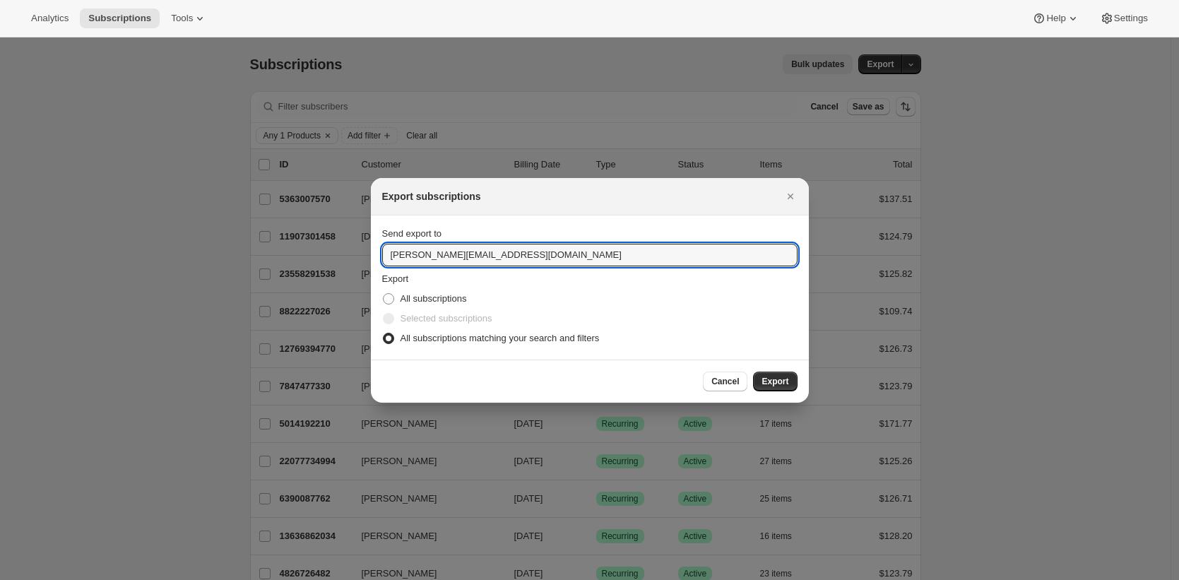
type input "brian@awtomic.com"
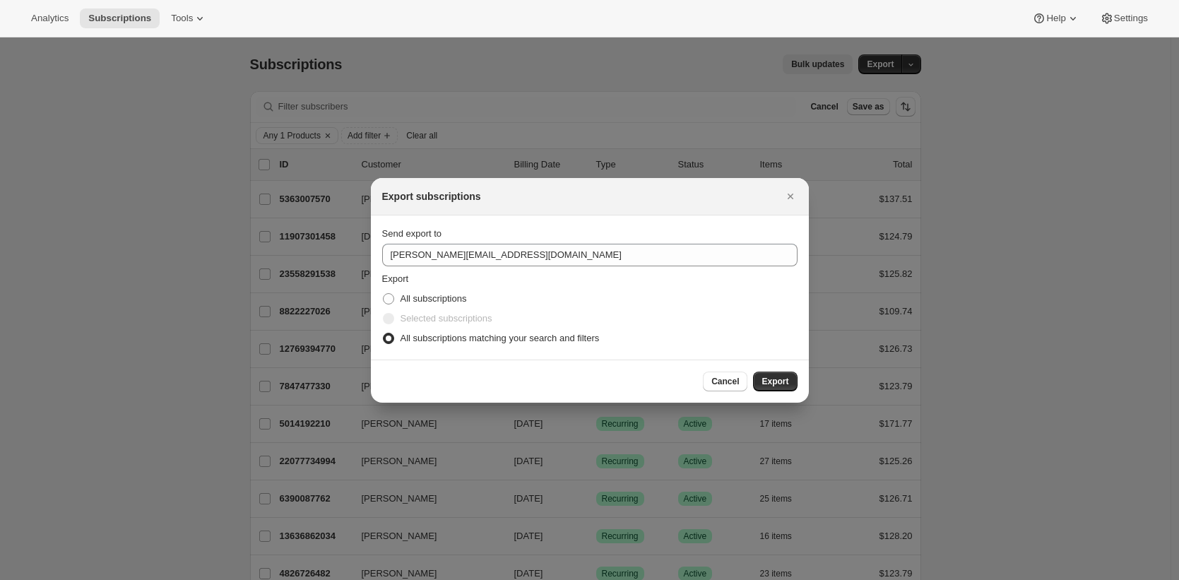
click at [753, 372] on button "Export" at bounding box center [775, 382] width 44 height 20
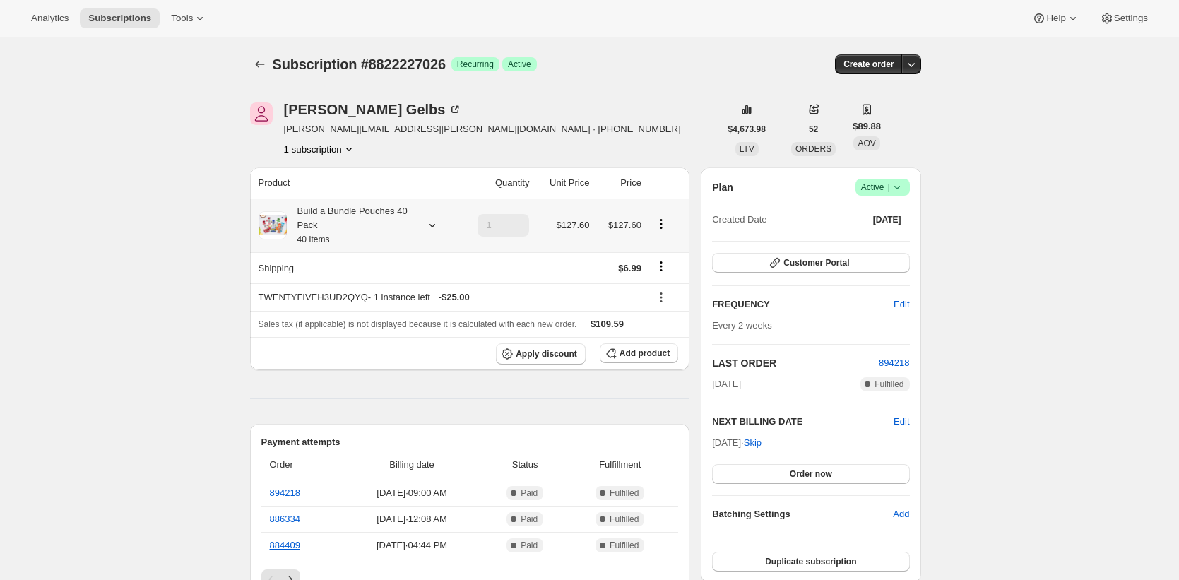
click at [336, 232] on div "Build a Bundle Pouches 40 Pack 40 Items" at bounding box center [350, 225] width 127 height 42
click at [345, 213] on div "Build a Bundle Pouches 40 Pack 40 Items" at bounding box center [350, 225] width 127 height 42
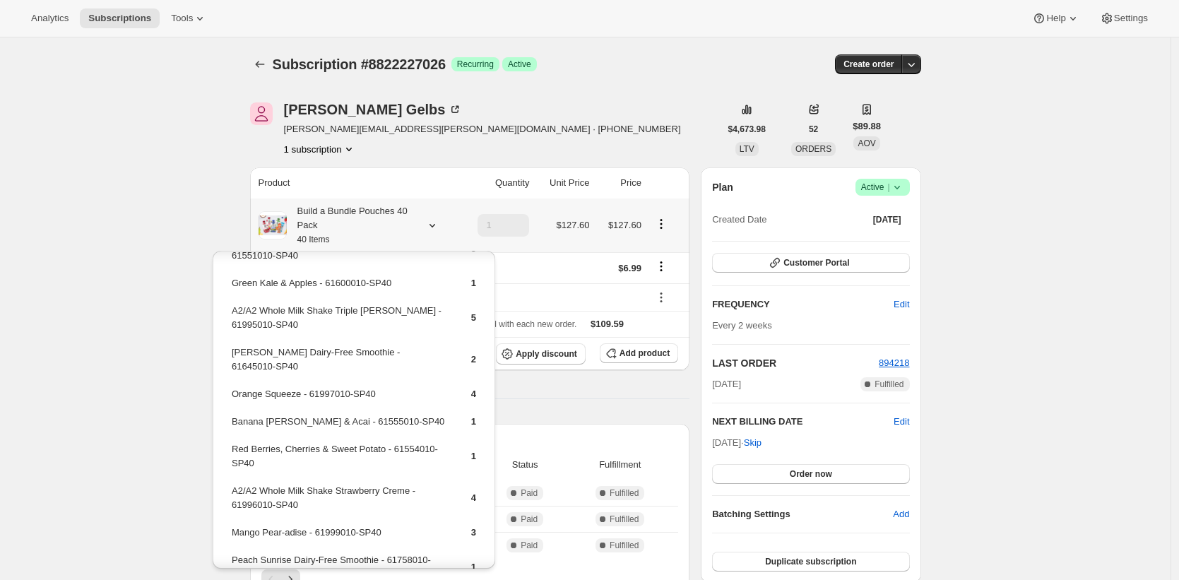
scroll to position [258, 0]
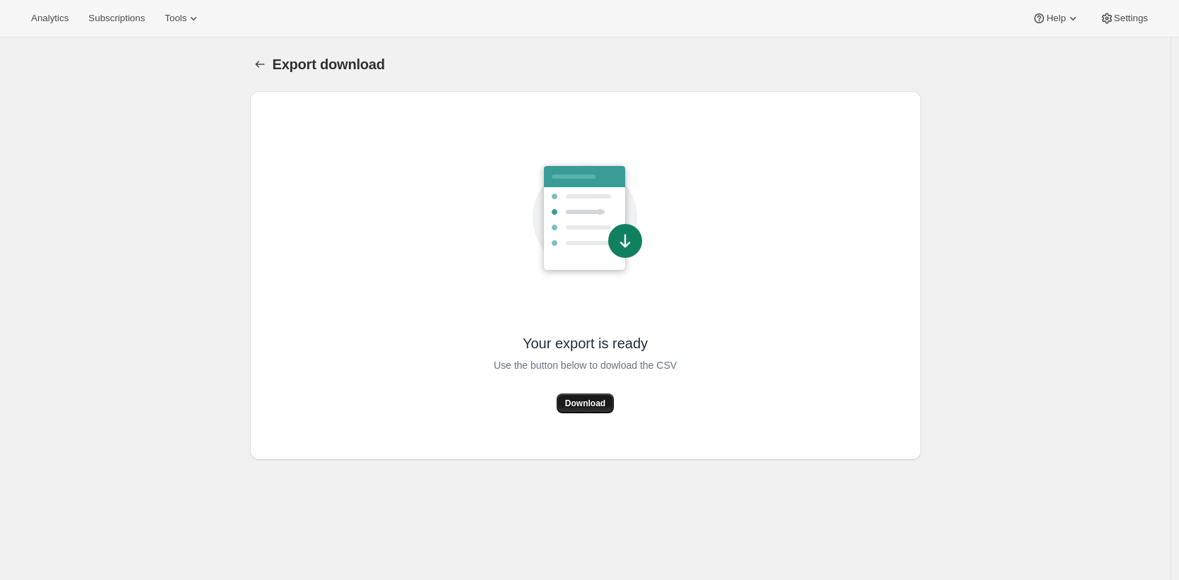
click at [601, 411] on button "Download" at bounding box center [585, 403] width 57 height 20
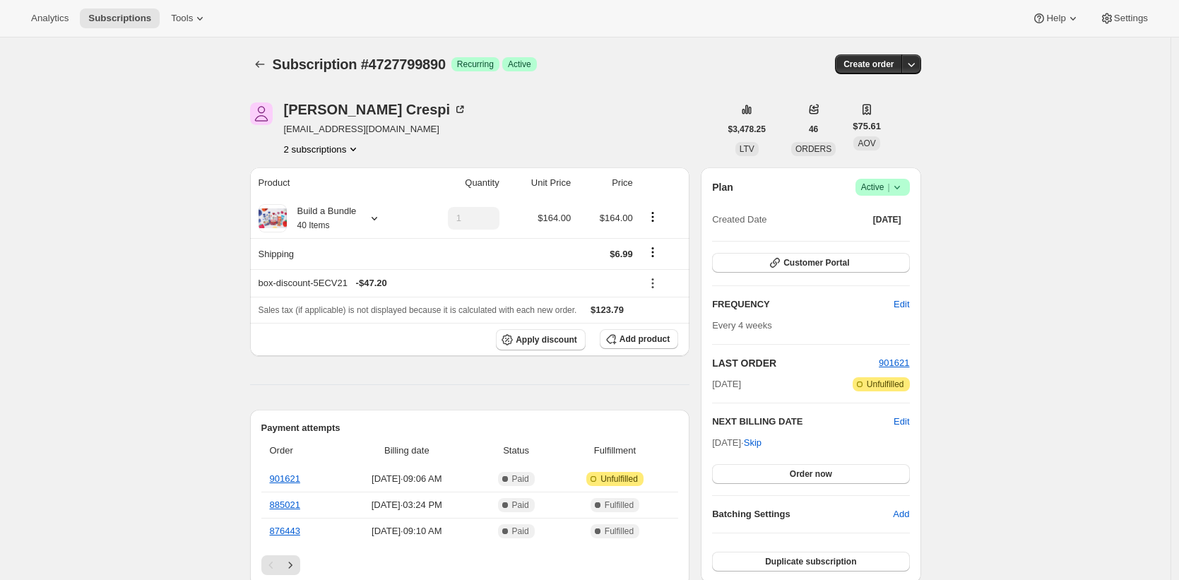
click at [677, 71] on div "Subscription #4727799890 Success Recurring Success Active" at bounding box center [475, 64] width 405 height 20
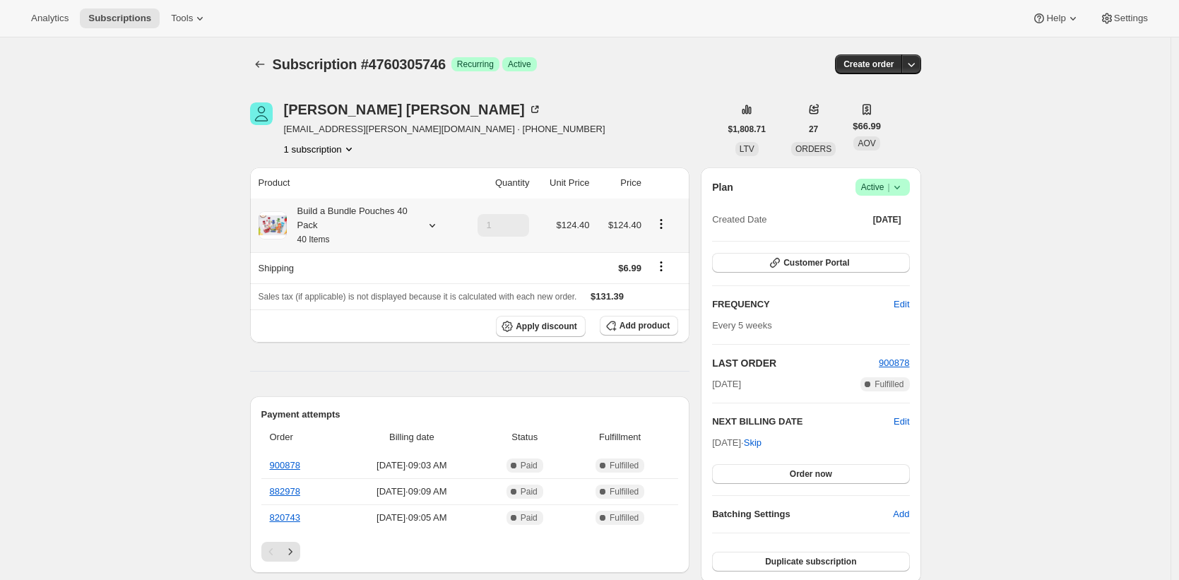
click at [339, 217] on div "Build a Bundle Pouches 40 Pack 40 Items" at bounding box center [350, 225] width 127 height 42
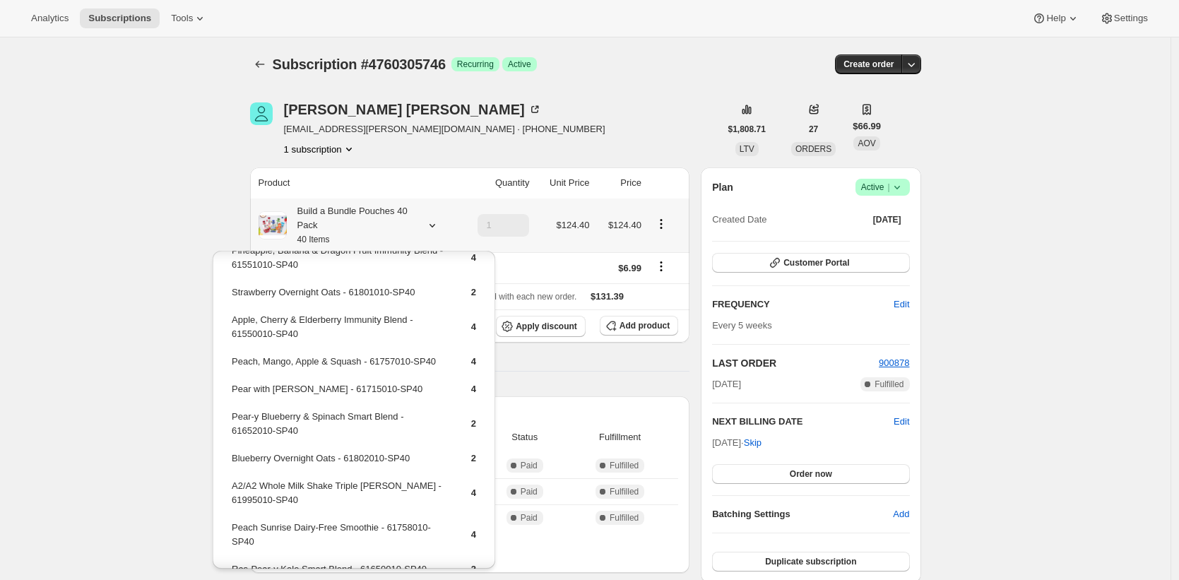
scroll to position [174, 0]
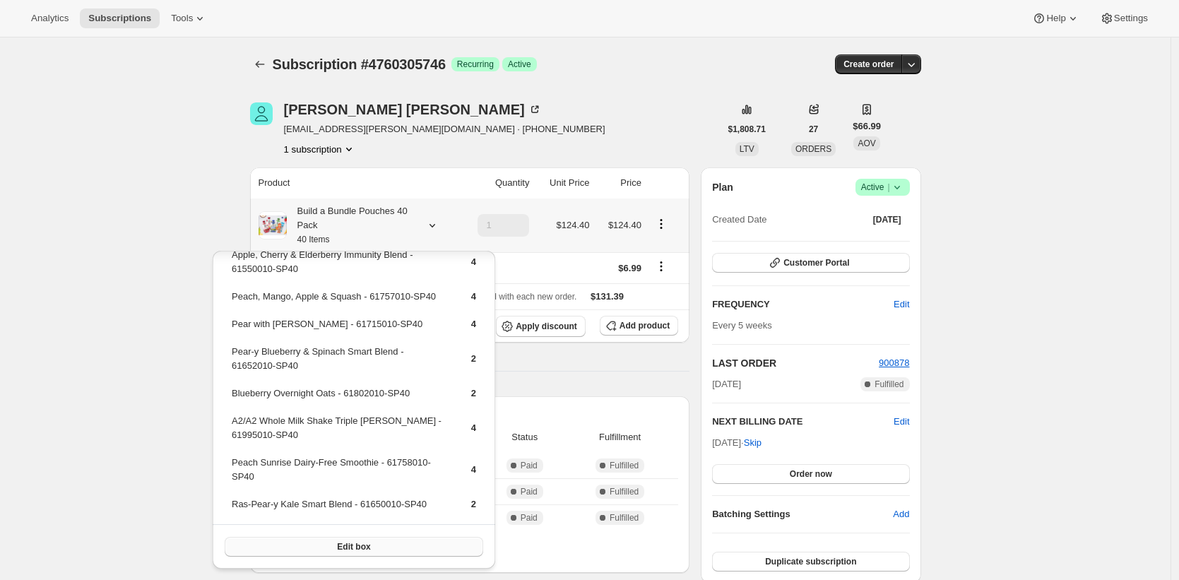
click at [343, 546] on span "Edit box" at bounding box center [353, 546] width 33 height 11
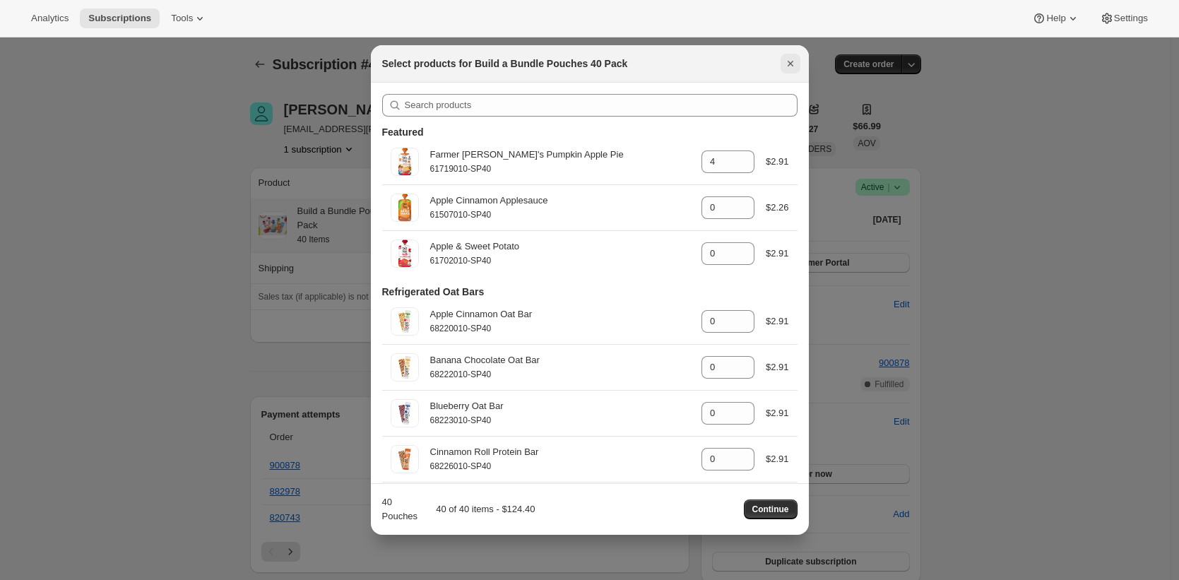
click at [790, 60] on icon "Close" at bounding box center [790, 64] width 14 height 14
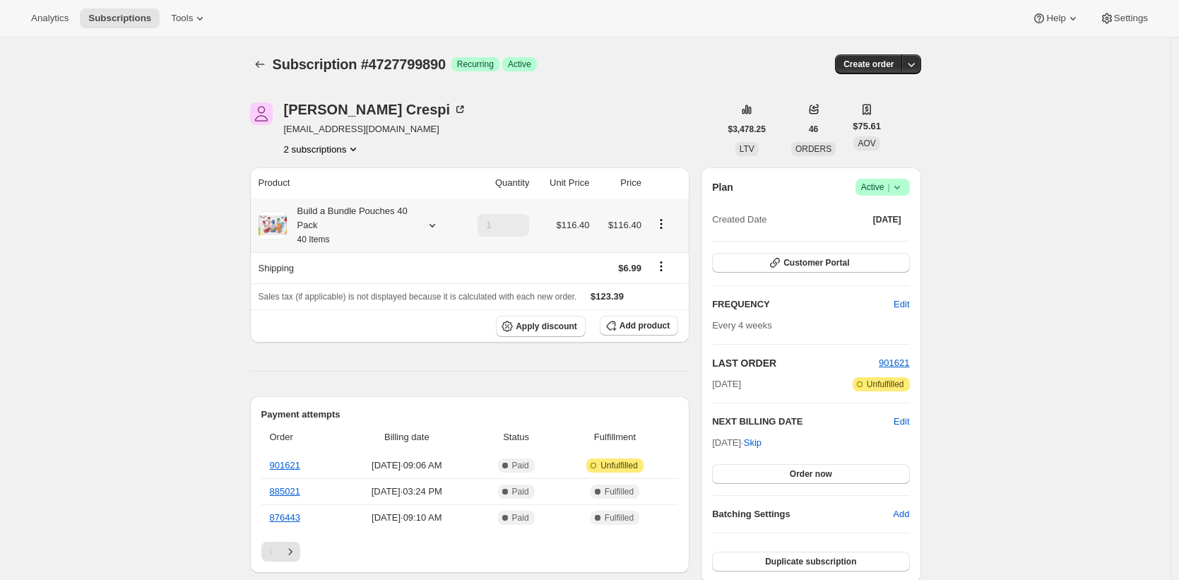
click at [369, 221] on div "Build a Bundle Pouches 40 Pack 40 Items" at bounding box center [350, 225] width 127 height 42
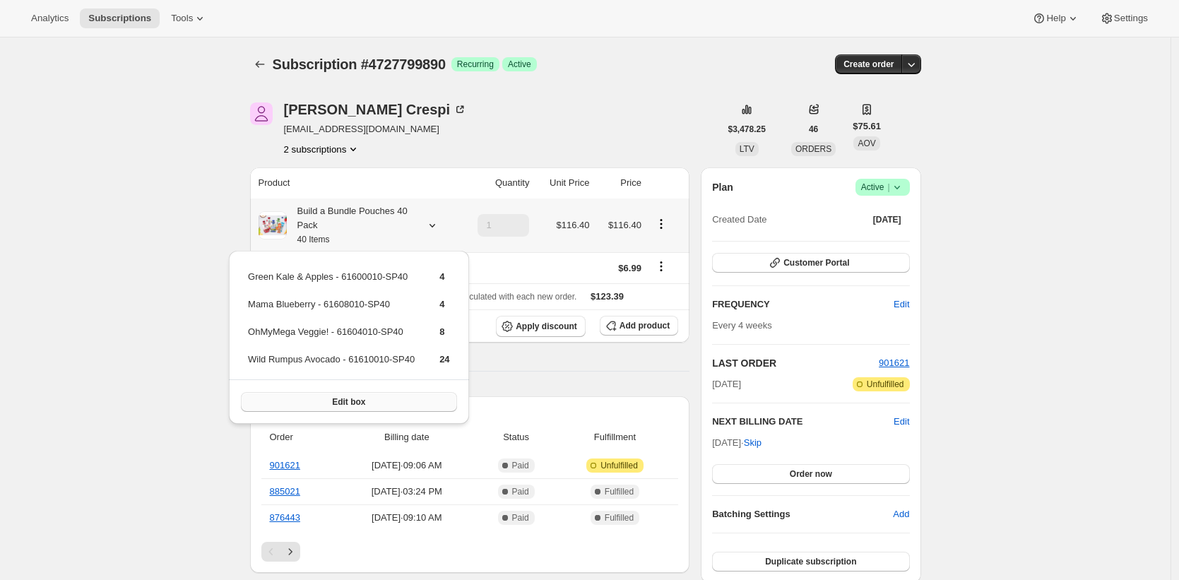
click at [382, 398] on button "Edit box" at bounding box center [349, 402] width 216 height 20
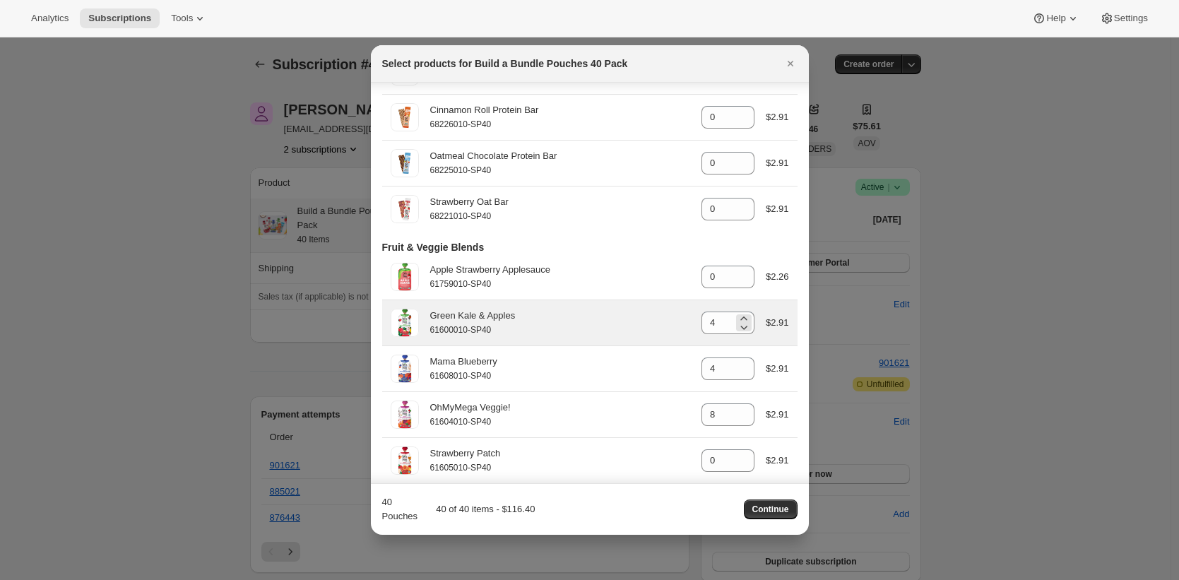
scroll to position [2493, 0]
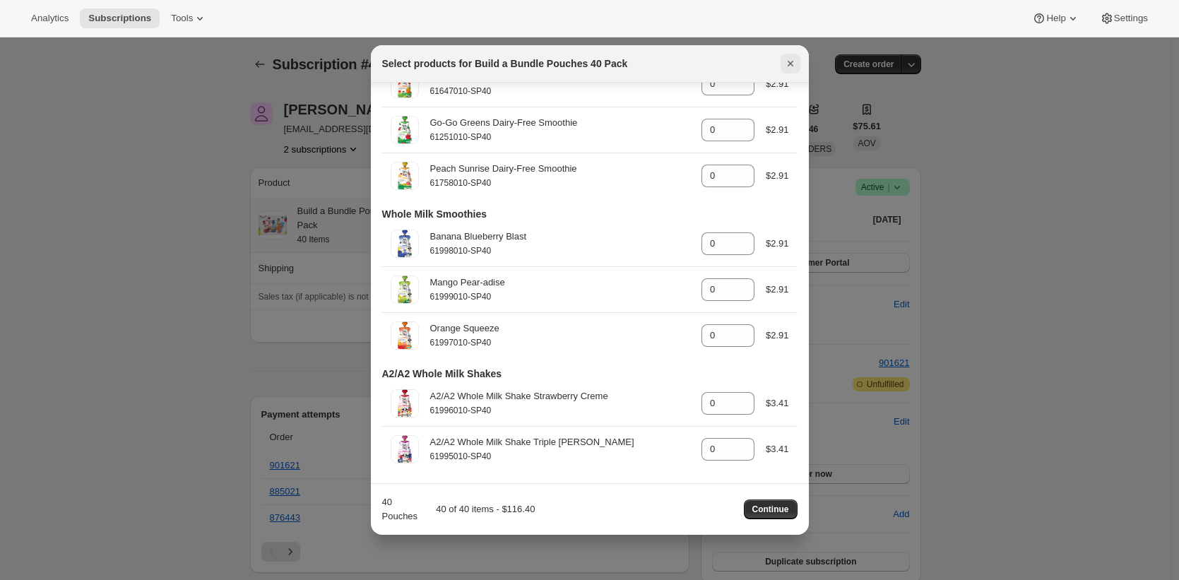
click at [785, 63] on icon "Close" at bounding box center [790, 64] width 14 height 14
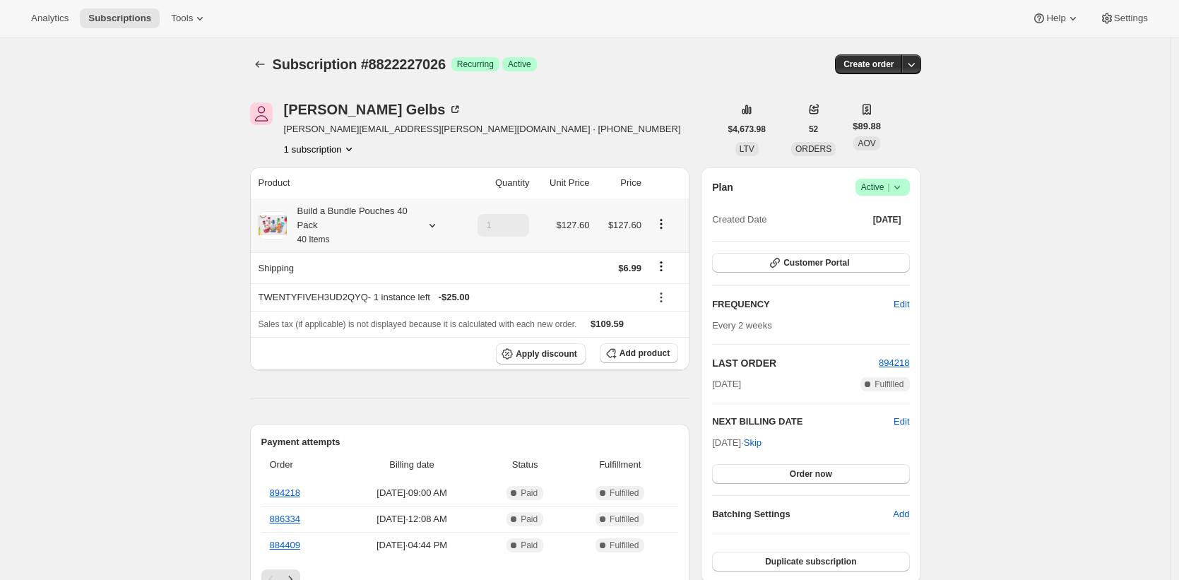
click at [369, 222] on div "Build a Bundle Pouches 40 Pack 40 Items" at bounding box center [350, 225] width 127 height 42
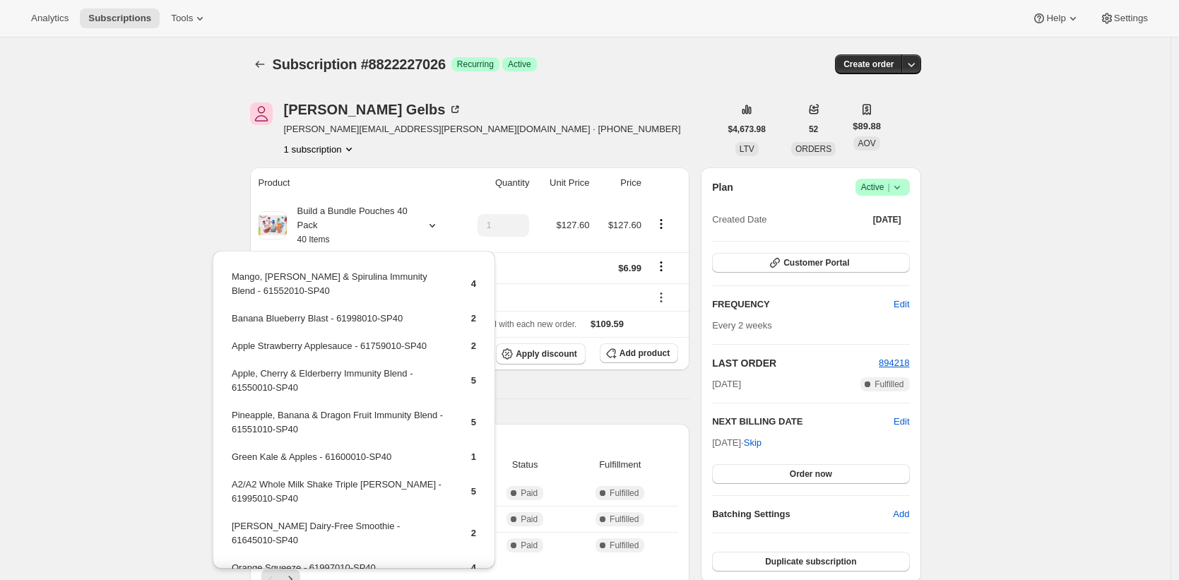
click at [436, 62] on span "Subscription #8822227026" at bounding box center [359, 65] width 173 height 16
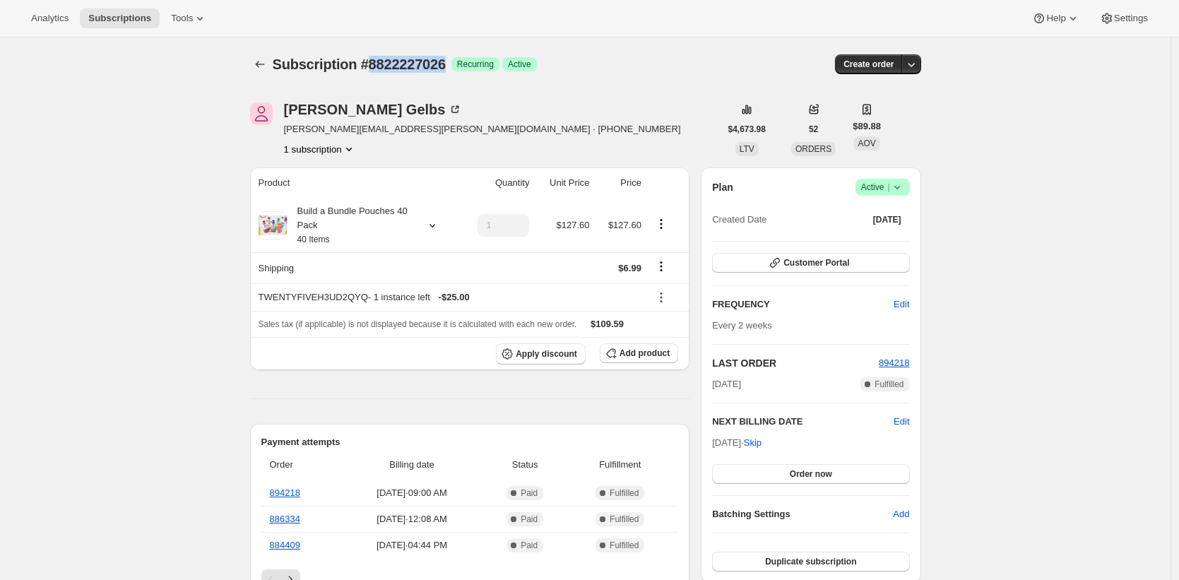
click at [436, 62] on span "Subscription #8822227026" at bounding box center [359, 65] width 173 height 16
copy span "8822227026"
click at [619, 88] on div "Subscription #8822227026. This page is ready Subscription #8822227026 Success R…" at bounding box center [585, 64] width 671 height 54
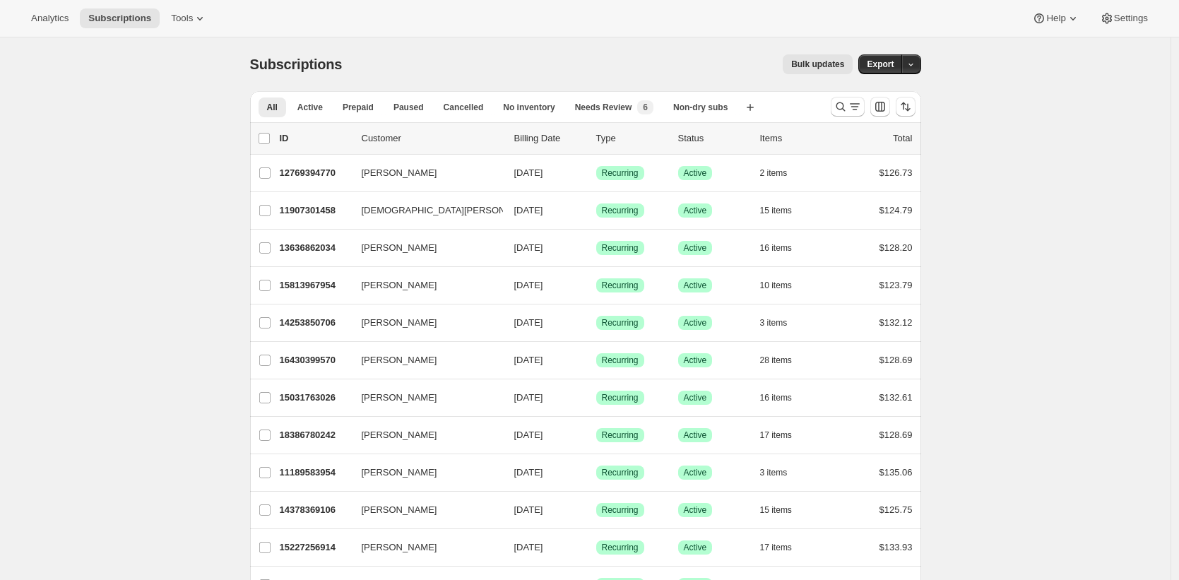
click at [449, 71] on div "Bulk updates" at bounding box center [606, 64] width 494 height 20
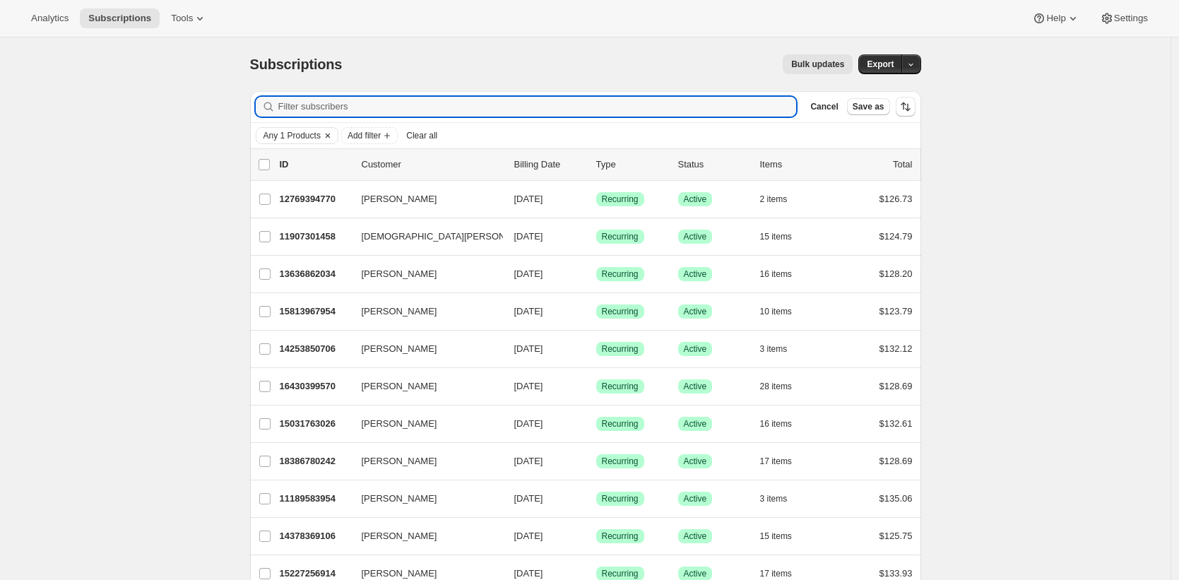
click at [290, 133] on span "Any 1 Products" at bounding box center [291, 135] width 57 height 11
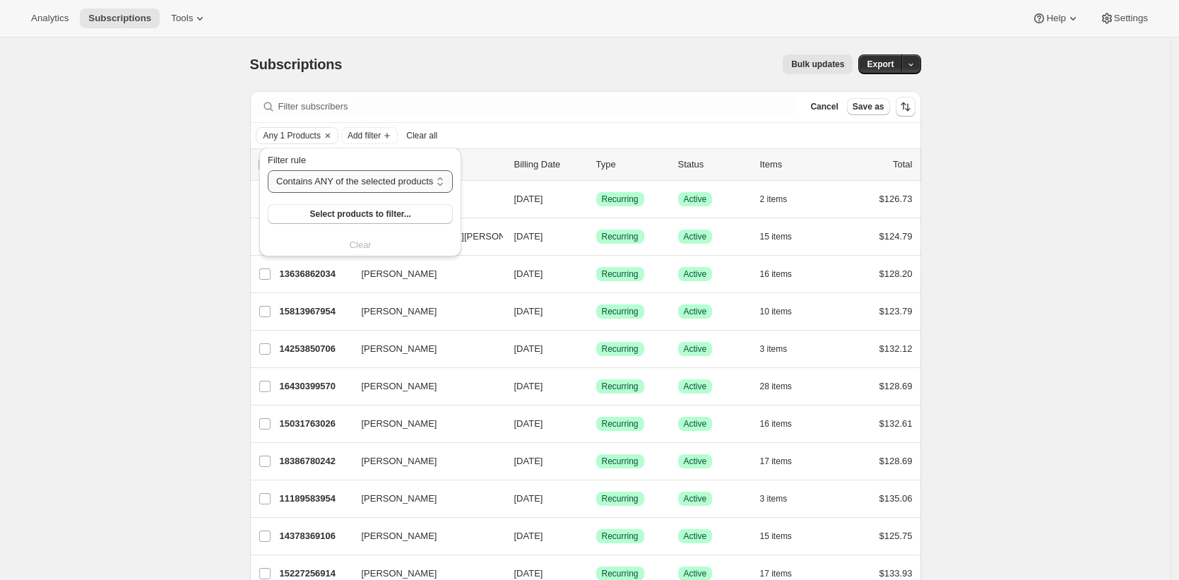
click at [330, 182] on select "Contains ANY of the selected products Contains ALL of the selected products Con…" at bounding box center [360, 181] width 185 height 23
click at [349, 204] on button "Select products to filter..." at bounding box center [360, 214] width 185 height 20
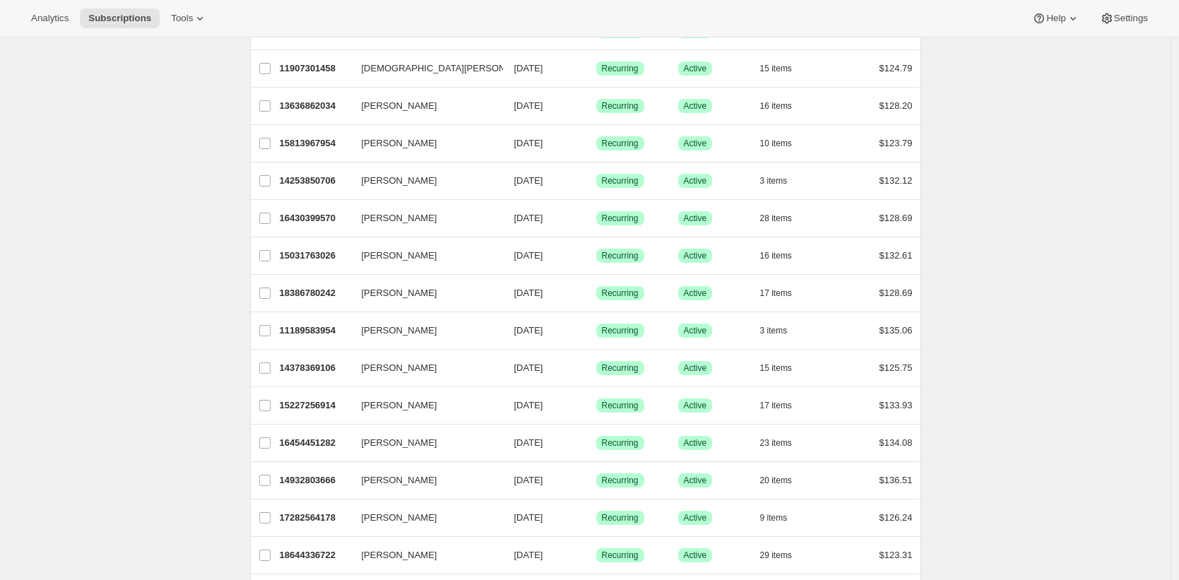
scroll to position [130, 0]
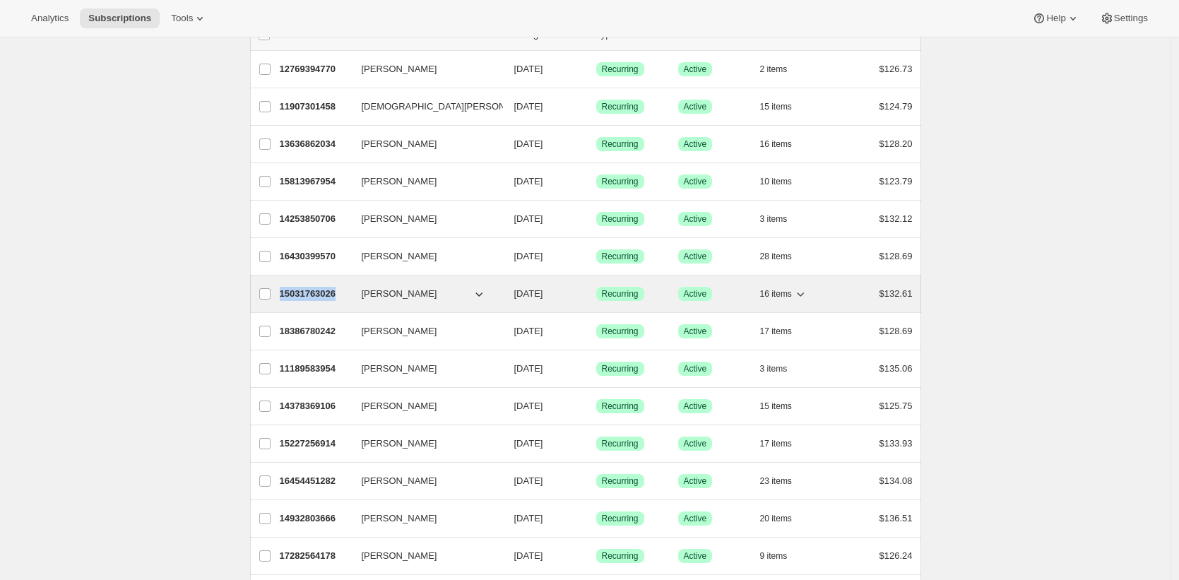
copy p "15031763026"
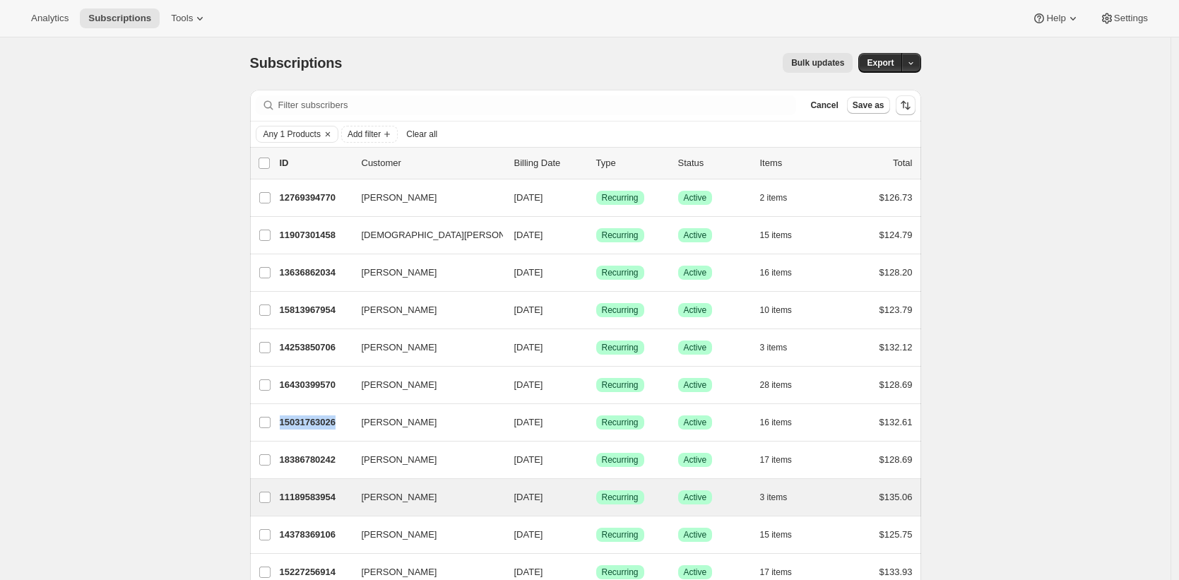
scroll to position [0, 0]
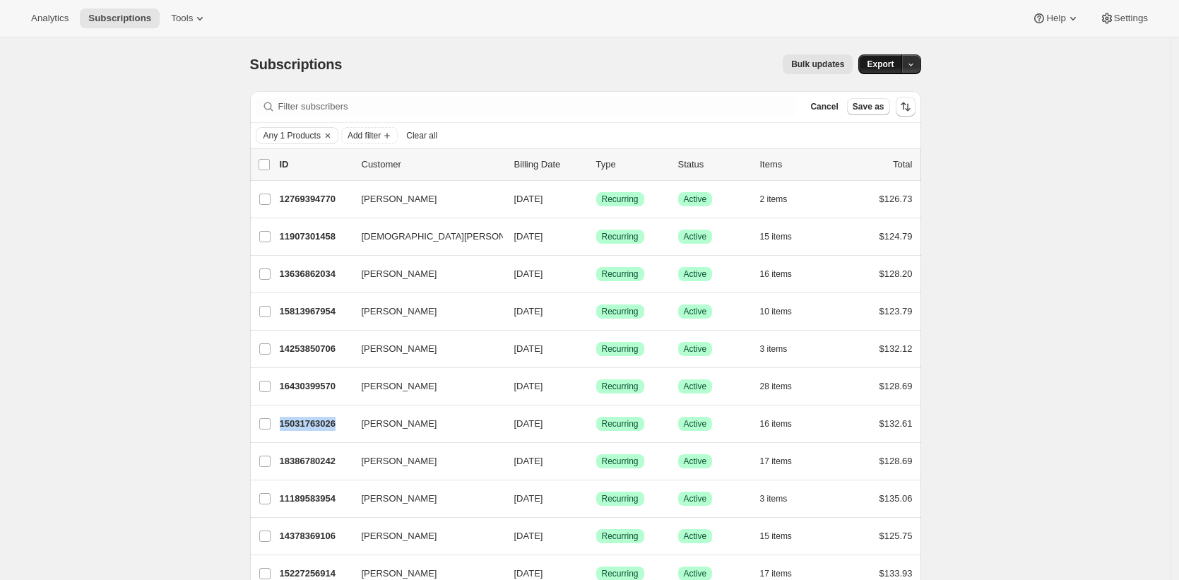
click at [884, 62] on span "Export" at bounding box center [880, 64] width 27 height 11
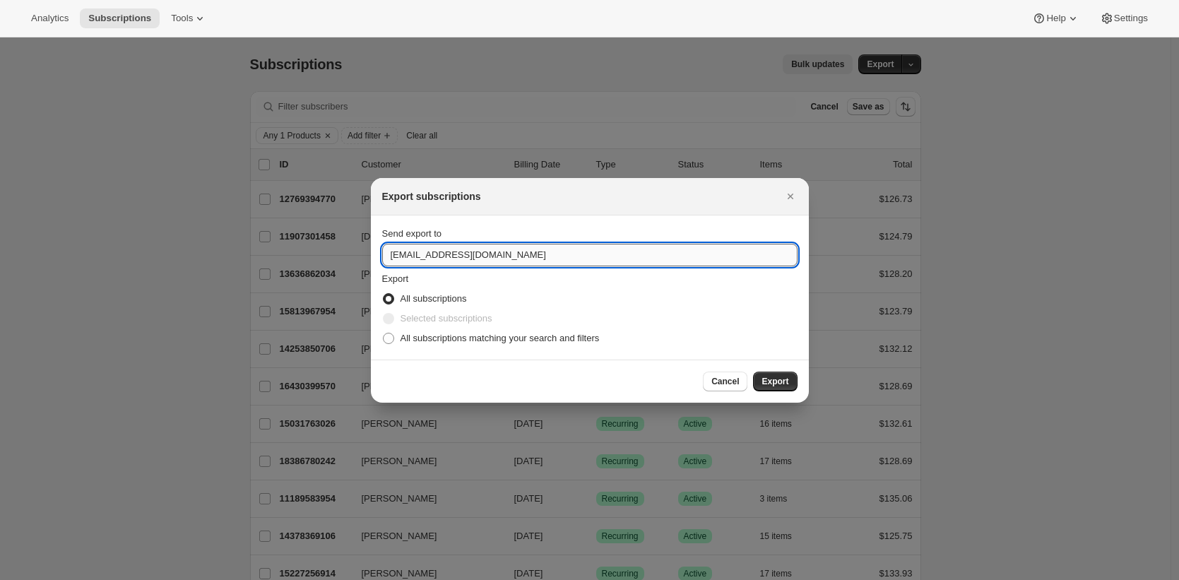
click at [604, 258] on input "[EMAIL_ADDRESS][DOMAIN_NAME]" at bounding box center [589, 255] width 415 height 23
type input "[PERSON_NAME][EMAIL_ADDRESS][DOMAIN_NAME]"
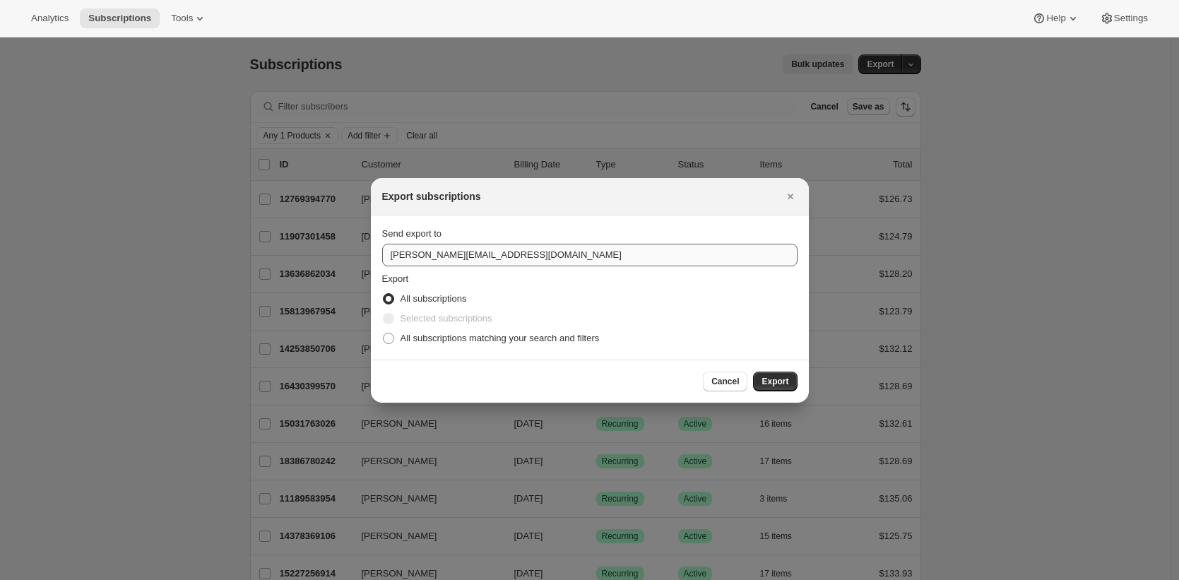
click at [383, 333] on input "All subscriptions matching your search and filters" at bounding box center [383, 333] width 1 height 1
radio input "true"
click at [753, 372] on button "Export" at bounding box center [775, 382] width 44 height 20
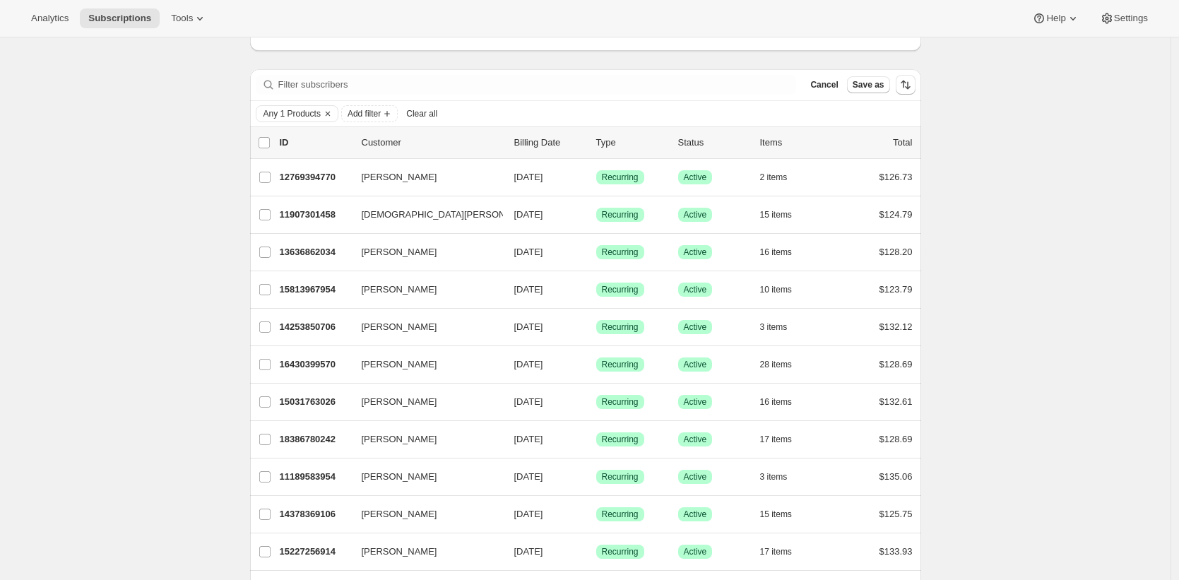
scroll to position [120, 0]
click at [362, 107] on span "Add filter" at bounding box center [364, 112] width 33 height 11
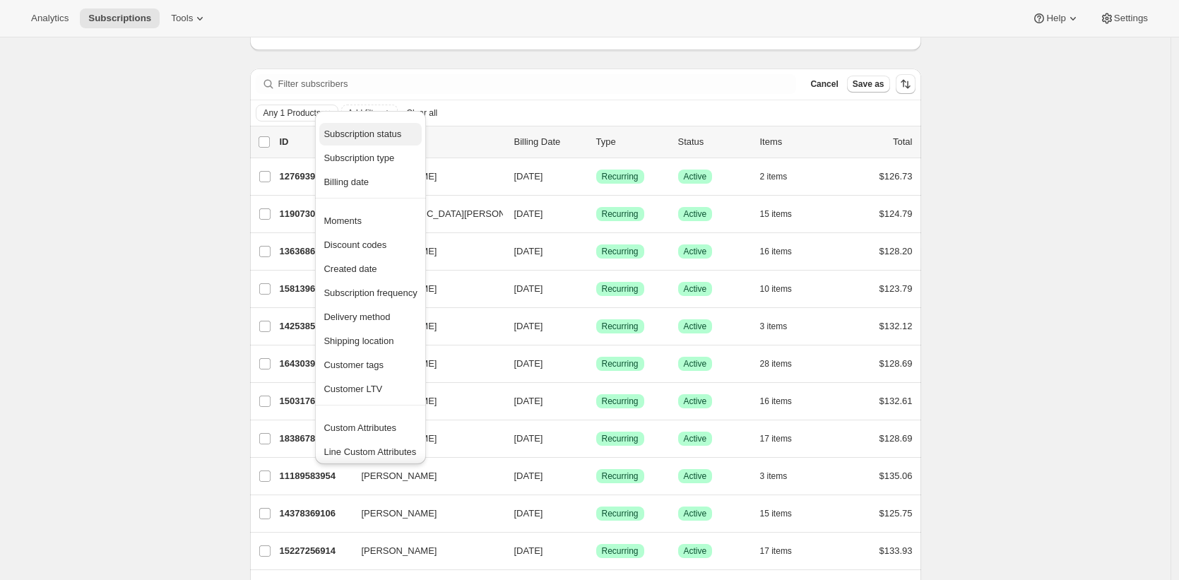
click at [390, 138] on span "Subscription status" at bounding box center [363, 134] width 78 height 11
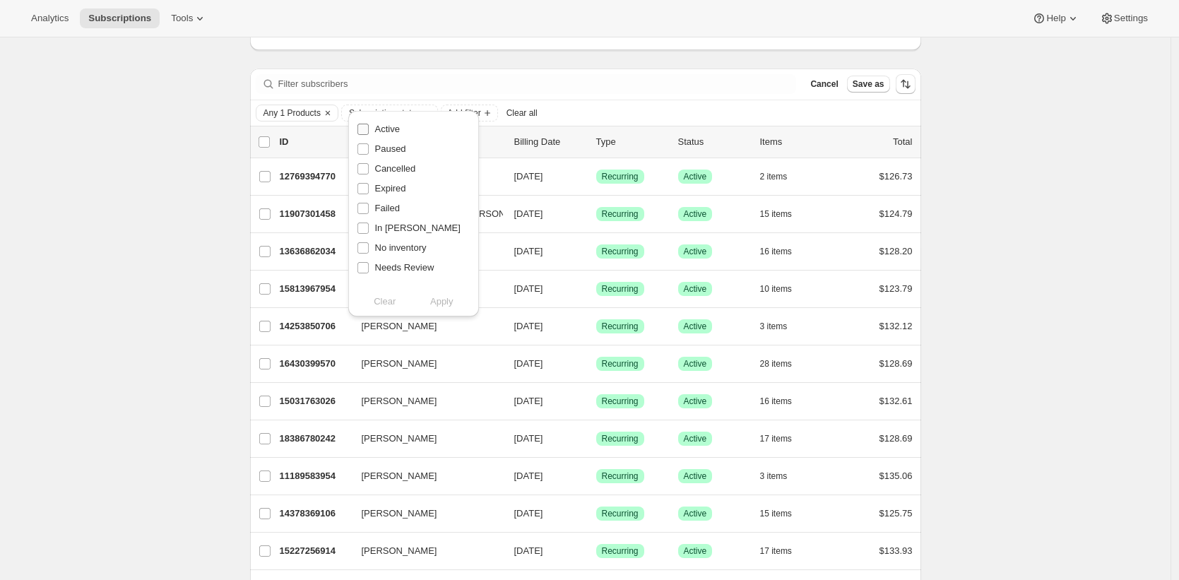
click at [393, 129] on span "Active" at bounding box center [387, 129] width 25 height 11
click at [369, 129] on input "Active" at bounding box center [362, 129] width 11 height 11
checkbox input "true"
click at [441, 299] on span "Apply" at bounding box center [441, 302] width 23 height 14
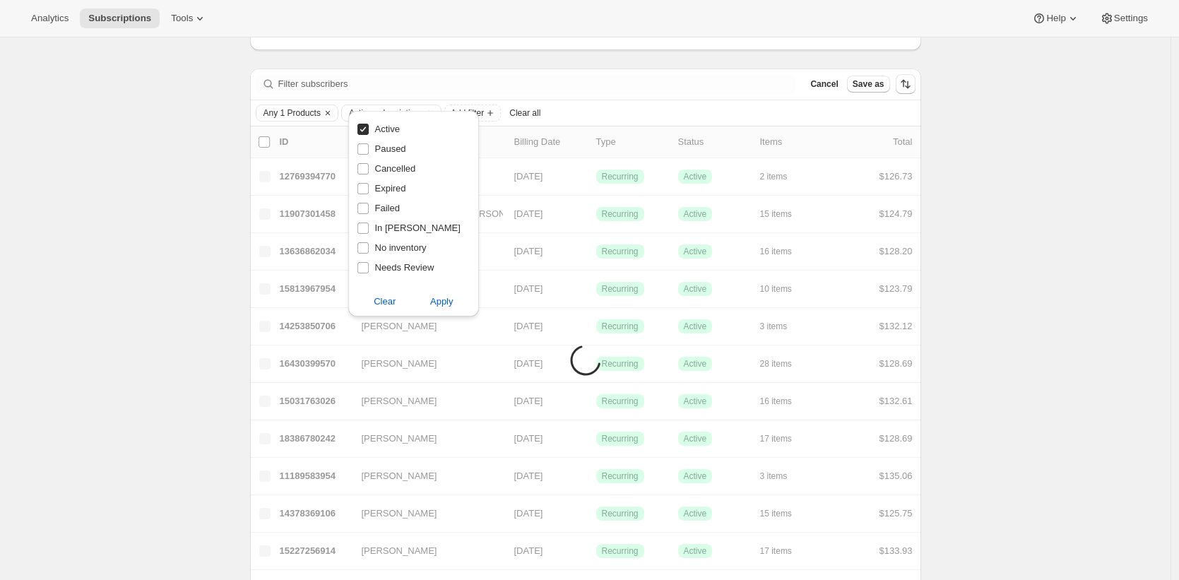
click at [433, 110] on icon "Clear" at bounding box center [431, 112] width 4 height 4
click at [206, 179] on div "Subscriptions. This page is ready Subscriptions Bulk updates More actions Bulk …" at bounding box center [585, 526] width 1170 height 1218
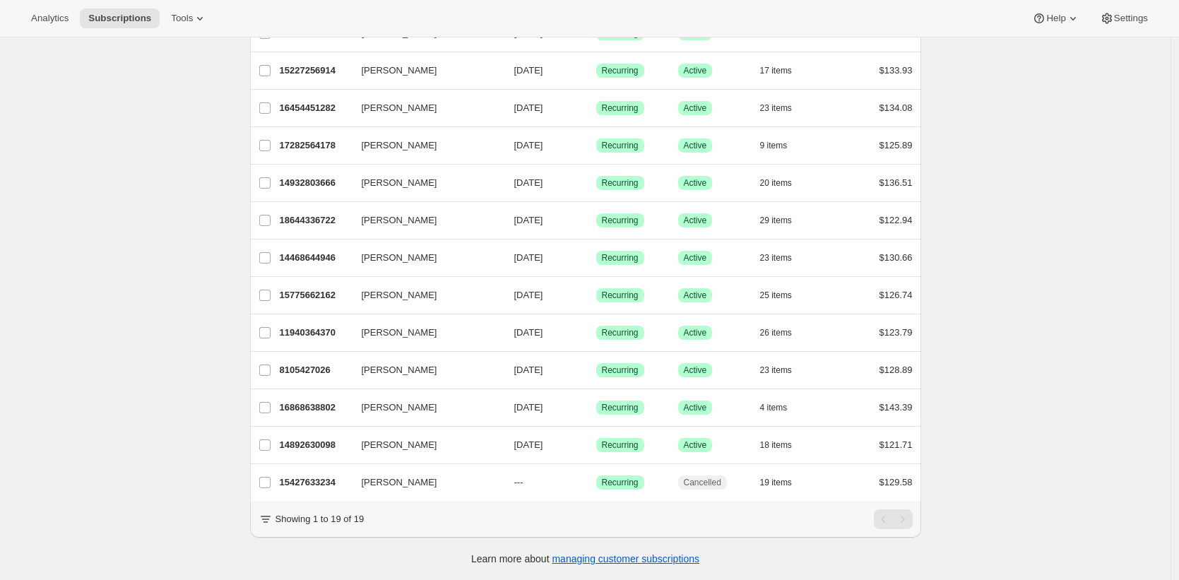
scroll to position [485, 0]
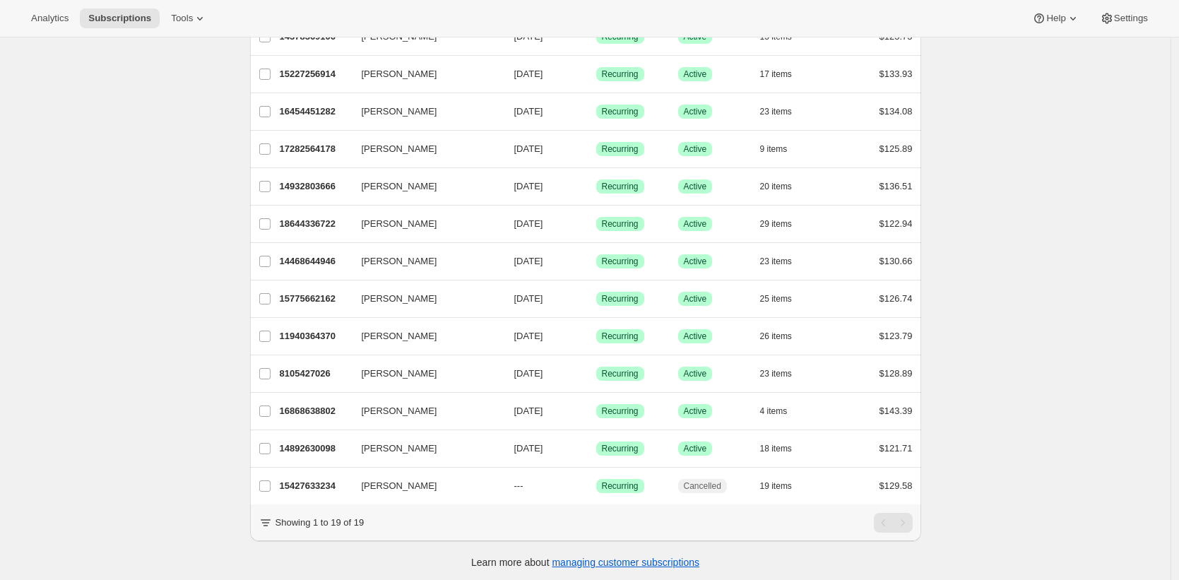
click at [160, 122] on div "Subscriptions. This page is ready Subscriptions Bulk updates More actions Bulk …" at bounding box center [585, 68] width 1170 height 1031
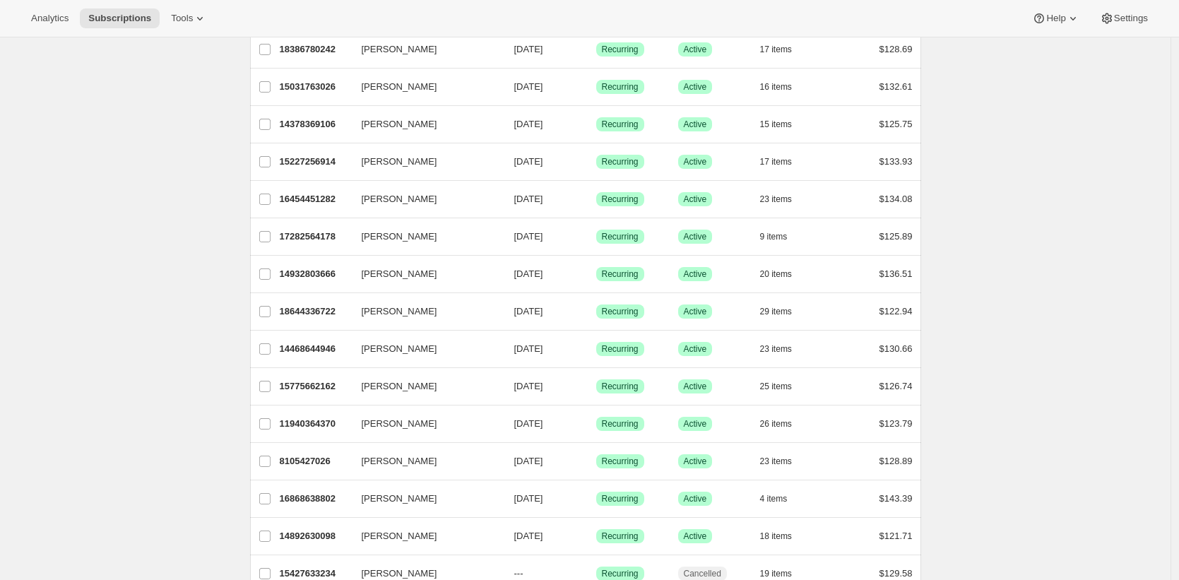
scroll to position [0, 0]
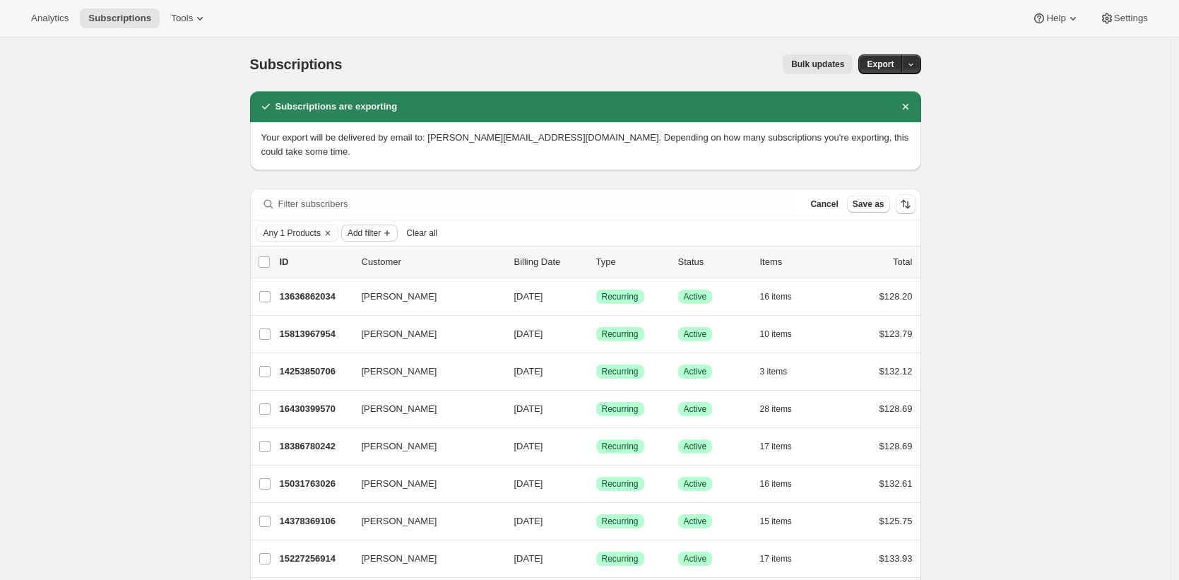
click at [367, 227] on span "Add filter" at bounding box center [364, 232] width 33 height 11
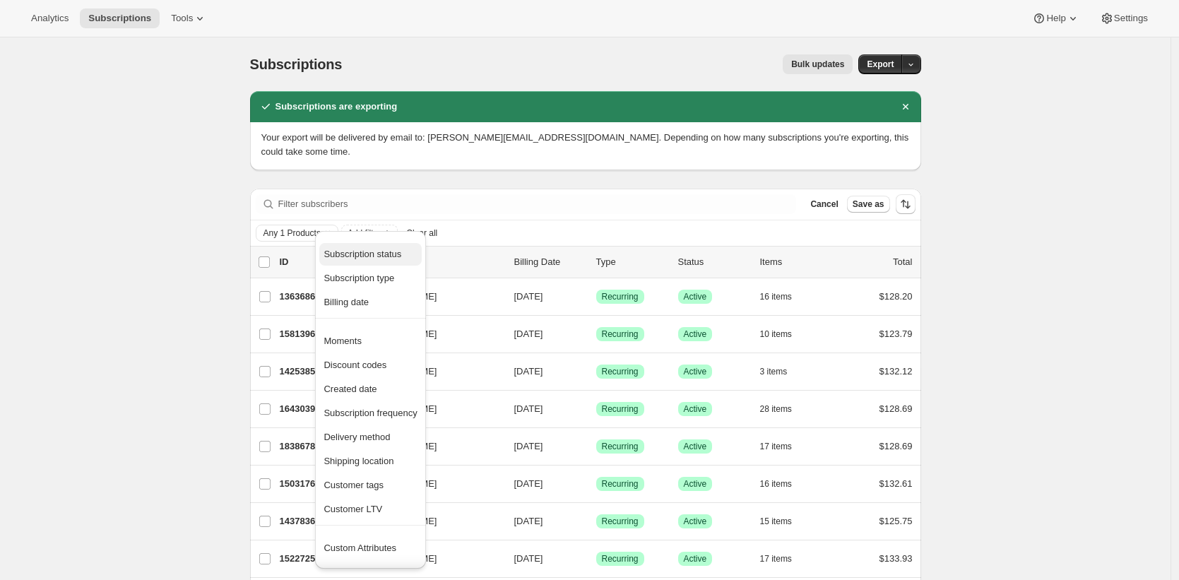
click at [364, 252] on span "Subscription status" at bounding box center [363, 254] width 78 height 11
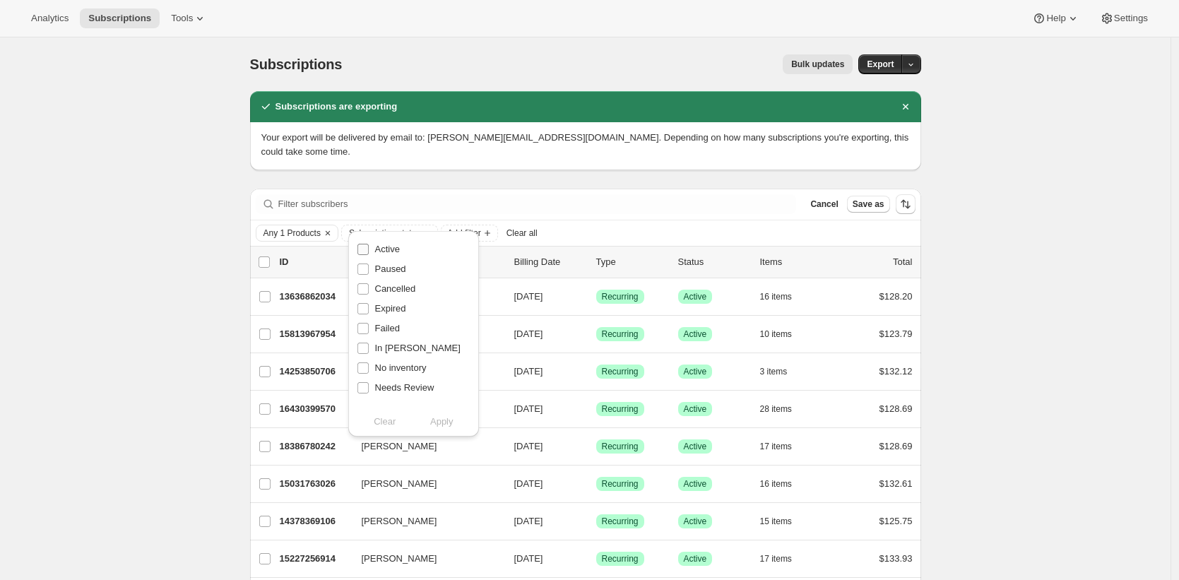
click at [369, 251] on label "Active" at bounding box center [378, 249] width 43 height 20
click at [369, 251] on input "Active" at bounding box center [362, 249] width 11 height 11
click at [435, 413] on button "Apply" at bounding box center [442, 421] width 74 height 23
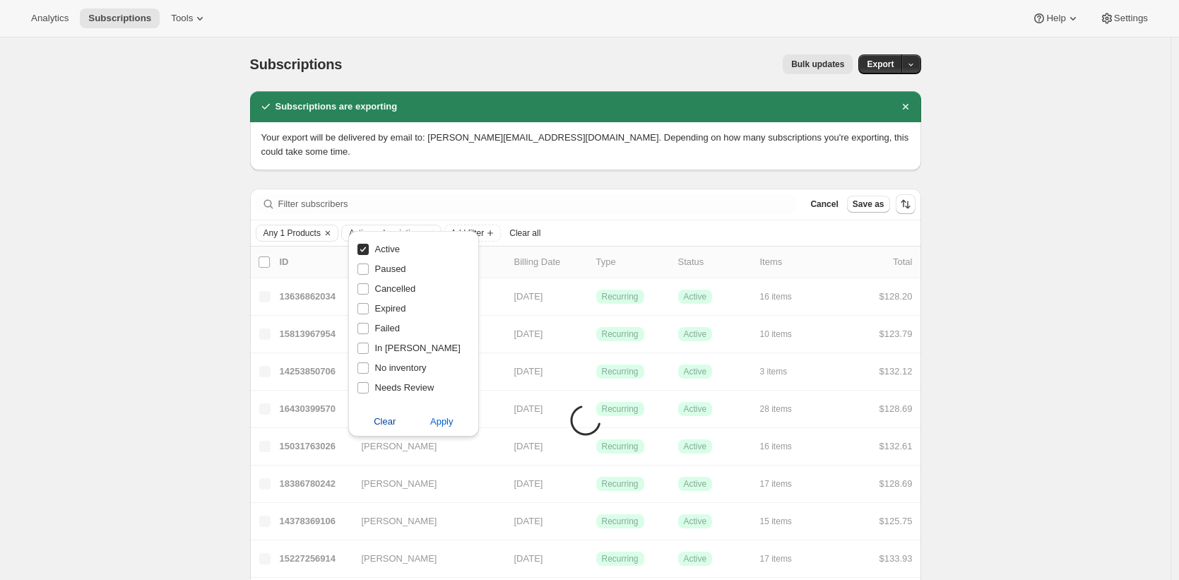
click at [394, 418] on span "Clear" at bounding box center [385, 422] width 22 height 14
checkbox input "false"
click at [208, 312] on div "Subscriptions. This page is ready Subscriptions Bulk updates More actions Bulk …" at bounding box center [585, 552] width 1170 height 1031
click at [193, 308] on div "Subscriptions. This page is ready Subscriptions Bulk updates More actions Bulk …" at bounding box center [585, 552] width 1170 height 1031
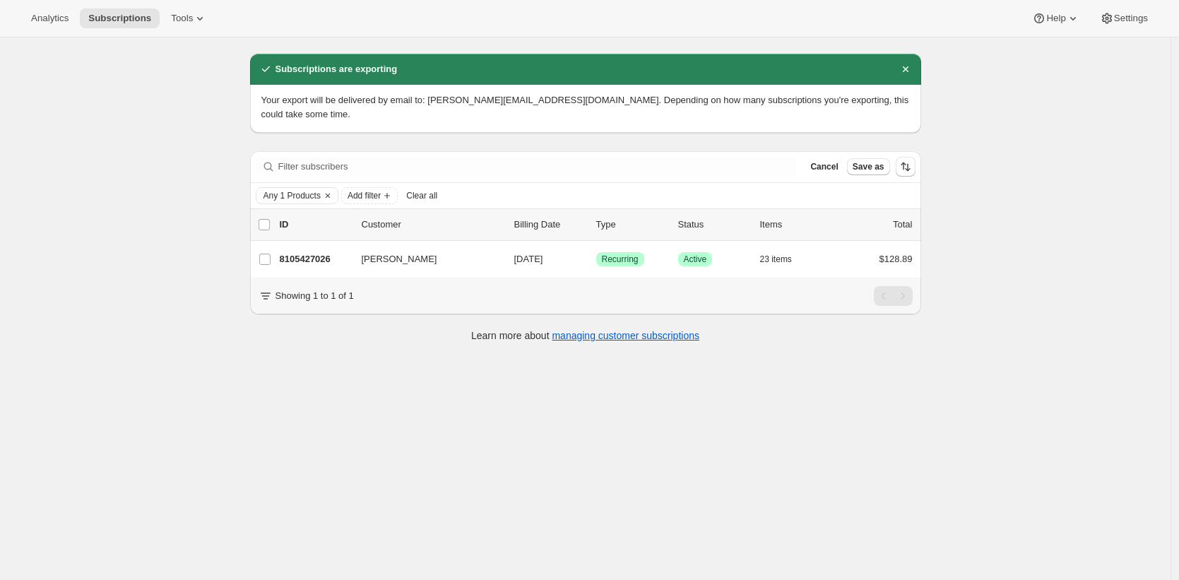
scroll to position [37, 0]
click at [294, 341] on div "Subscriptions are exporting Your export will be delivered by email to: [PERSON_…" at bounding box center [585, 205] width 671 height 303
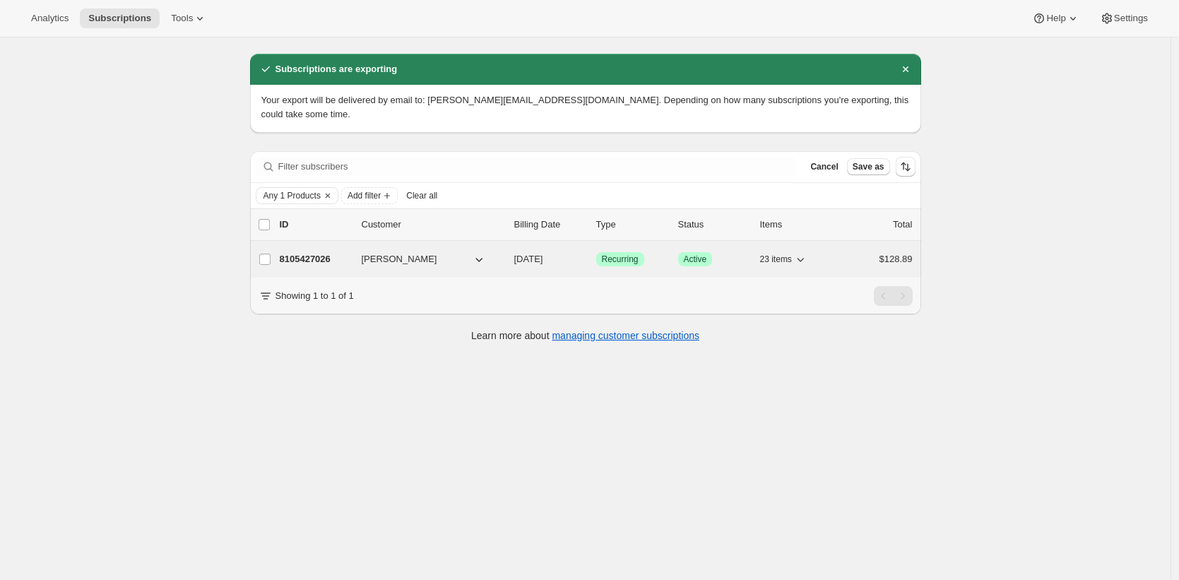
click at [314, 252] on p "8105427026" at bounding box center [315, 259] width 71 height 14
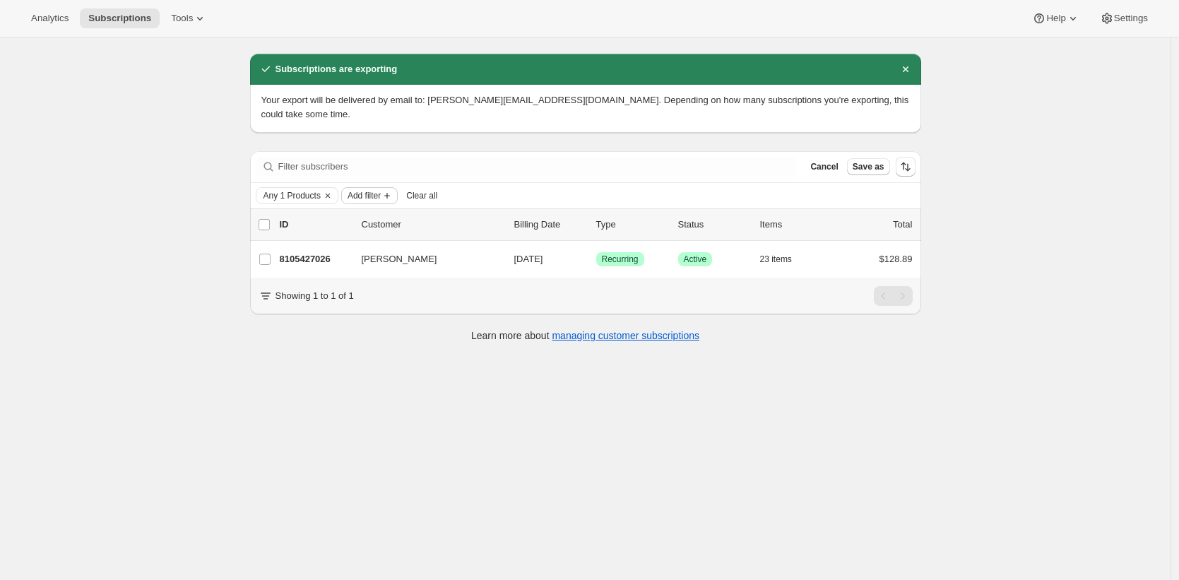
click at [372, 190] on span "Add filter" at bounding box center [364, 195] width 33 height 11
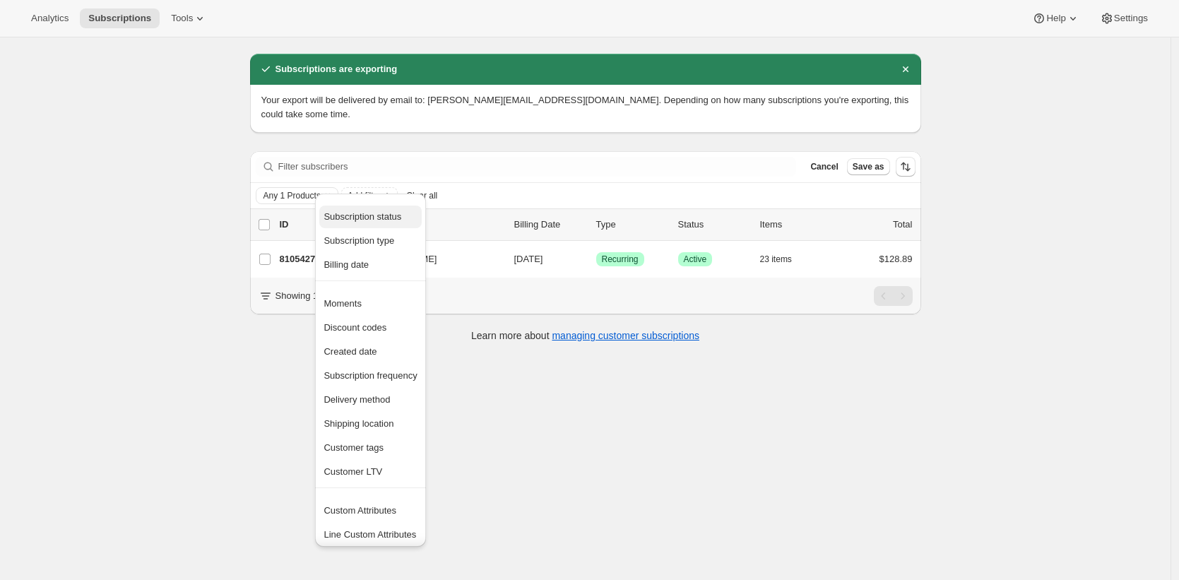
click at [373, 225] on button "Subscription status" at bounding box center [370, 217] width 102 height 23
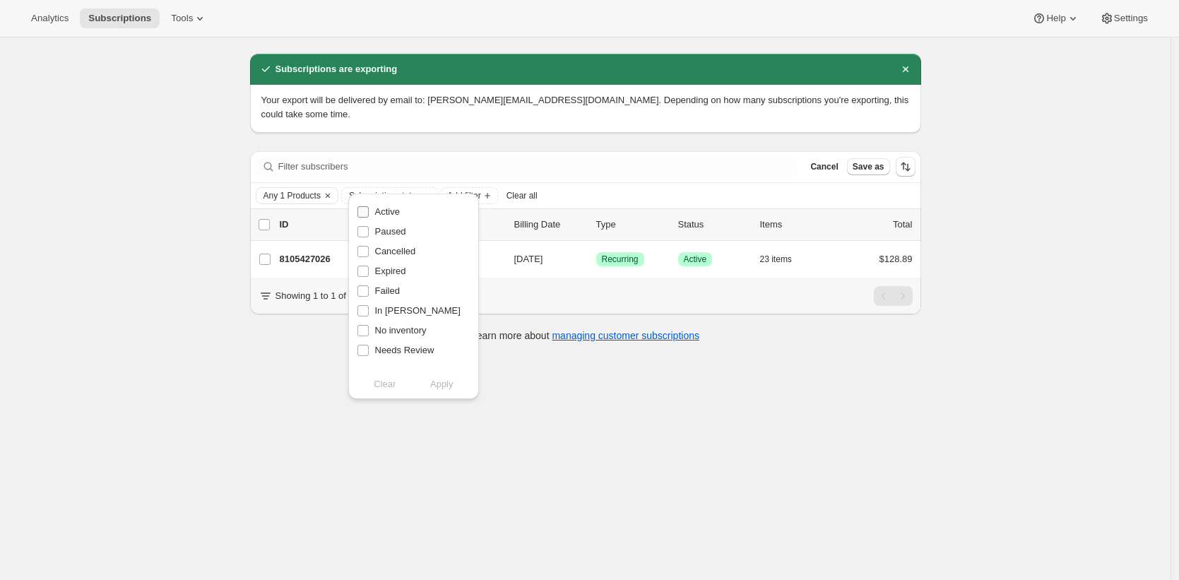
click at [385, 213] on span "Active" at bounding box center [387, 211] width 25 height 11
click at [369, 213] on input "Active" at bounding box center [362, 211] width 11 height 11
click at [444, 383] on span "Apply" at bounding box center [441, 384] width 23 height 14
click at [387, 384] on span "Clear" at bounding box center [385, 384] width 22 height 14
checkbox input "false"
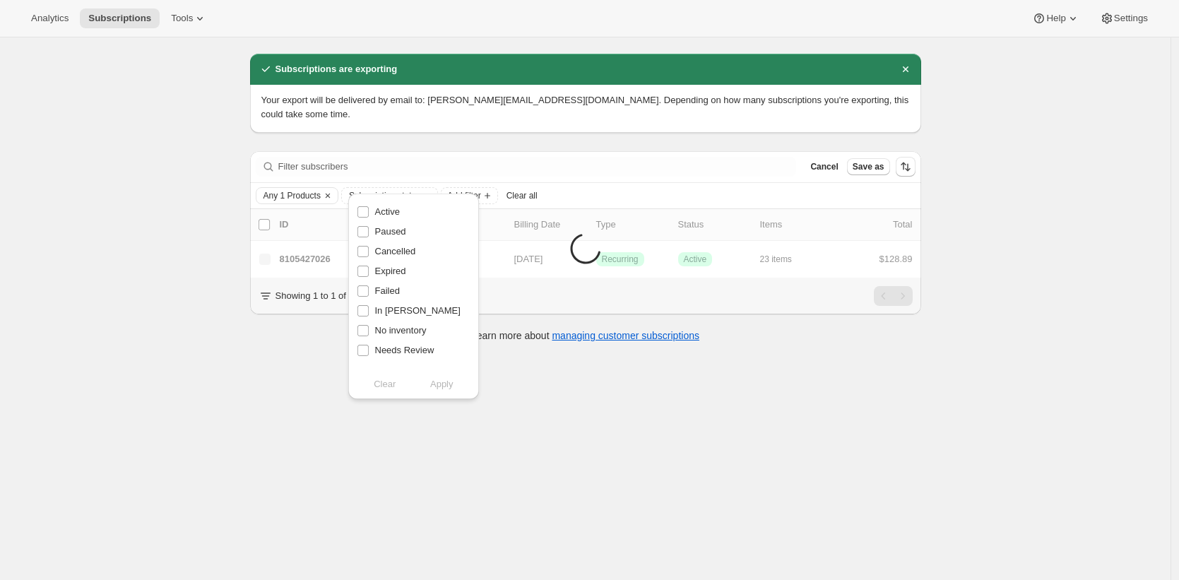
click at [205, 271] on div "Subscriptions. This page is ready Subscriptions Bulk updates More actions Bulk …" at bounding box center [585, 290] width 1170 height 580
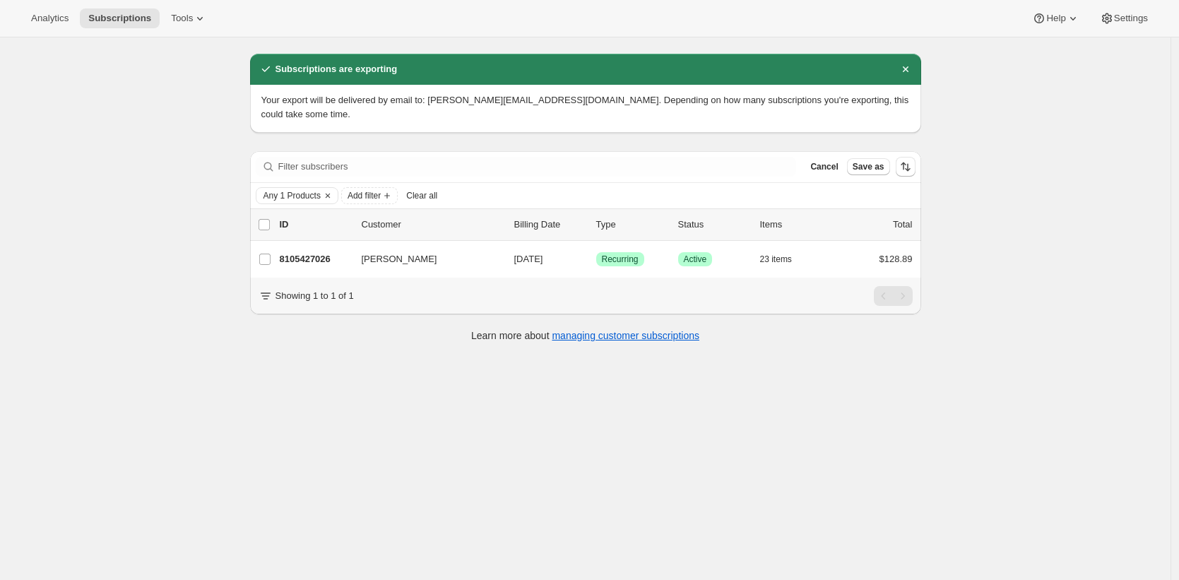
click at [975, 165] on div "Subscriptions. This page is ready Subscriptions Bulk updates More actions Bulk …" at bounding box center [585, 290] width 1170 height 580
click at [990, 161] on div "Subscriptions. This page is ready Subscriptions Bulk updates More actions Bulk …" at bounding box center [585, 290] width 1170 height 580
click at [308, 190] on span "Any 1 Products" at bounding box center [291, 195] width 57 height 11
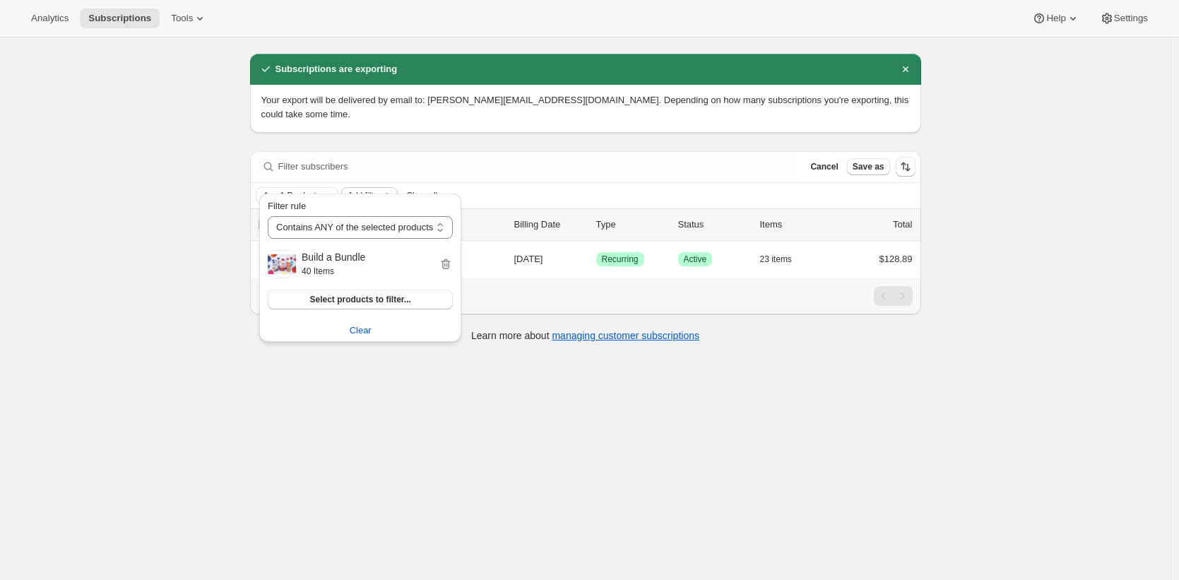
click at [356, 190] on span "Add filter" at bounding box center [364, 195] width 33 height 11
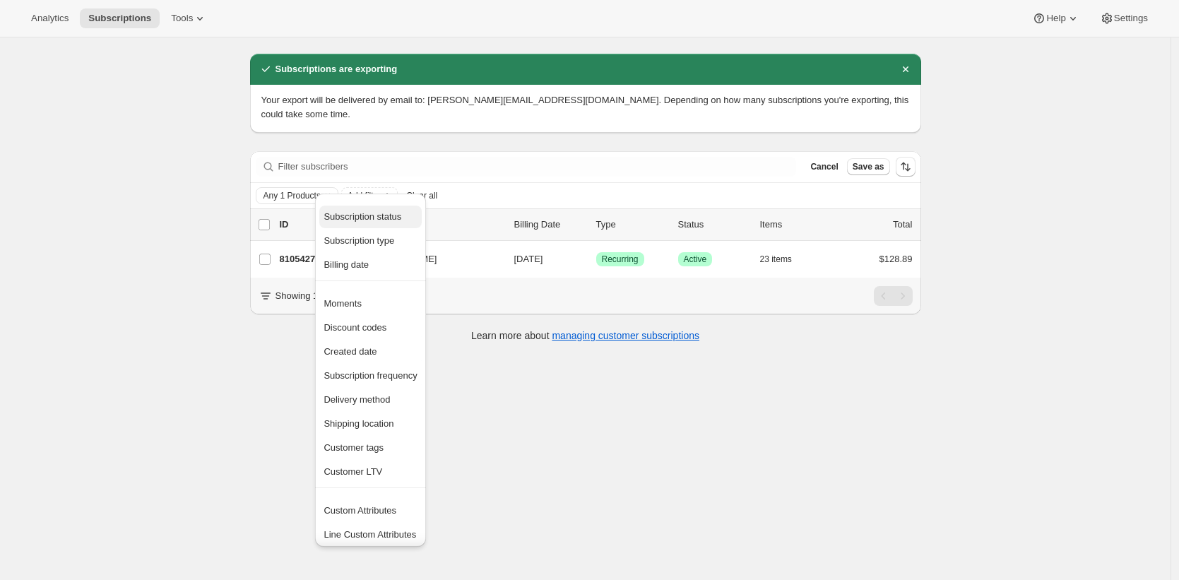
click at [374, 217] on span "Subscription status" at bounding box center [363, 216] width 78 height 11
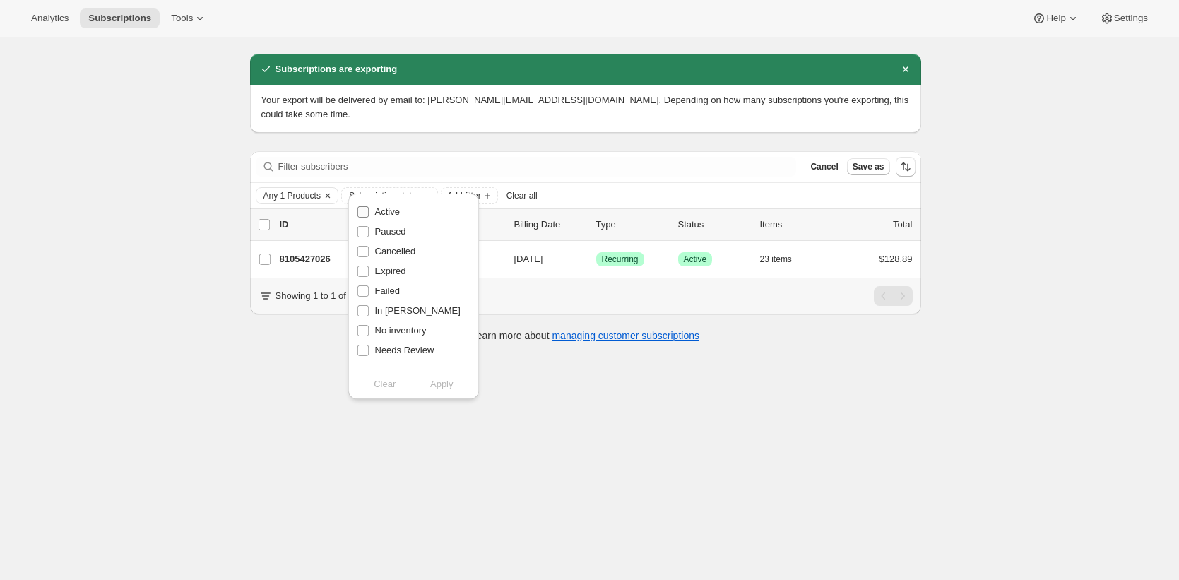
click at [382, 217] on span "Active" at bounding box center [387, 211] width 25 height 11
click at [369, 217] on input "Active" at bounding box center [362, 211] width 11 height 11
click at [439, 379] on span "Apply" at bounding box center [441, 384] width 23 height 14
click at [387, 382] on span "Clear" at bounding box center [385, 384] width 22 height 14
checkbox input "false"
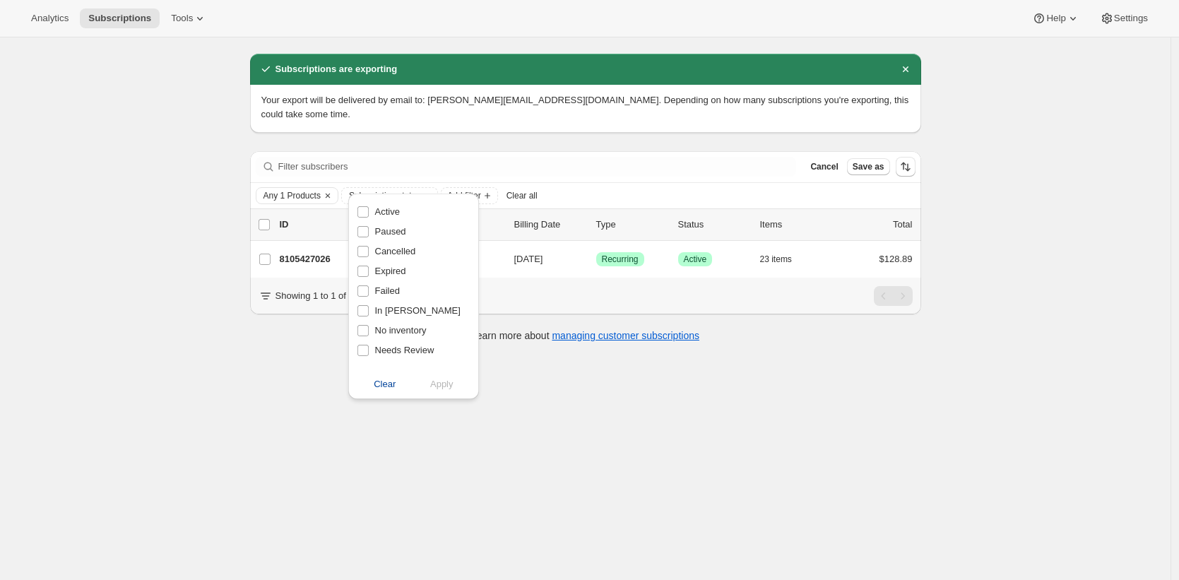
click at [210, 312] on div "Subscriptions. This page is ready Subscriptions Bulk updates More actions Bulk …" at bounding box center [585, 290] width 1170 height 580
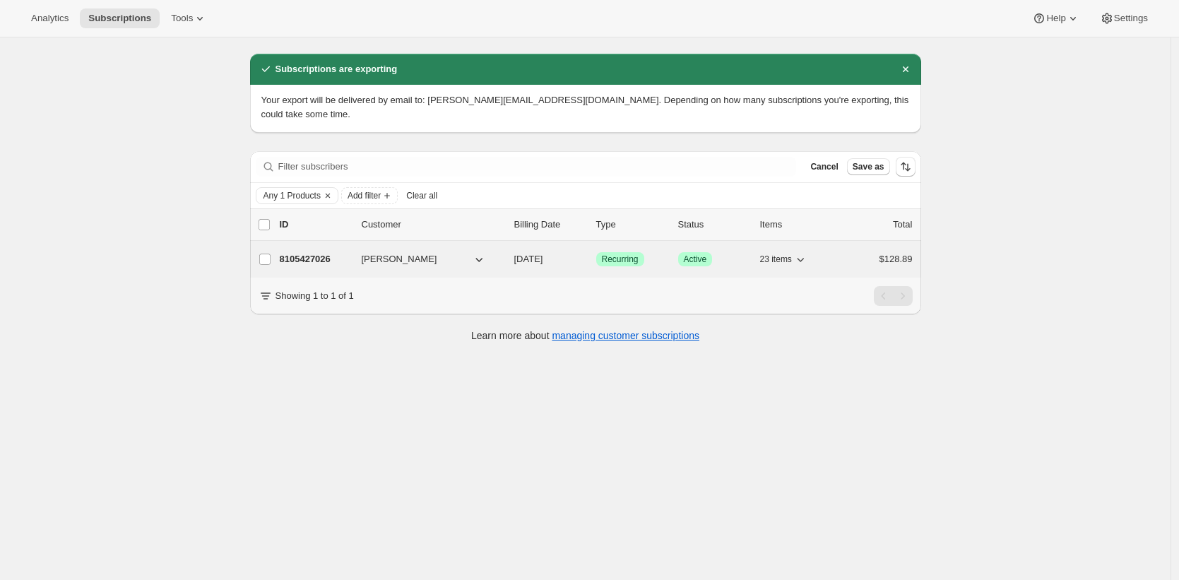
click at [307, 252] on p "8105427026" at bounding box center [315, 259] width 71 height 14
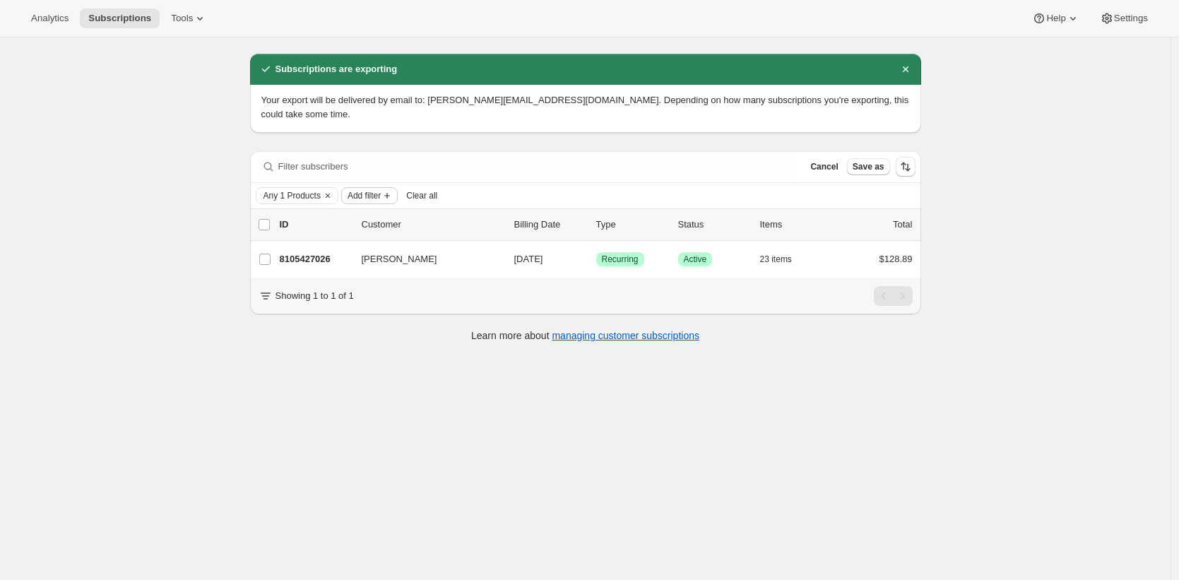
click at [366, 190] on span "Add filter" at bounding box center [364, 195] width 33 height 11
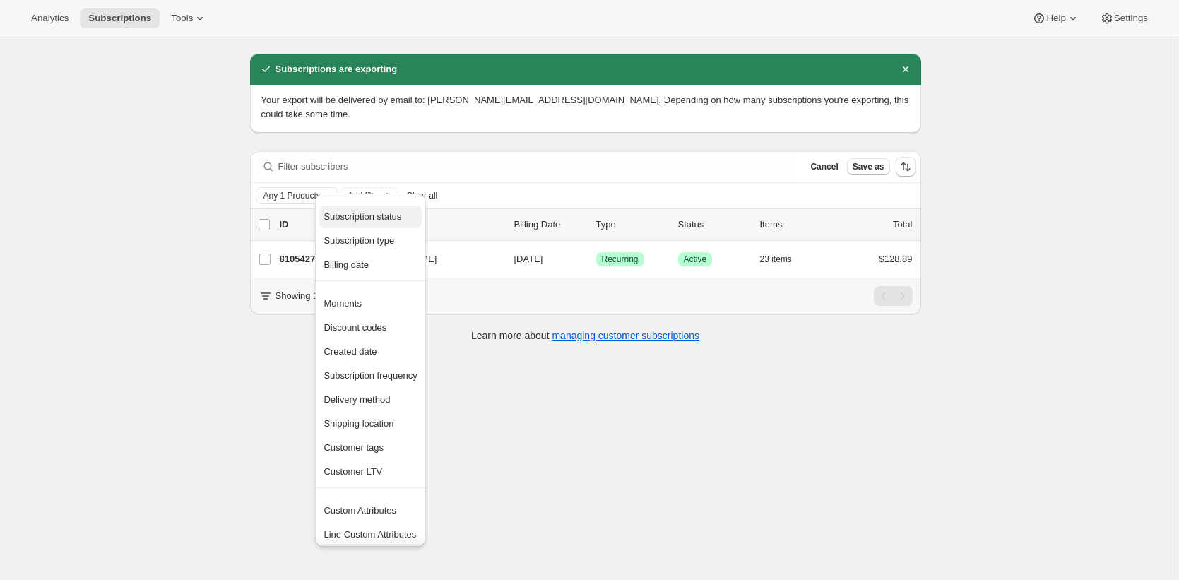
click at [374, 215] on span "Subscription status" at bounding box center [363, 216] width 78 height 11
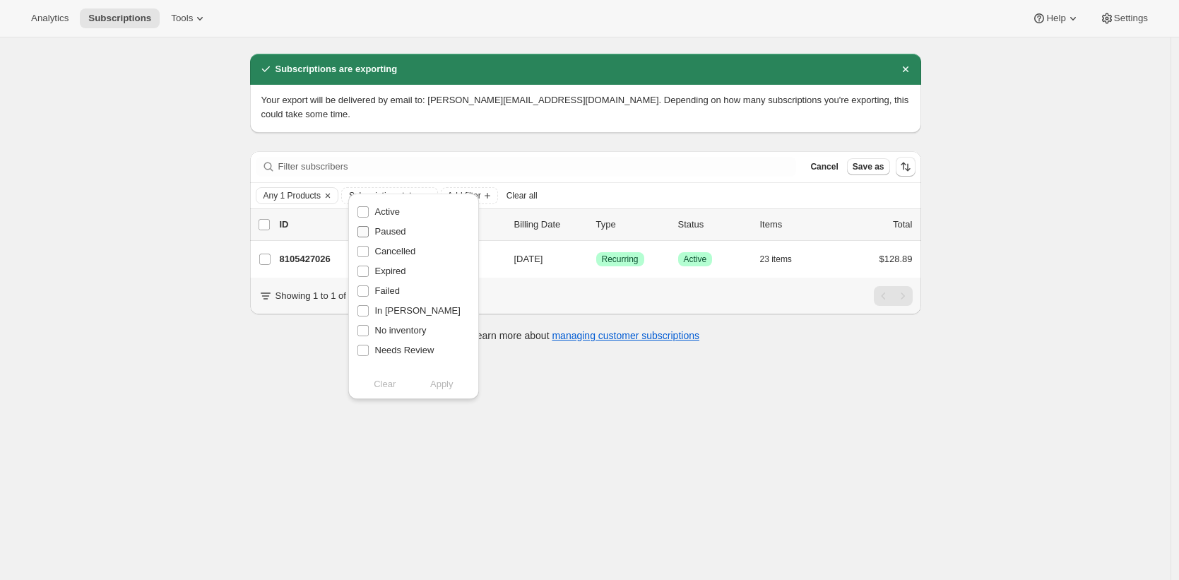
click at [386, 232] on span "Paused" at bounding box center [390, 231] width 31 height 11
click at [369, 232] on input "Paused" at bounding box center [362, 231] width 11 height 11
checkbox input "true"
click at [437, 384] on span "Apply" at bounding box center [441, 384] width 23 height 14
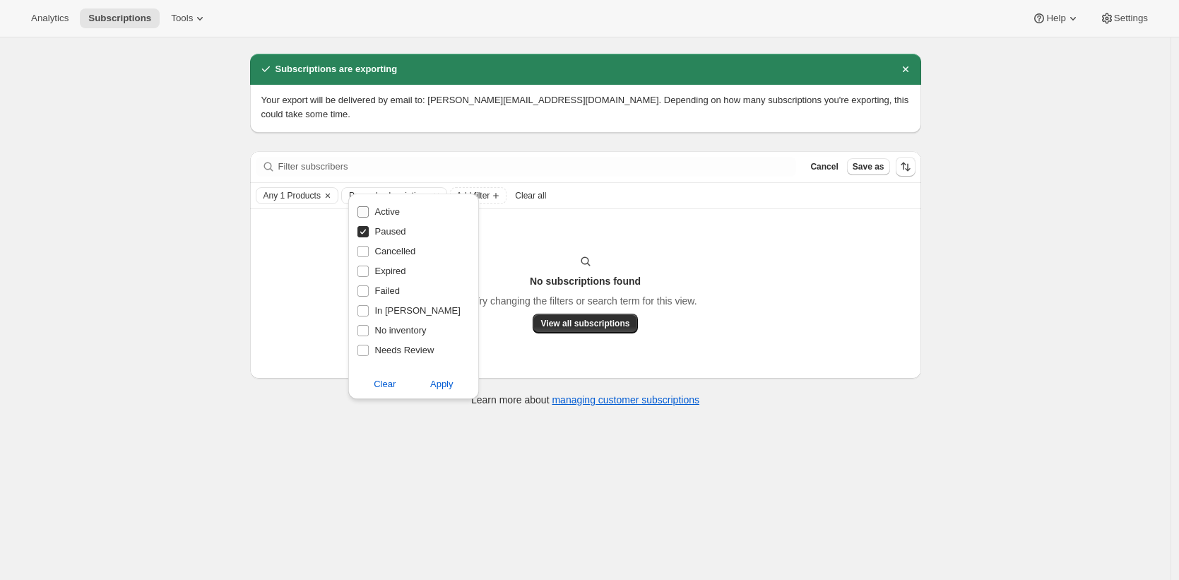
click at [368, 210] on input "Active" at bounding box center [362, 211] width 11 height 11
checkbox input "true"
click at [363, 230] on input "Paused" at bounding box center [362, 231] width 11 height 11
checkbox input "false"
click at [449, 390] on span "Apply" at bounding box center [441, 384] width 23 height 14
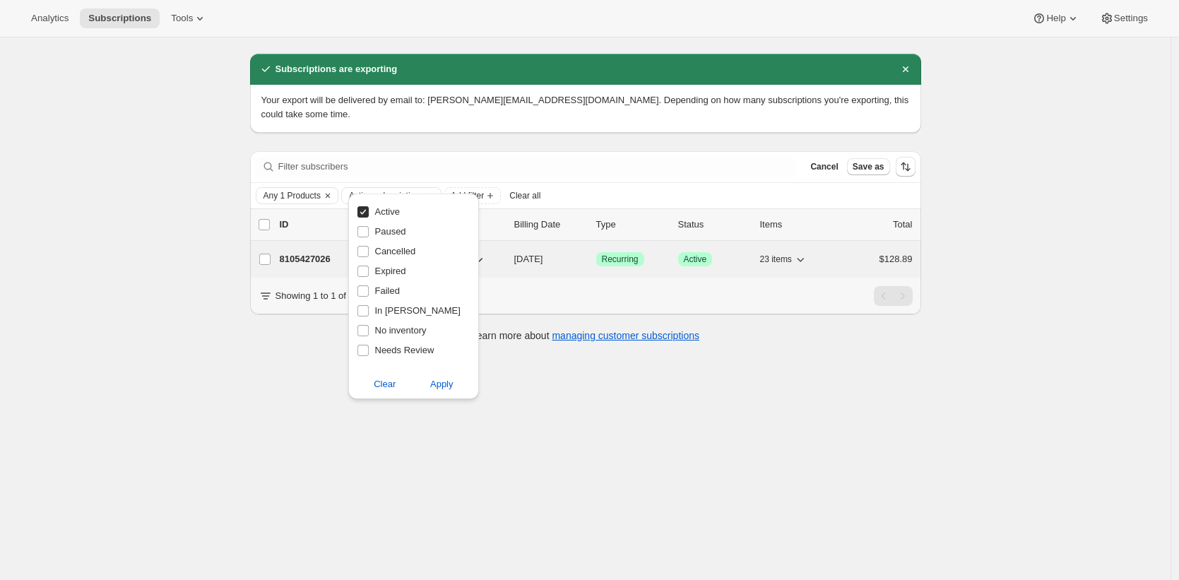
click at [290, 252] on p "8105427026" at bounding box center [315, 259] width 71 height 14
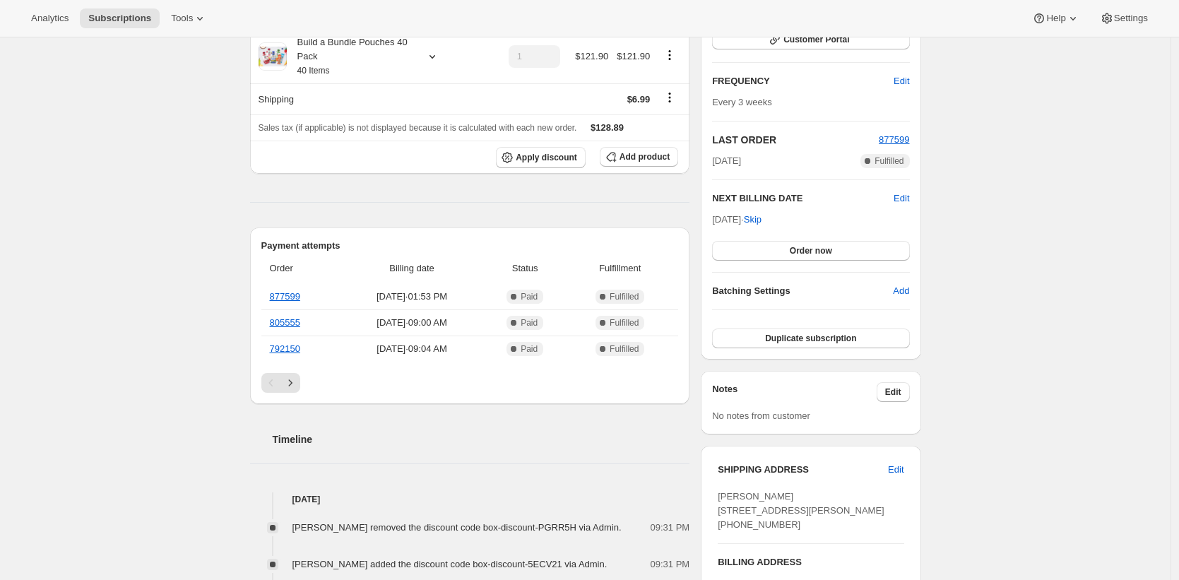
scroll to position [482, 0]
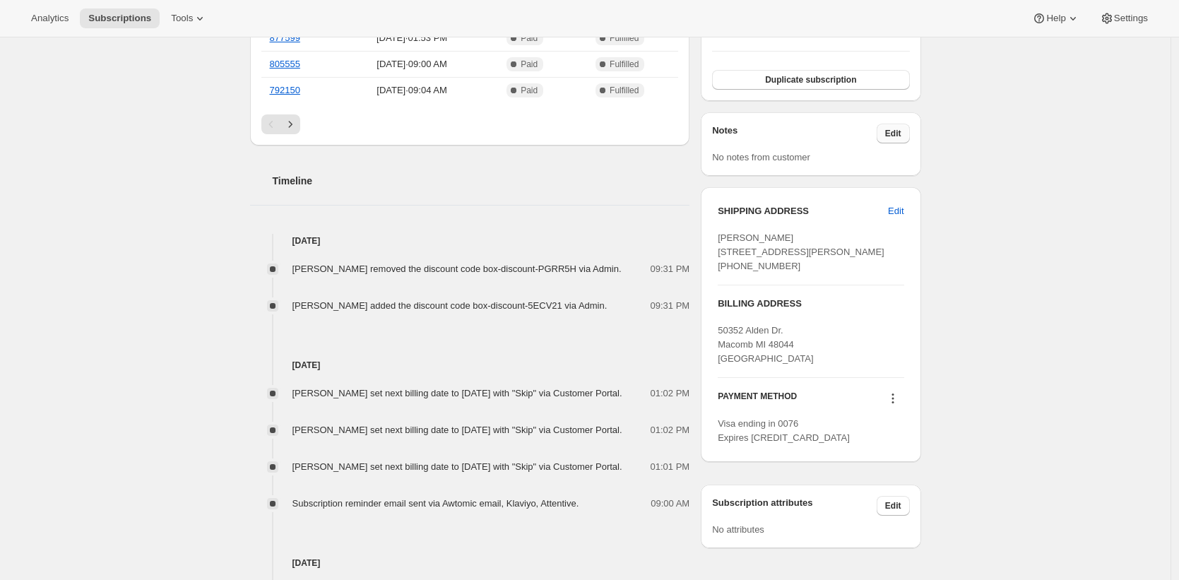
click at [901, 133] on span "Edit" at bounding box center [893, 133] width 16 height 11
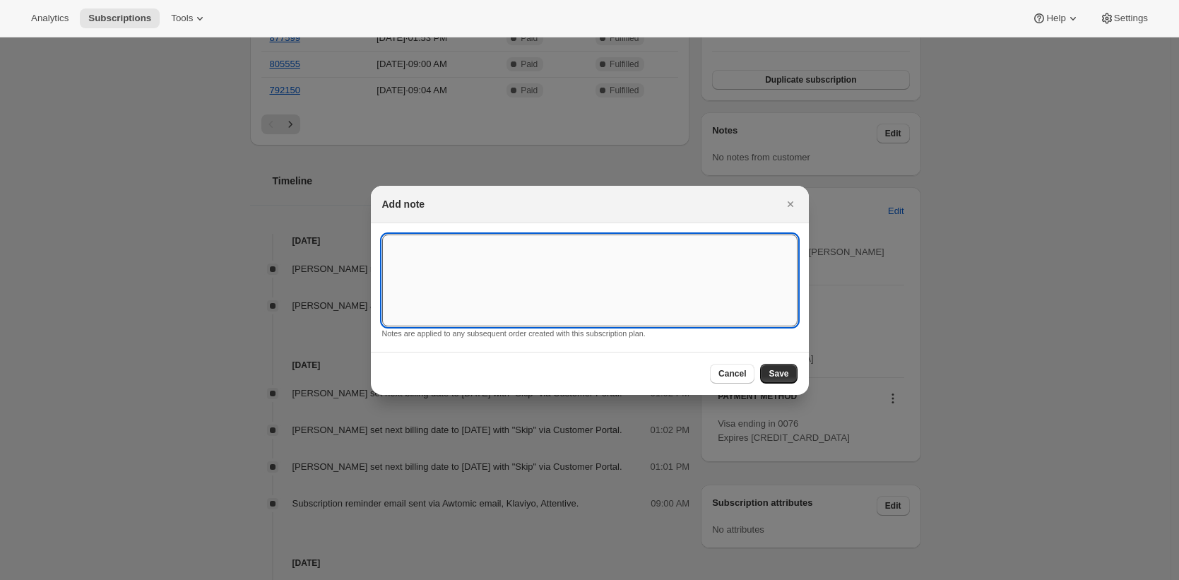
click at [695, 273] on textarea ":ra1:" at bounding box center [589, 281] width 415 height 92
type textarea "."
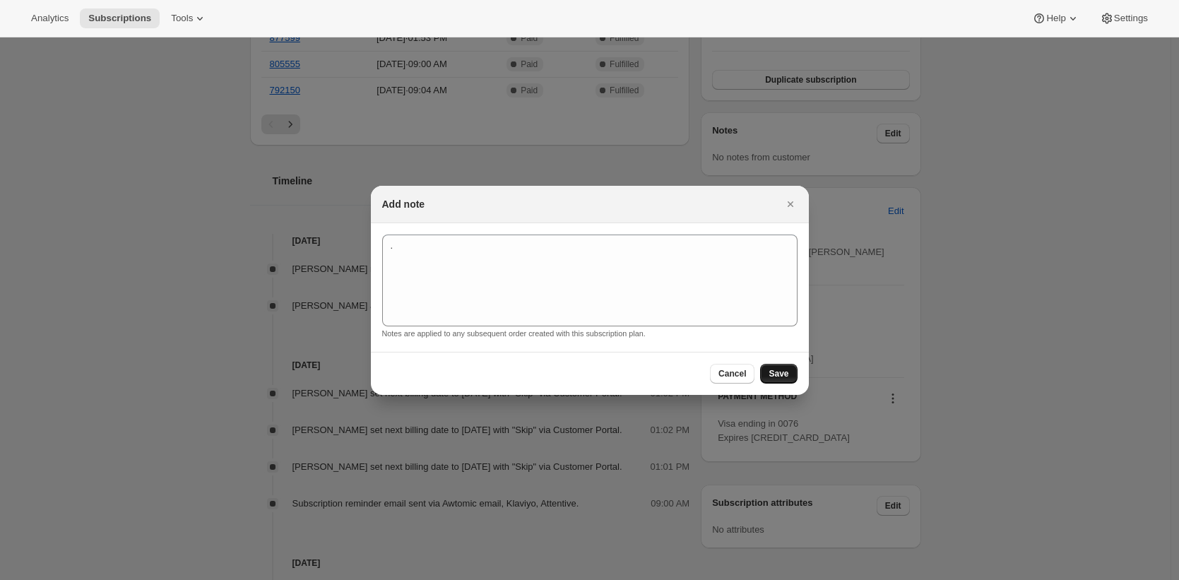
click at [788, 374] on button "Save" at bounding box center [778, 374] width 37 height 20
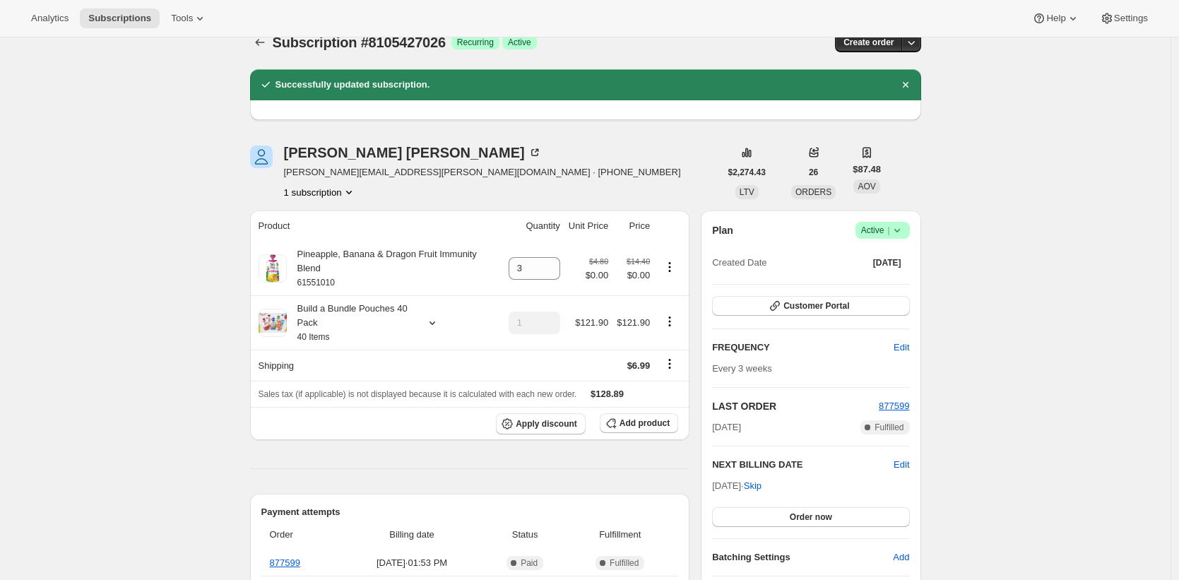
scroll to position [156, 0]
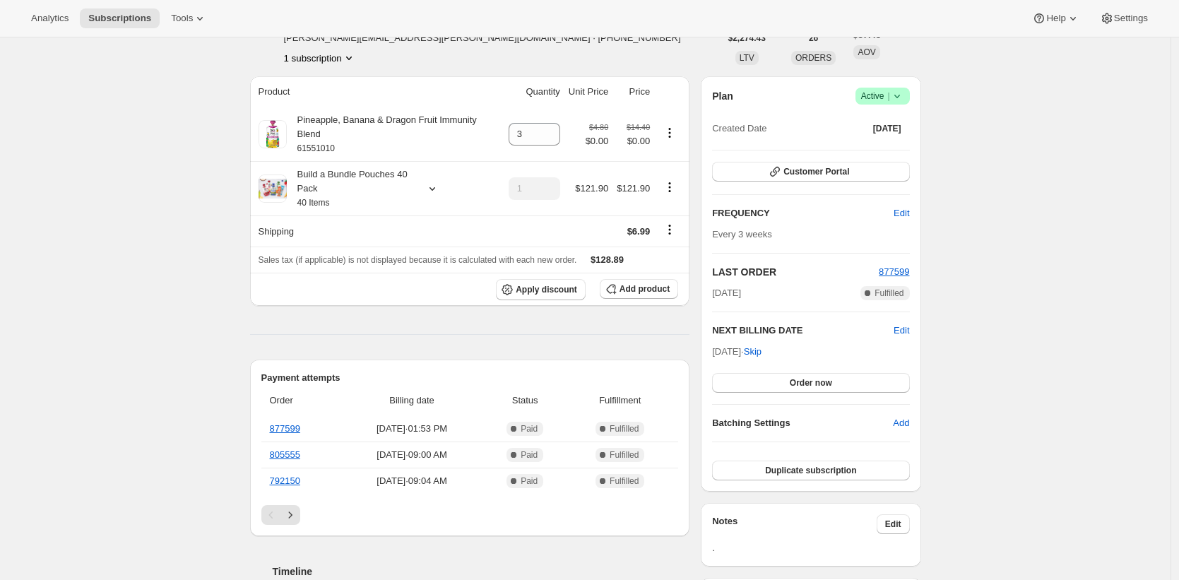
click at [901, 535] on div "Notes Edit ." at bounding box center [810, 534] width 197 height 41
click at [901, 528] on span "Edit" at bounding box center [893, 523] width 16 height 11
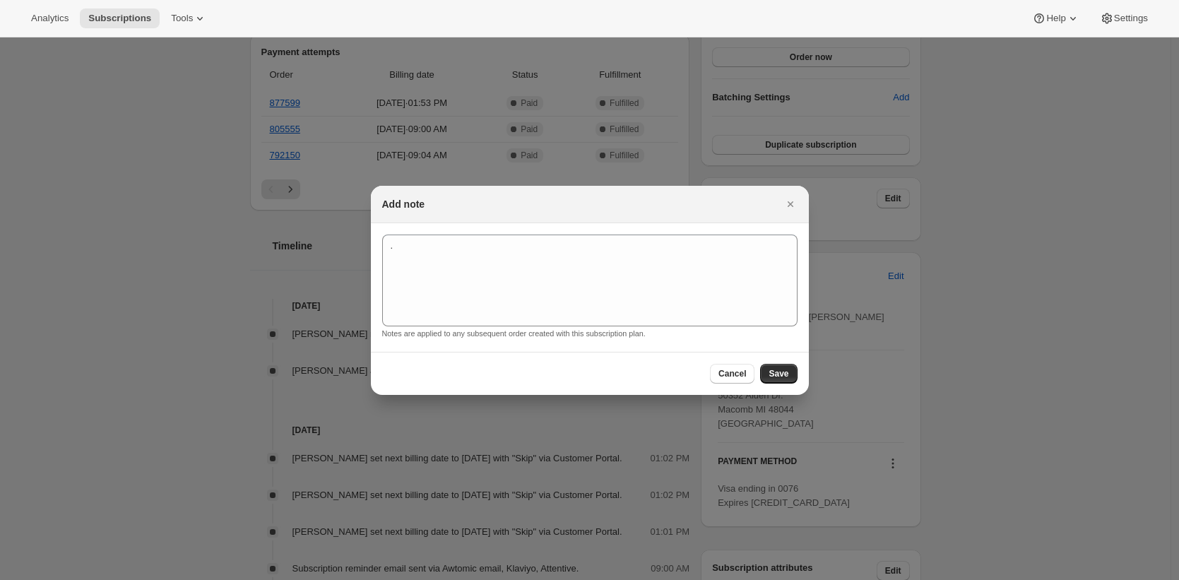
scroll to position [0, 0]
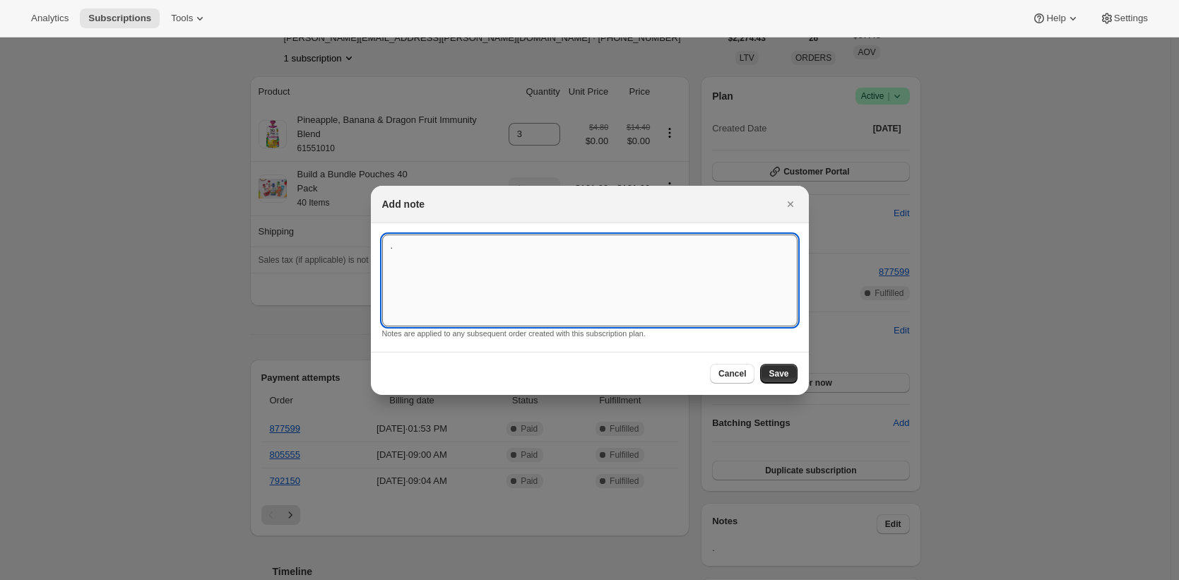
click at [684, 279] on textarea "." at bounding box center [589, 281] width 415 height 92
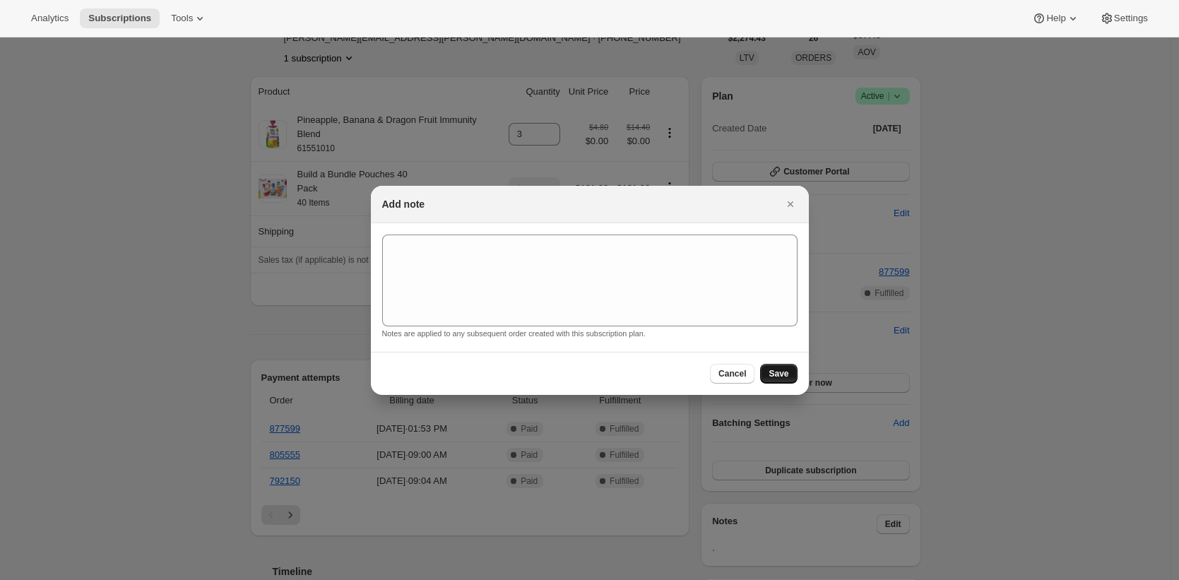
click at [778, 372] on span "Save" at bounding box center [779, 373] width 20 height 11
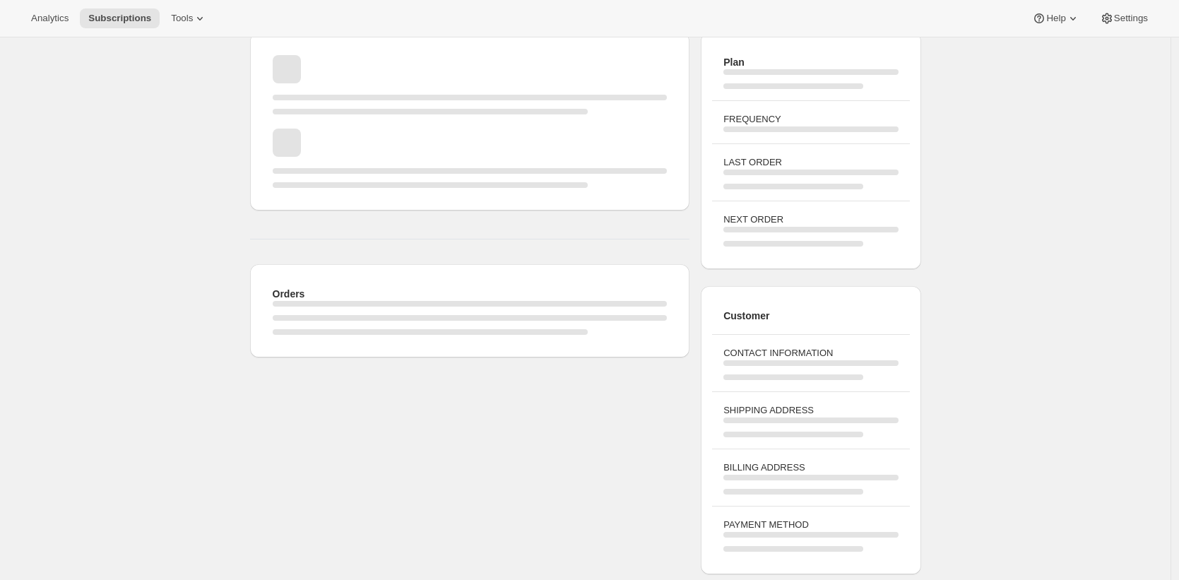
scroll to position [156, 0]
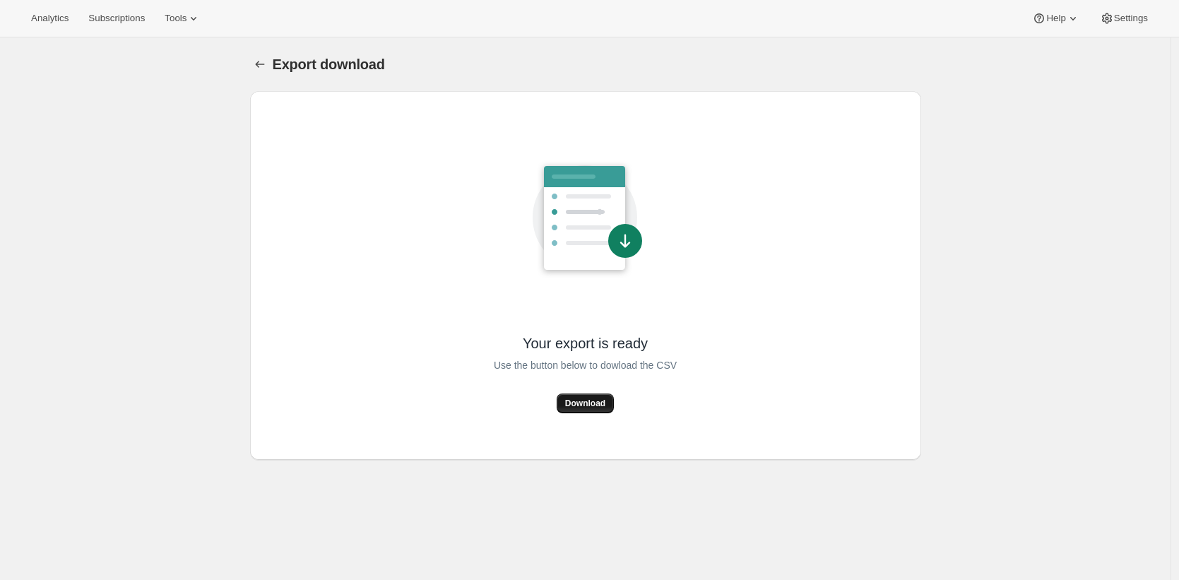
click at [592, 401] on span "Download" at bounding box center [585, 403] width 40 height 11
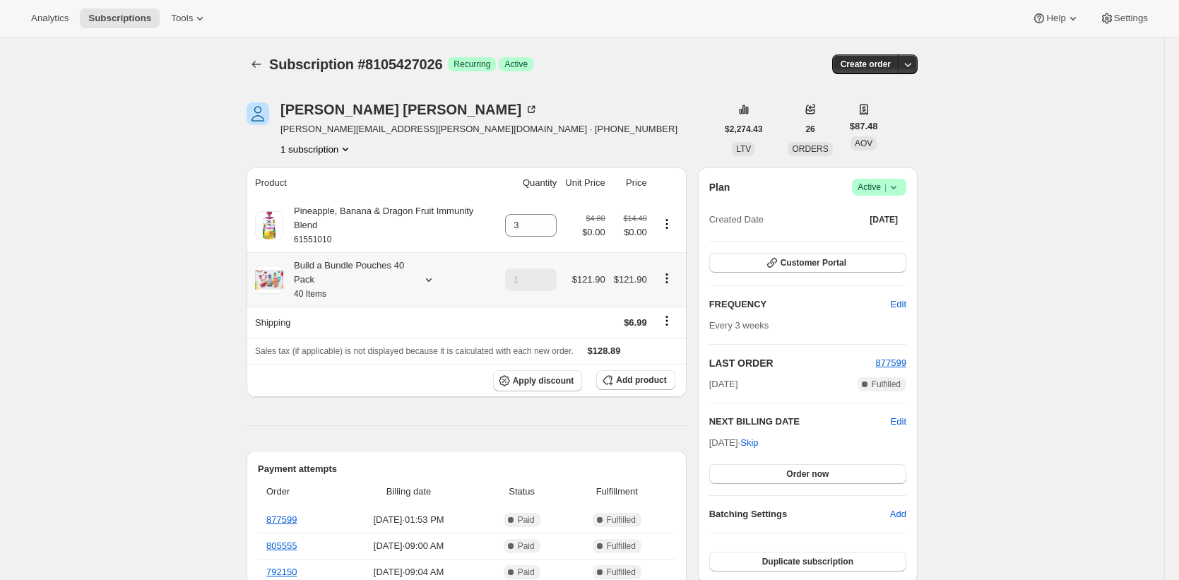
click at [383, 285] on div "Build a Bundle Pouches 40 Pack 40 Items" at bounding box center [346, 280] width 127 height 42
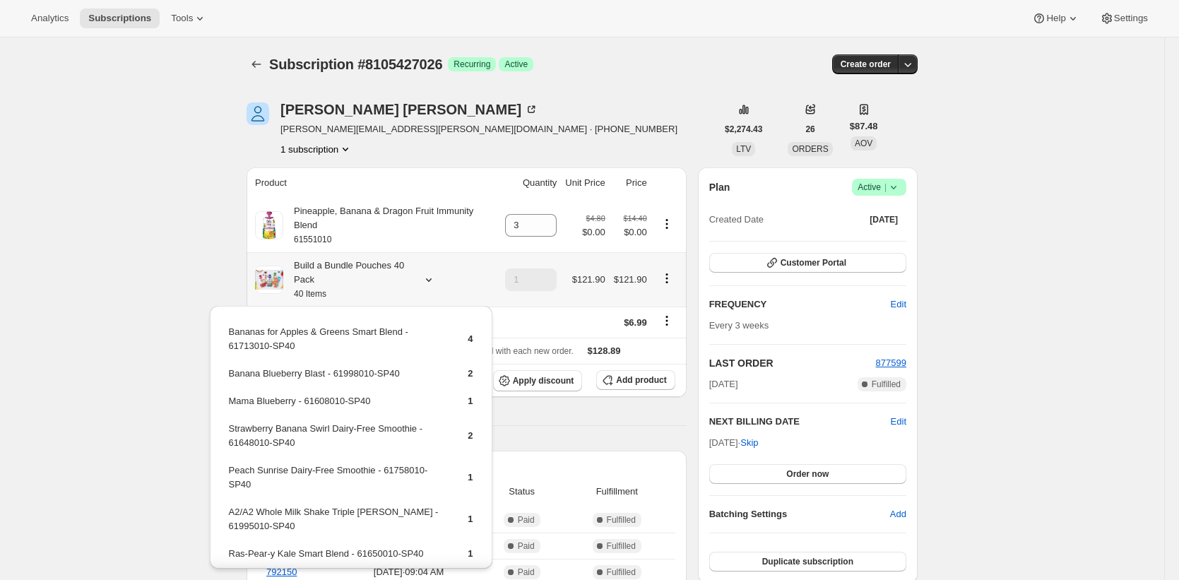
click at [383, 285] on div "Build a Bundle Pouches 40 Pack 40 Items" at bounding box center [346, 280] width 127 height 42
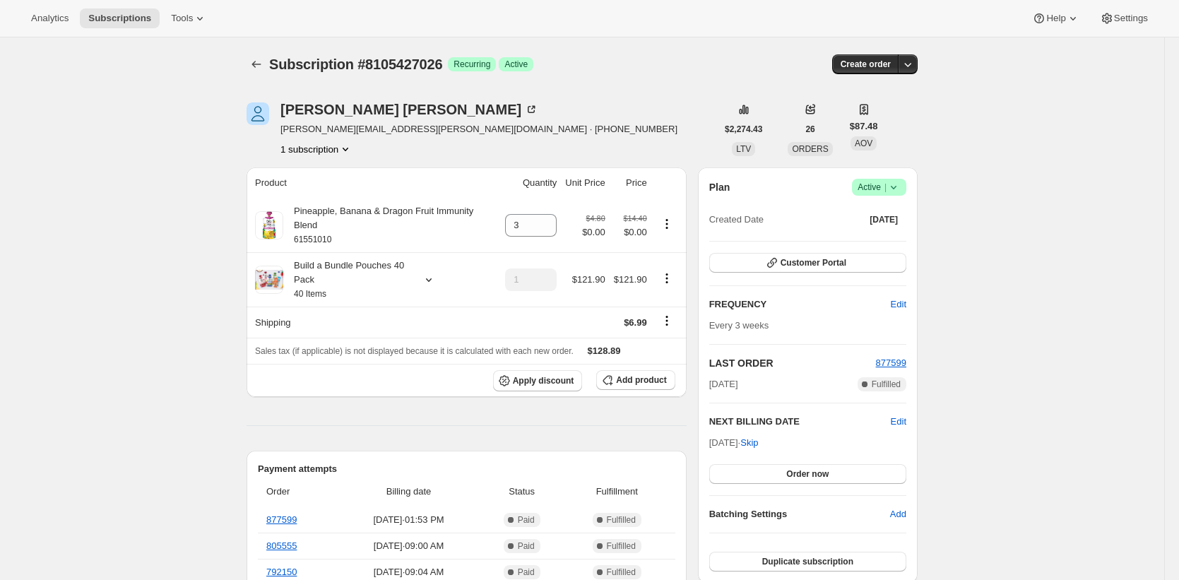
click at [349, 285] on div "Build a Bundle Pouches 40 Pack 40 Items" at bounding box center [350, 280] width 127 height 42
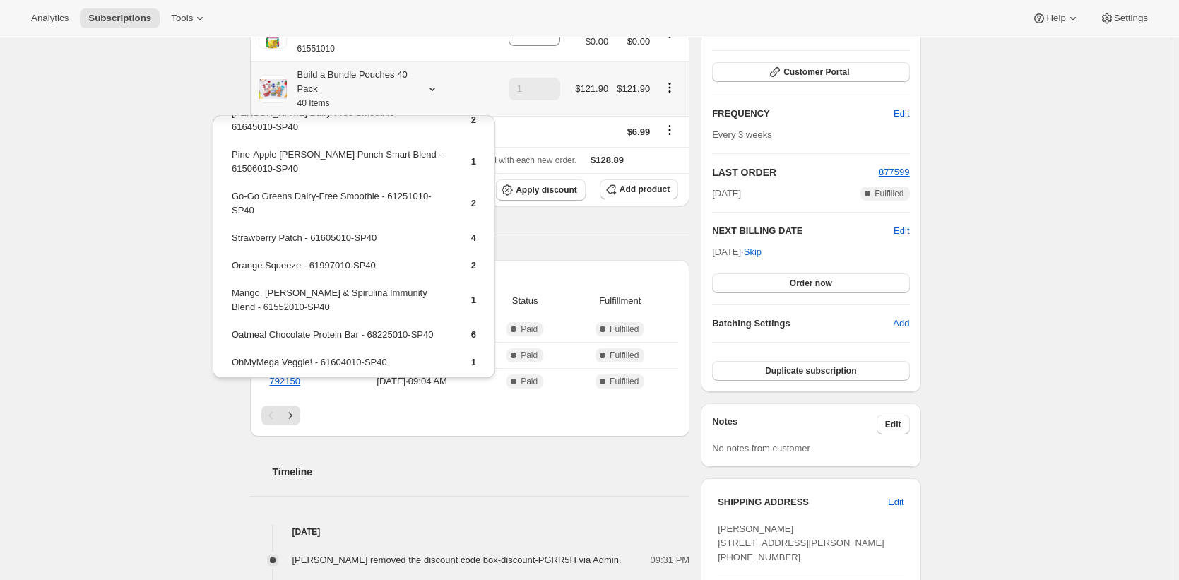
scroll to position [237, 0]
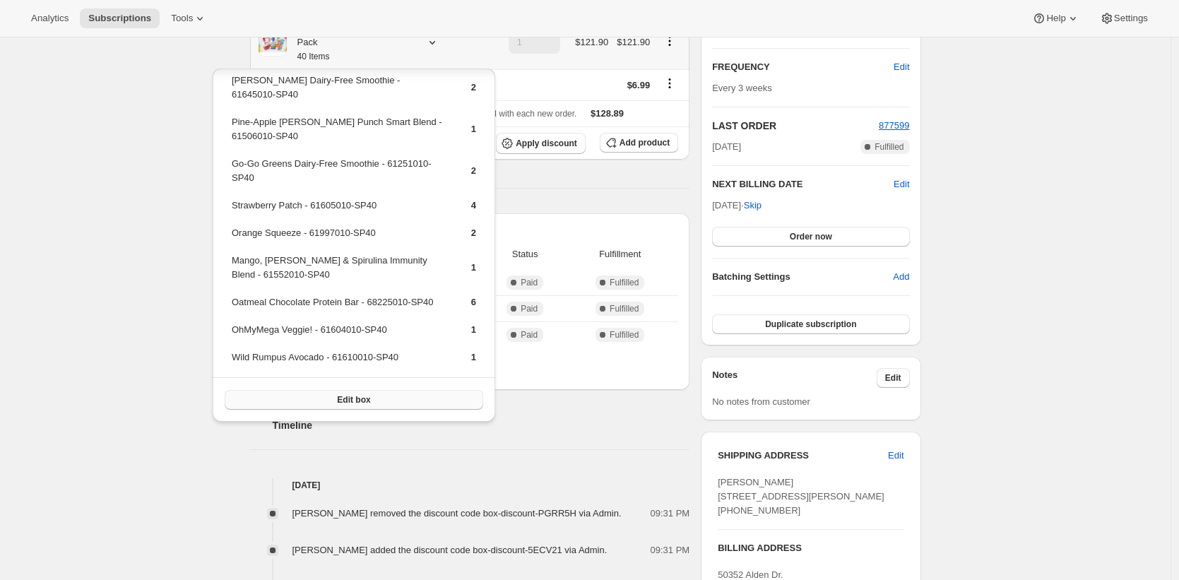
click at [396, 403] on button "Edit box" at bounding box center [354, 400] width 259 height 20
